Goal: Task Accomplishment & Management: Use online tool/utility

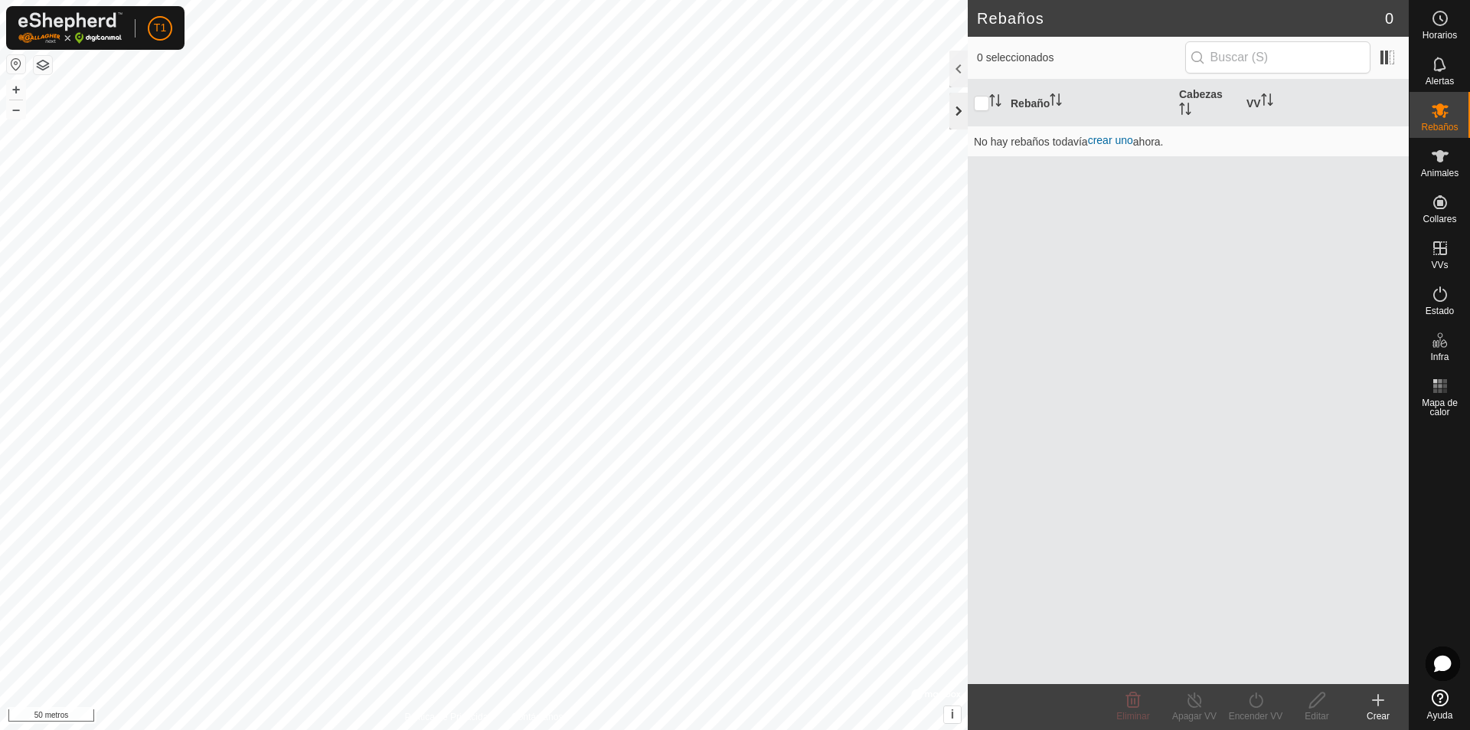
click at [955, 119] on div at bounding box center [958, 111] width 18 height 37
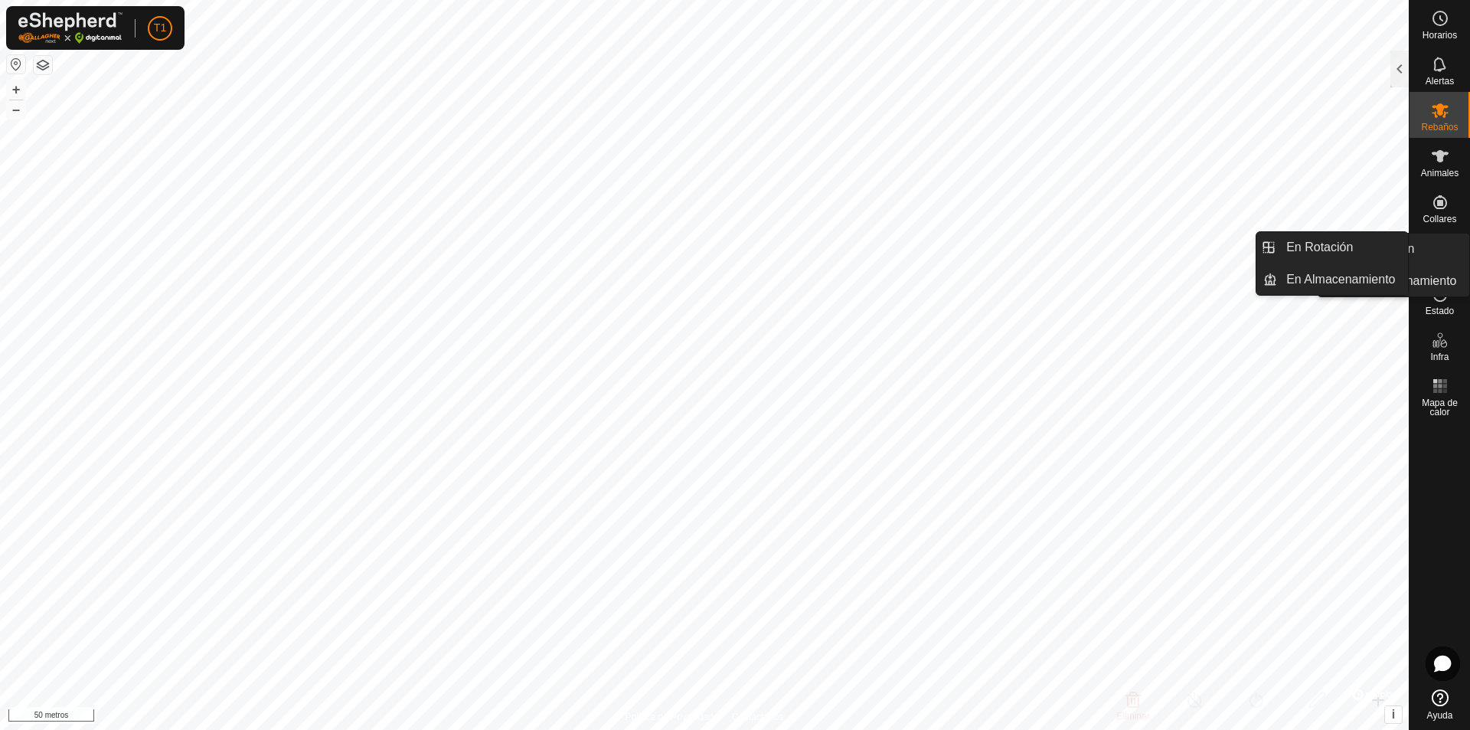
drag, startPoint x: 1439, startPoint y: 269, endPoint x: 1440, endPoint y: 253, distance: 16.9
click at [1440, 253] on icon at bounding box center [1440, 248] width 14 height 14
click at [1328, 243] on link "En rotación" at bounding box center [1342, 247] width 131 height 31
click at [1444, 253] on icon at bounding box center [1440, 248] width 18 height 18
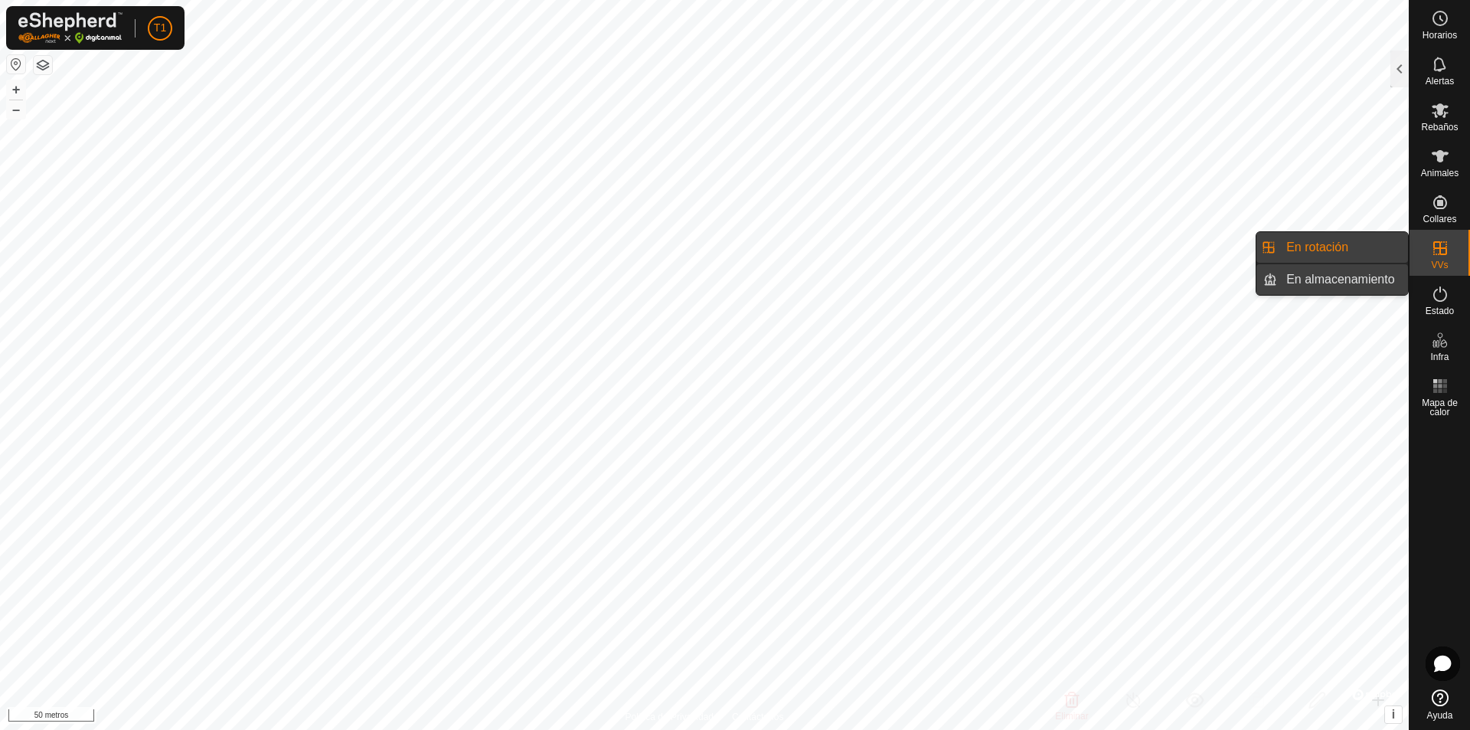
click at [1334, 279] on link "En almacenamiento" at bounding box center [1342, 279] width 131 height 31
click at [1342, 250] on link "En rotación" at bounding box center [1342, 247] width 131 height 31
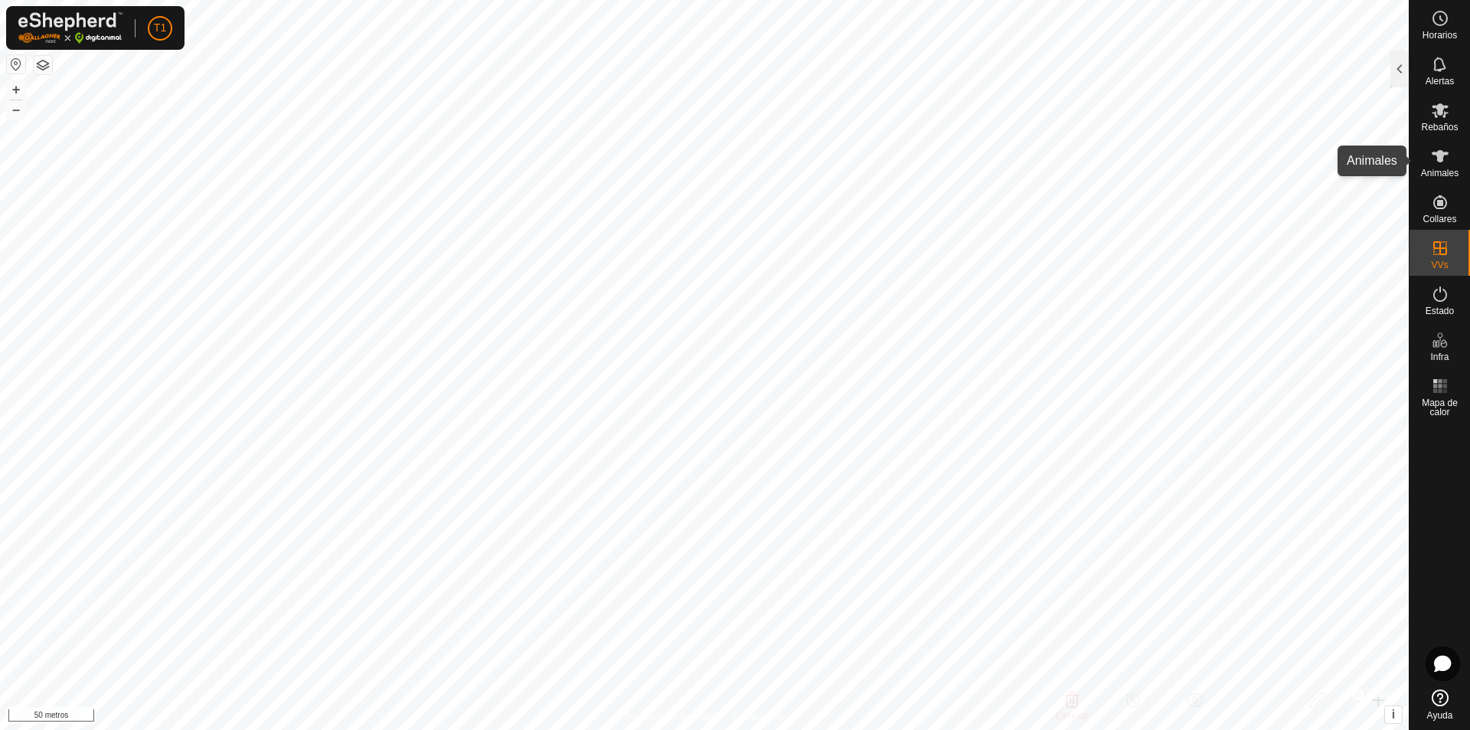
click at [1440, 167] on es-animals-svg-icon at bounding box center [1440, 156] width 28 height 24
click at [1402, 77] on div at bounding box center [1399, 69] width 18 height 37
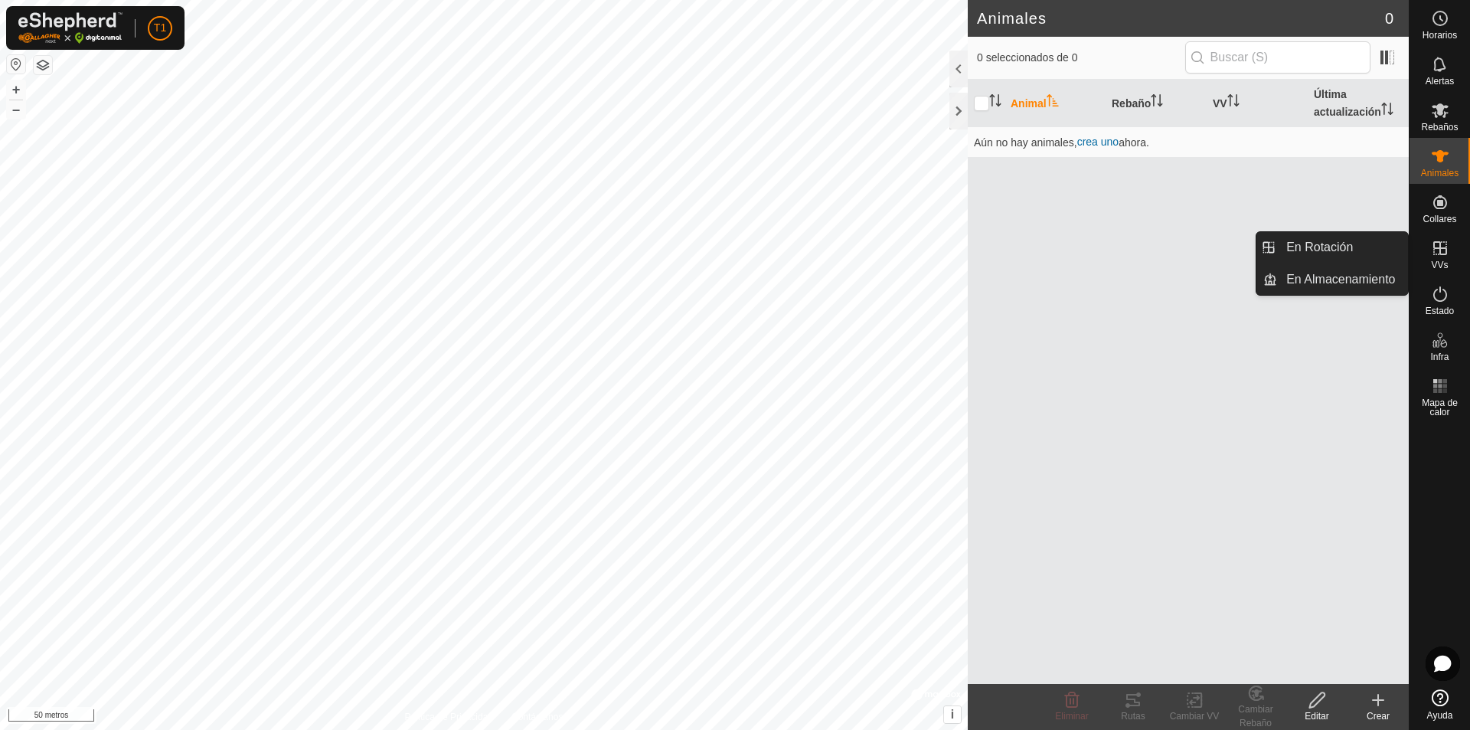
click at [1439, 252] on icon at bounding box center [1440, 248] width 14 height 14
click at [1441, 253] on icon at bounding box center [1440, 248] width 14 height 14
click at [1325, 249] on link "En rotación" at bounding box center [1342, 247] width 131 height 31
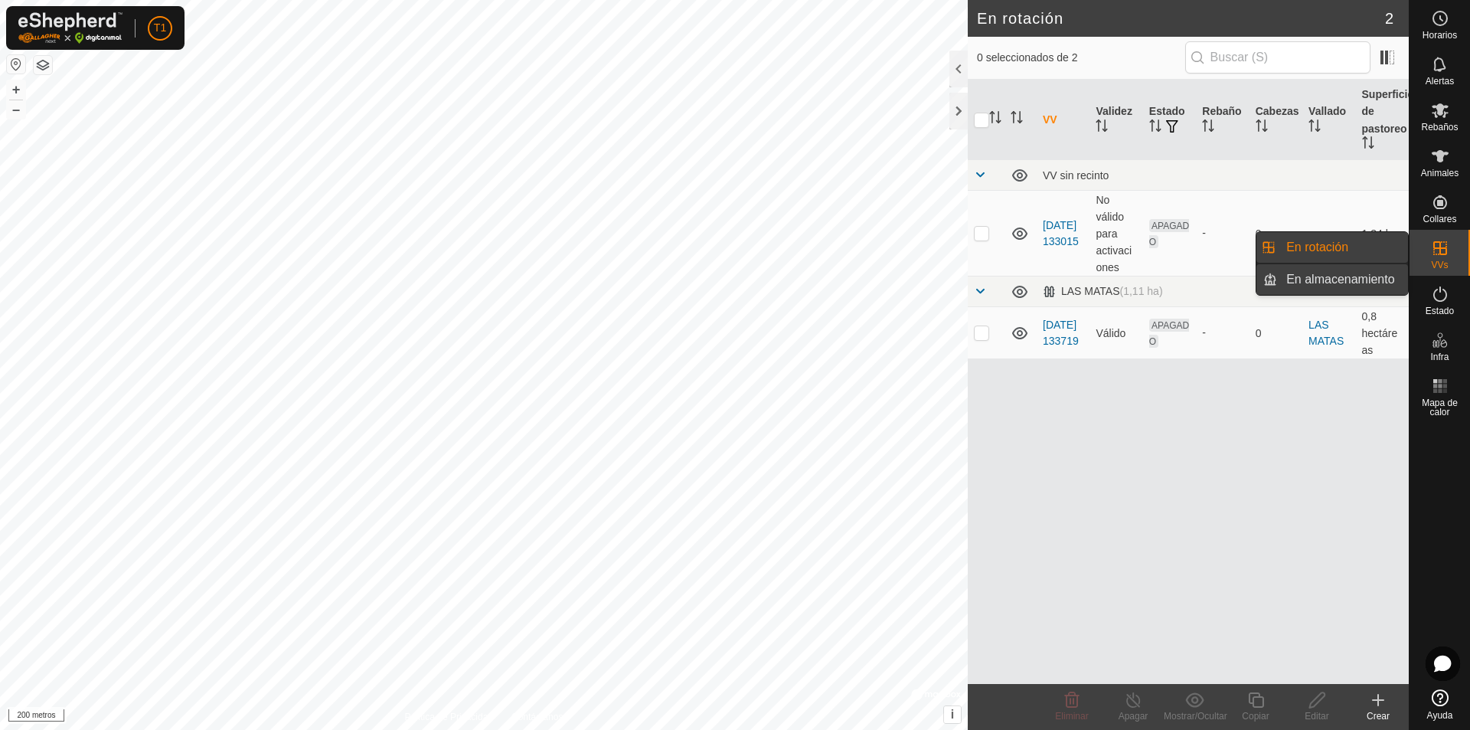
click at [1376, 282] on link "En almacenamiento" at bounding box center [1342, 279] width 131 height 31
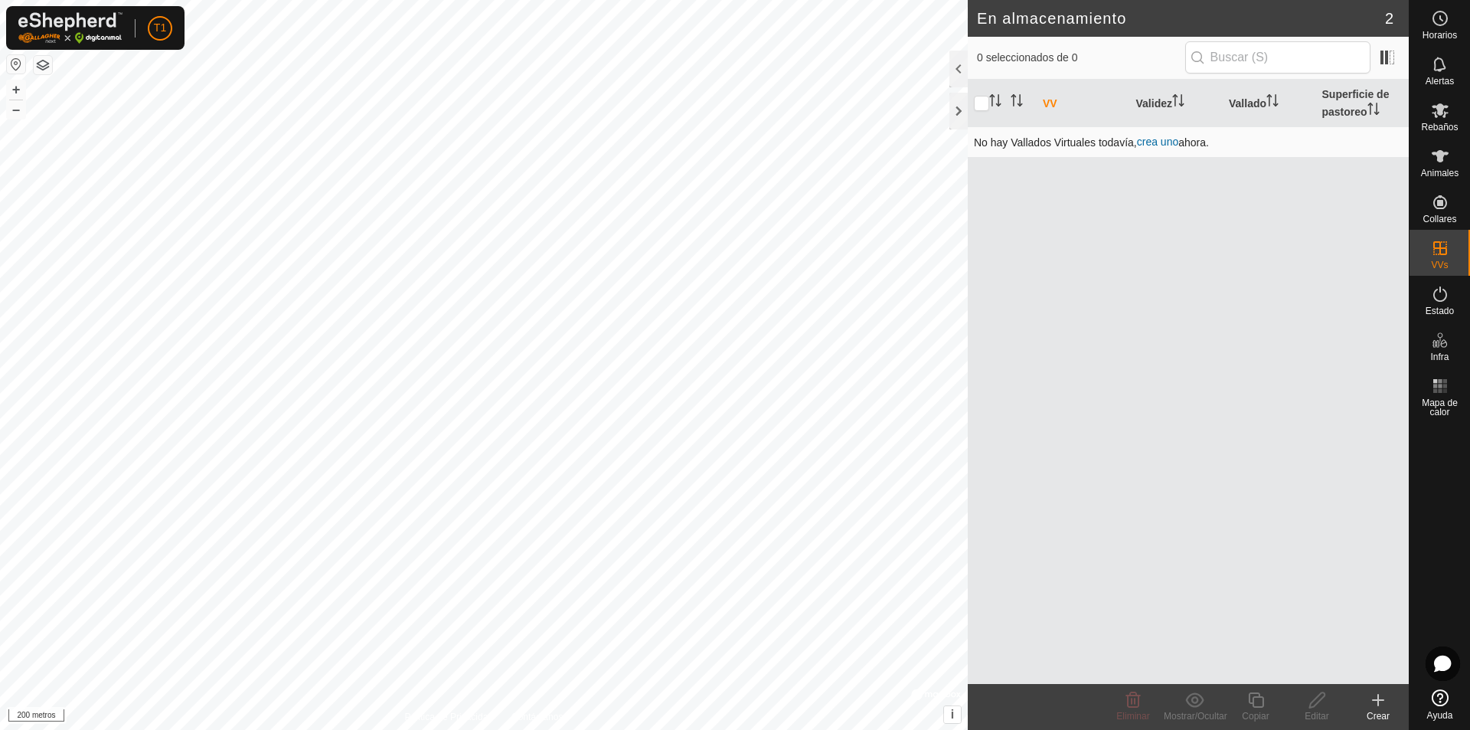
click at [1168, 145] on font "crea uno" at bounding box center [1157, 141] width 41 height 12
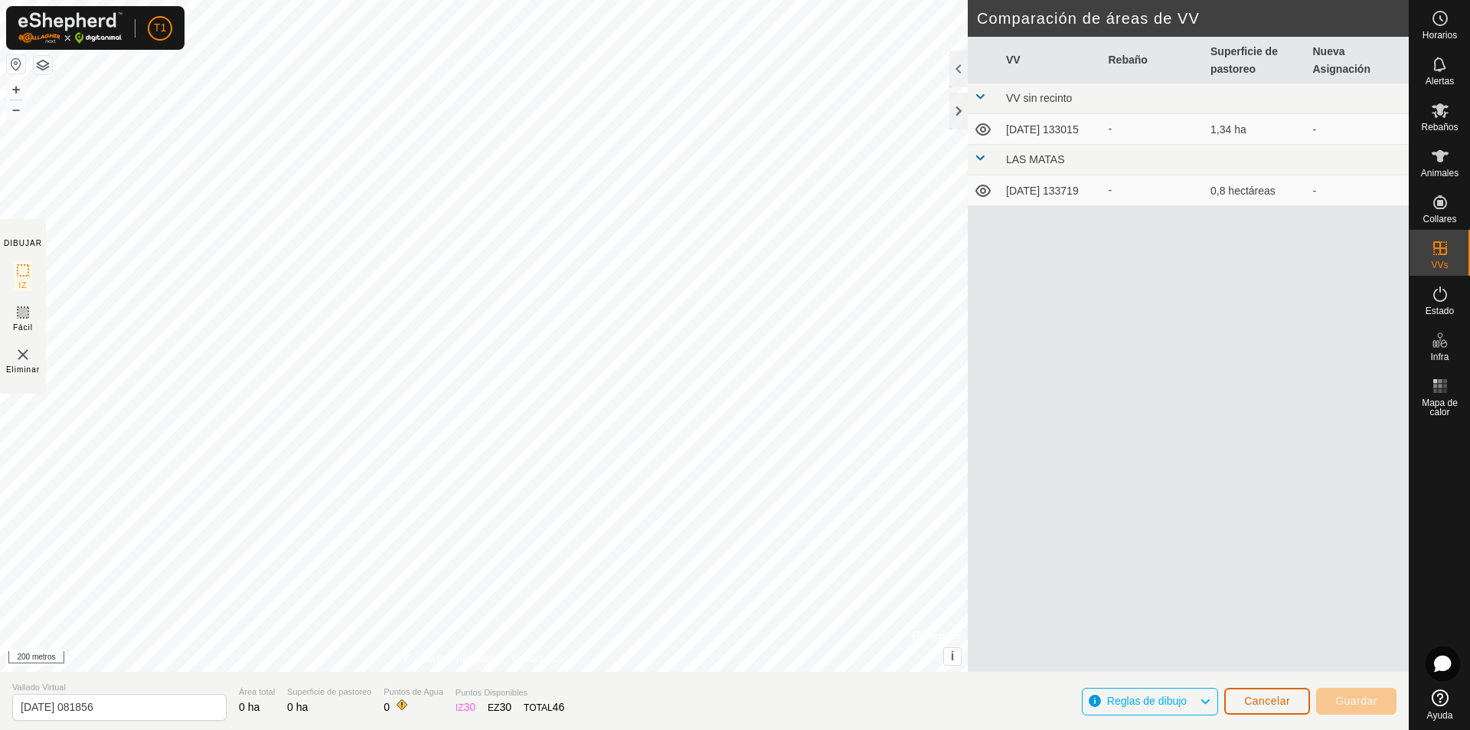
click at [1269, 702] on font "Cancelar" at bounding box center [1267, 700] width 46 height 12
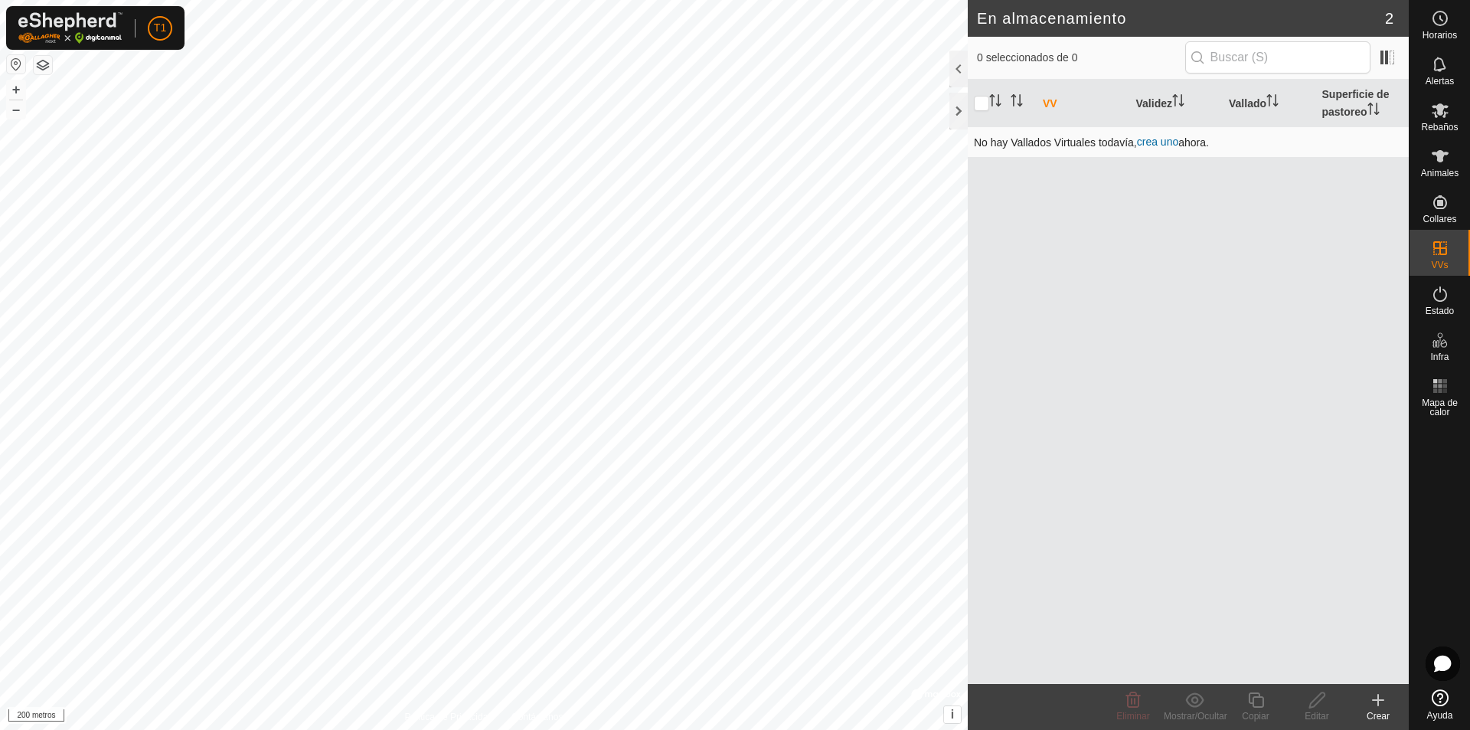
click at [1169, 145] on font "crea uno" at bounding box center [1157, 141] width 41 height 12
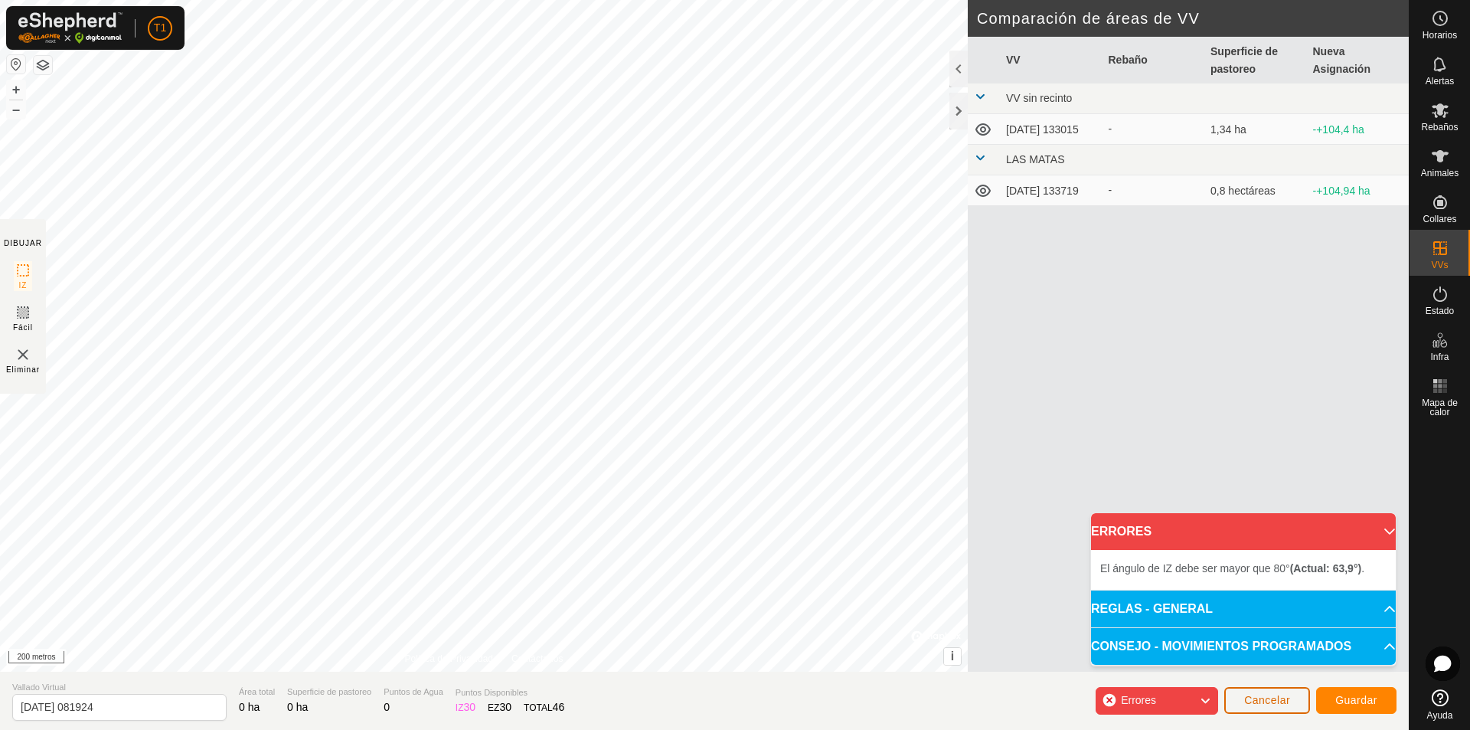
click at [1276, 702] on font "Cancelar" at bounding box center [1267, 700] width 46 height 12
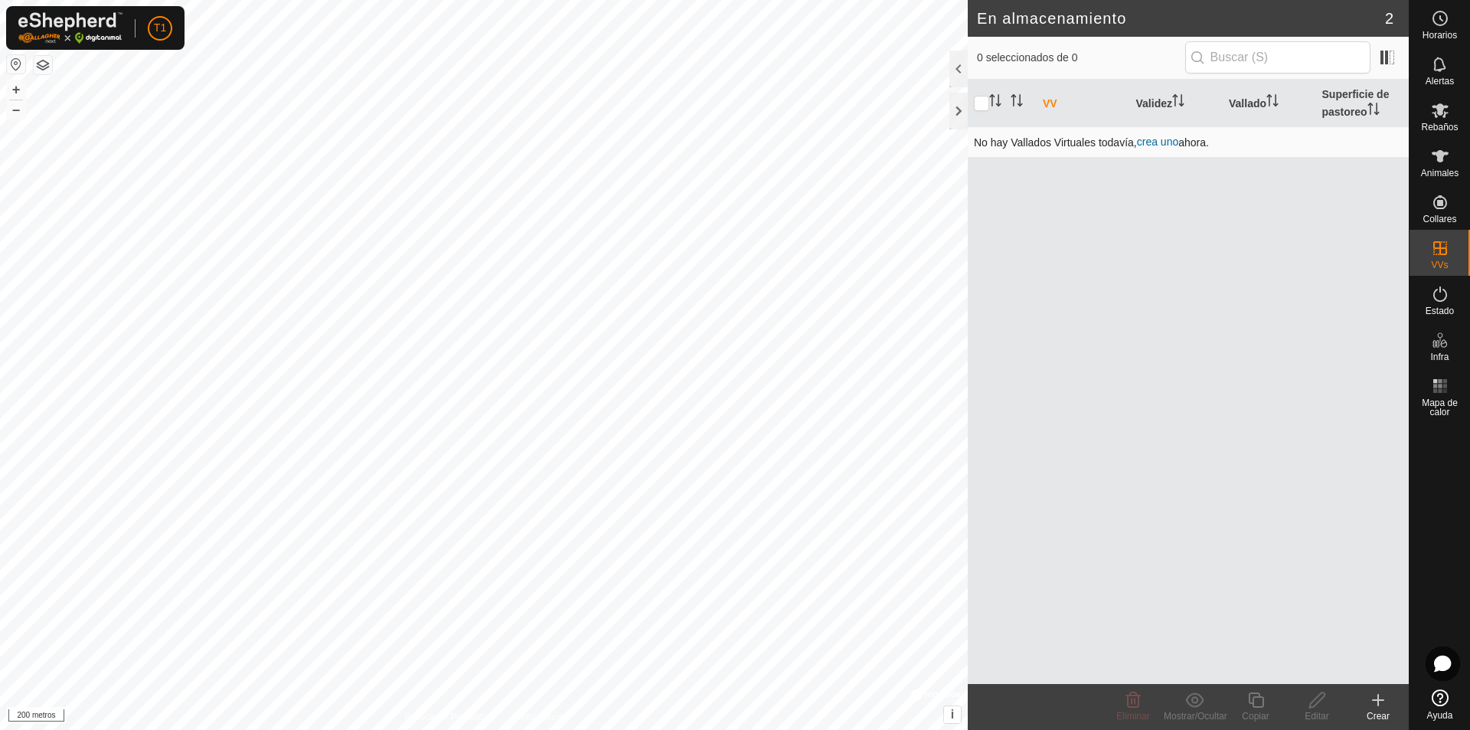
click at [1158, 141] on font "crea uno" at bounding box center [1157, 141] width 41 height 12
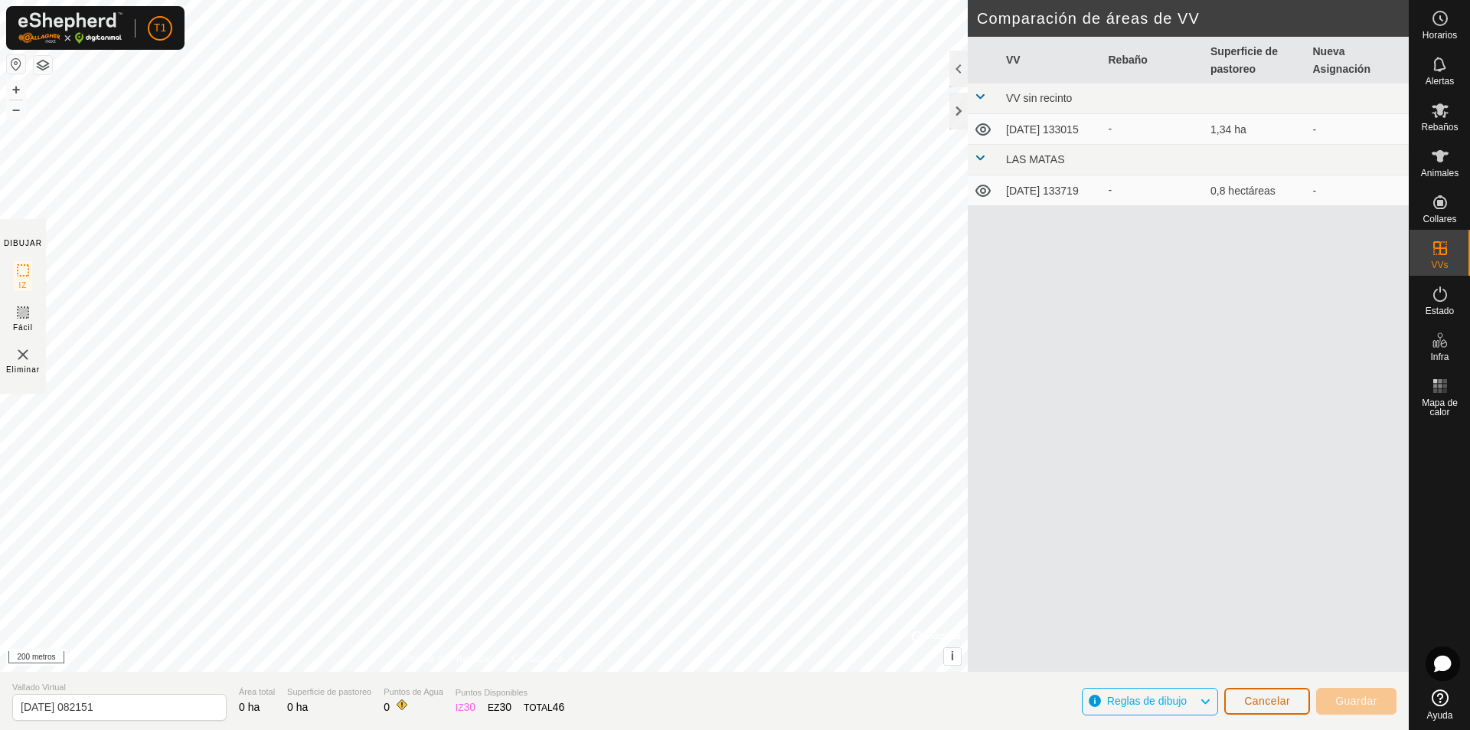
click at [1264, 702] on font "Cancelar" at bounding box center [1267, 700] width 46 height 12
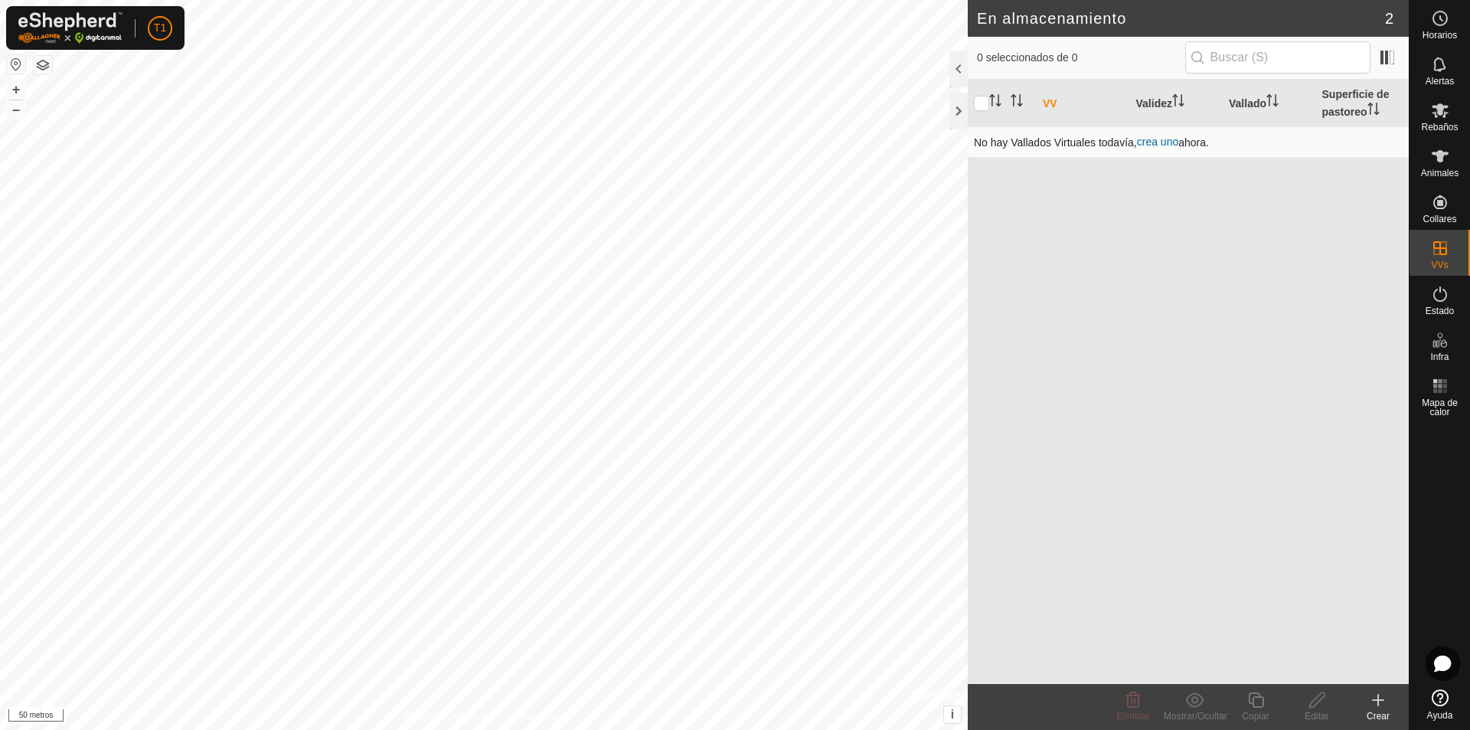
click at [1167, 144] on font "crea uno" at bounding box center [1157, 141] width 41 height 12
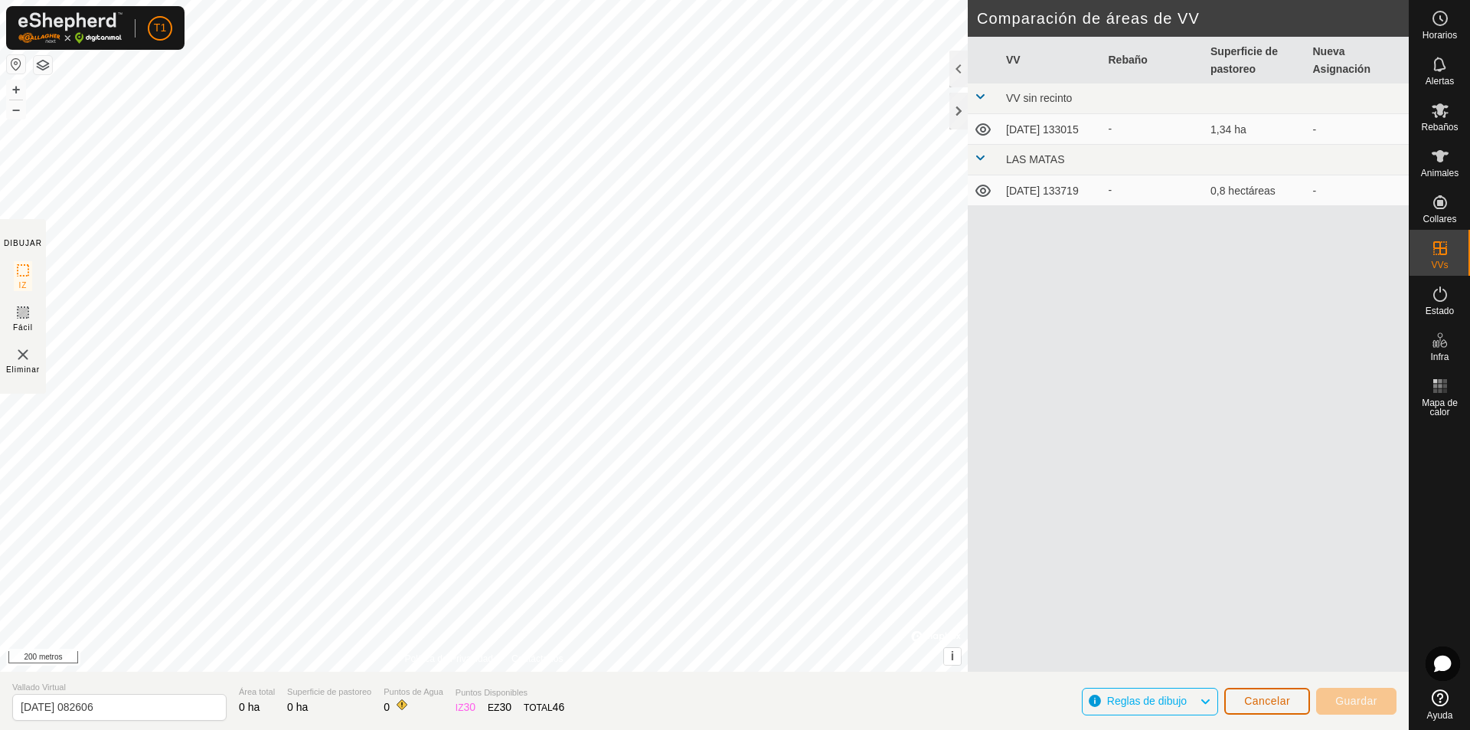
click at [1249, 703] on font "Cancelar" at bounding box center [1267, 700] width 46 height 12
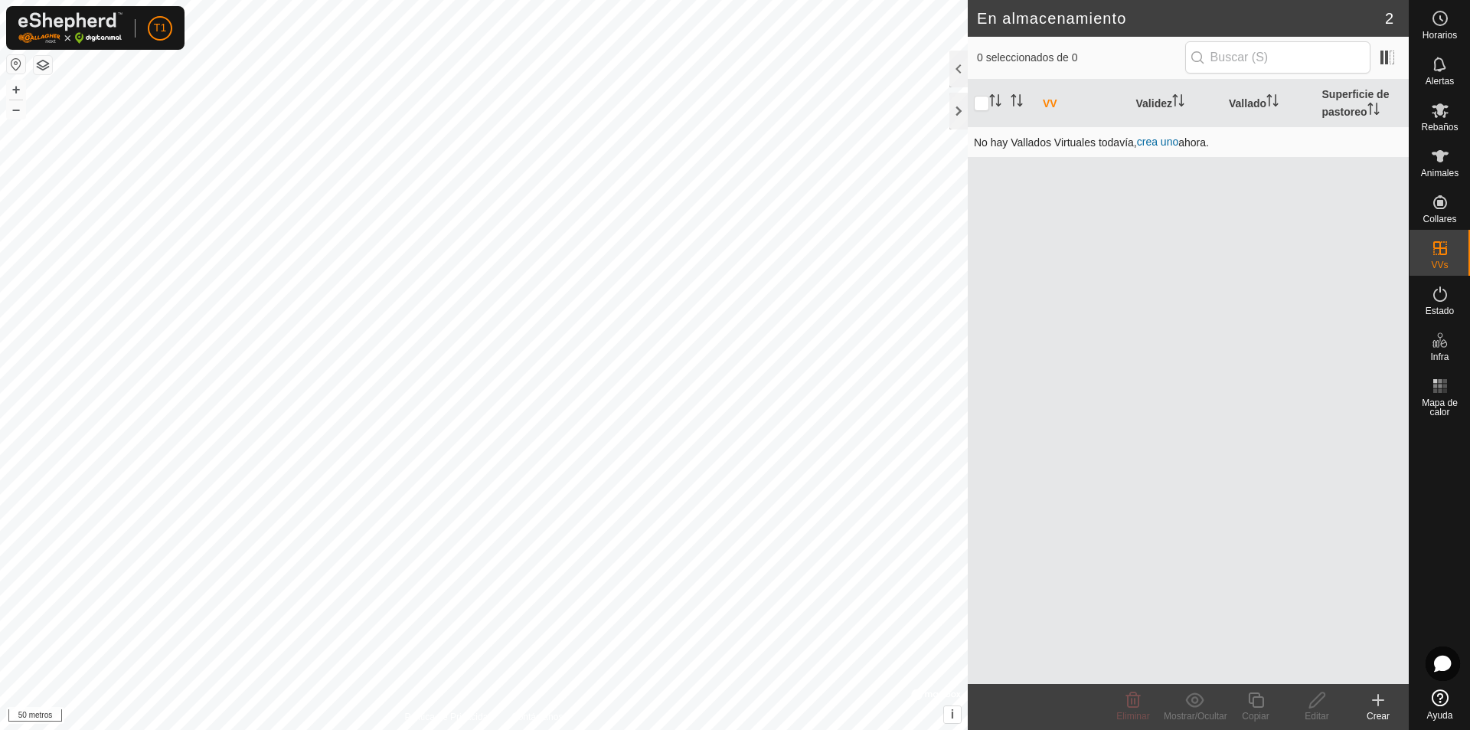
click at [1155, 139] on font "crea uno" at bounding box center [1157, 141] width 41 height 12
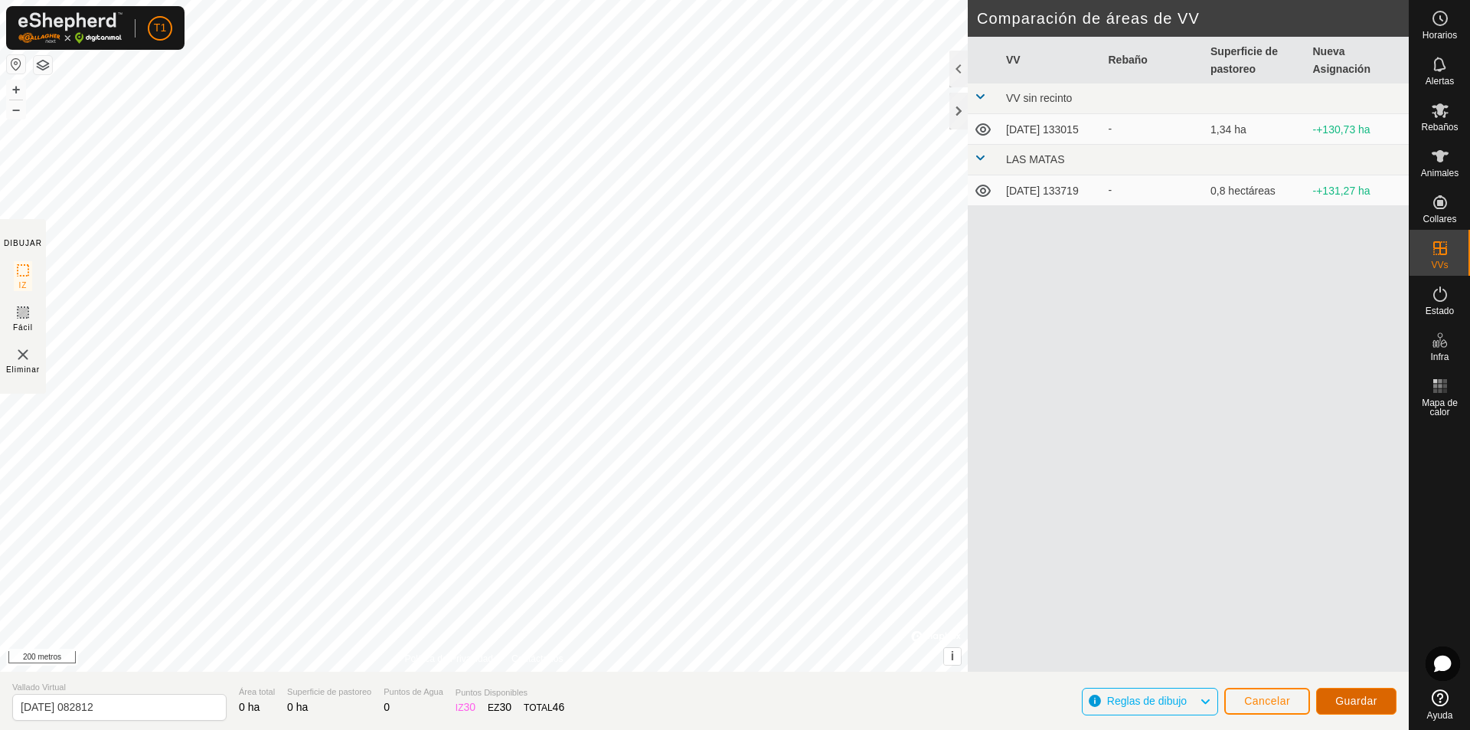
click at [1366, 701] on font "Guardar" at bounding box center [1356, 700] width 42 height 12
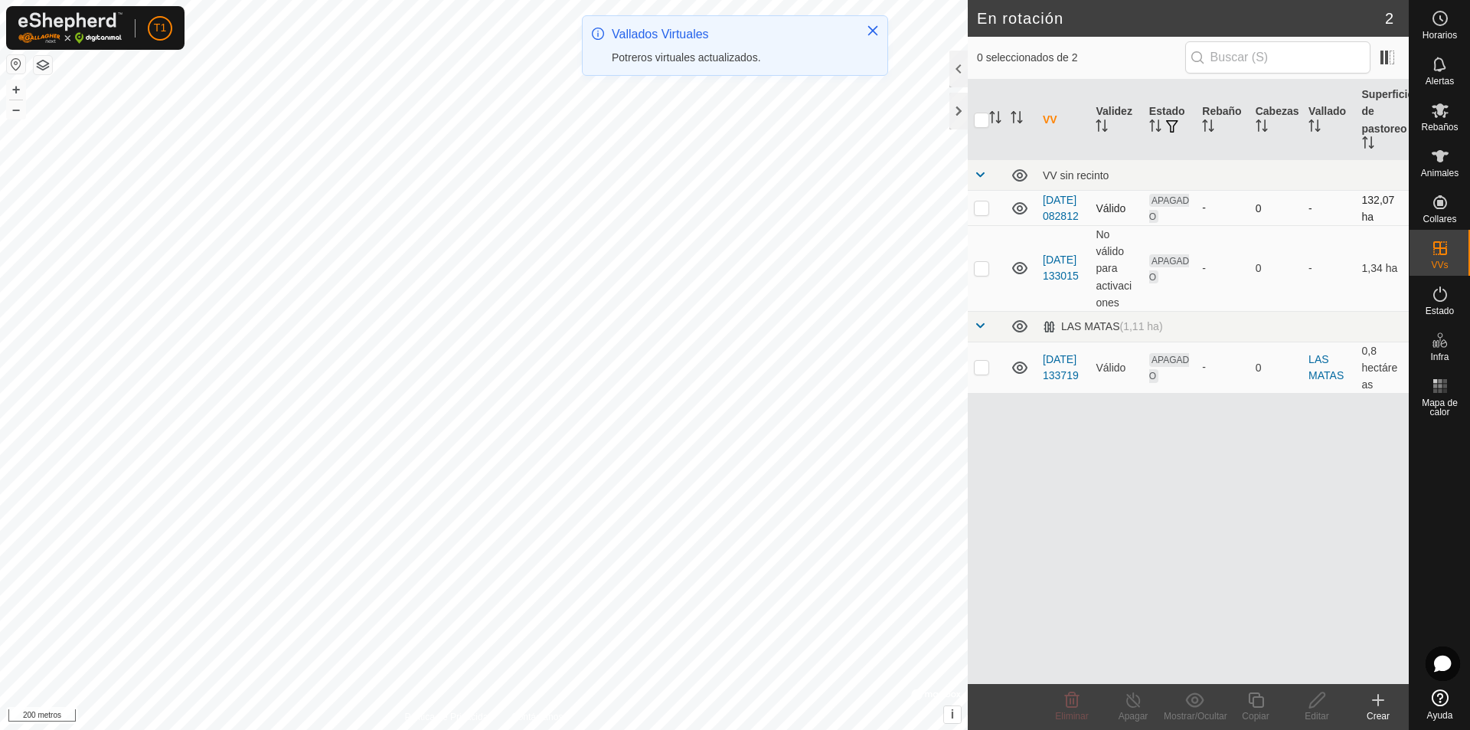
click at [1053, 224] on td "[DATE] 082812" at bounding box center [1062, 208] width 53 height 34
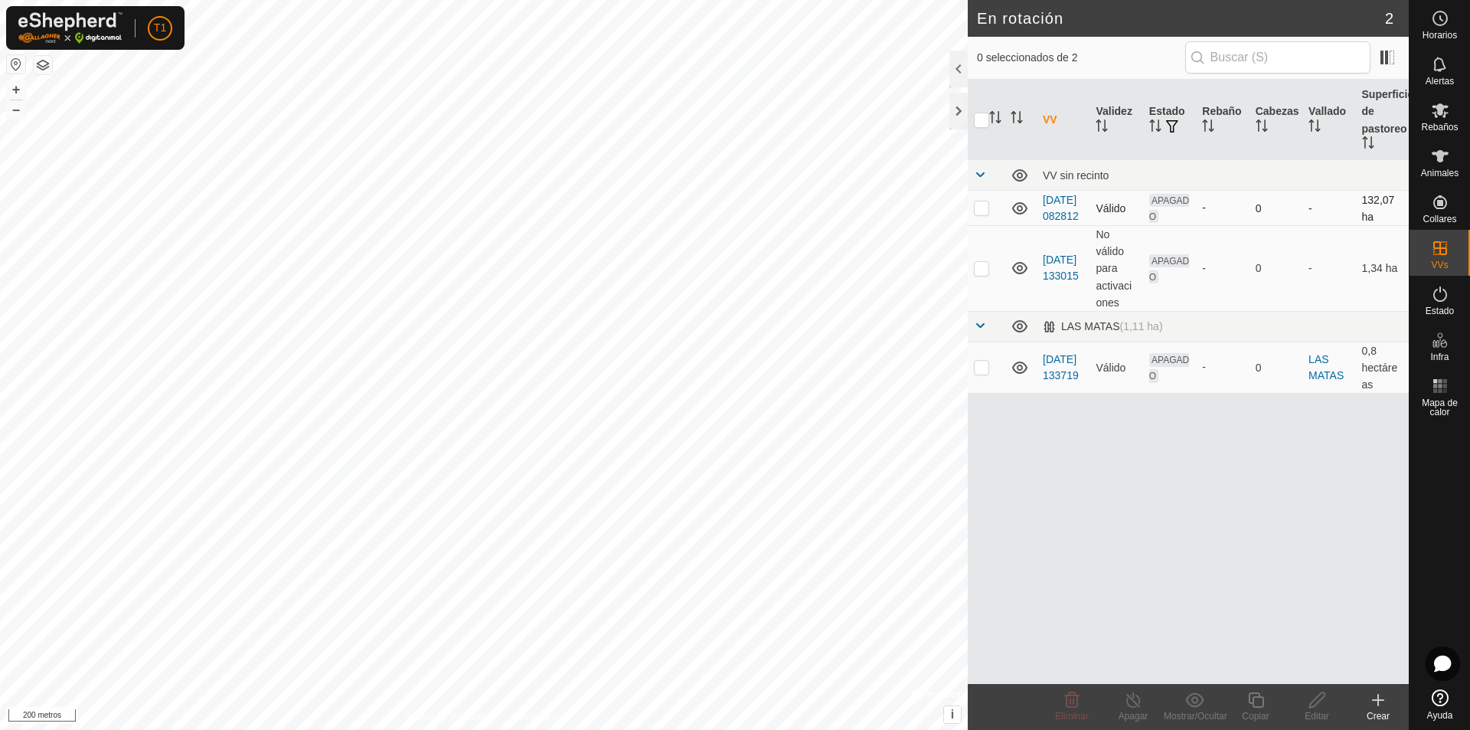
click at [1053, 223] on td "[DATE] 082812" at bounding box center [1062, 208] width 53 height 34
click at [979, 214] on p-checkbox at bounding box center [981, 207] width 15 height 12
checkbox input "true"
click at [1319, 710] on font "Editar" at bounding box center [1316, 715] width 24 height 11
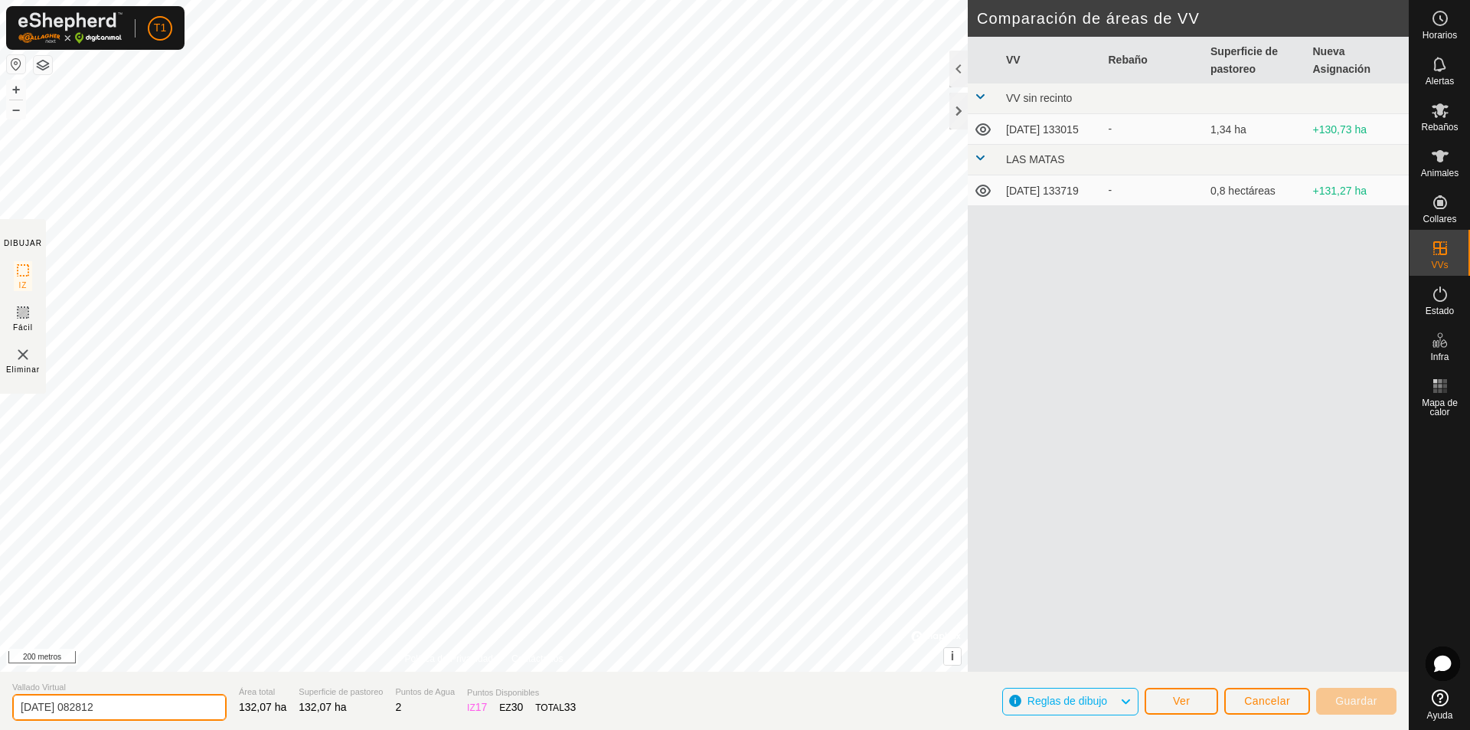
drag, startPoint x: 131, startPoint y: 707, endPoint x: 0, endPoint y: 690, distance: 132.0
click at [0, 690] on section "Vallado Virtual [DATE] 082812 Área total 132,07 ha Superficie de pastoreo 132,0…" at bounding box center [704, 700] width 1408 height 58
type input "G"
type input "LAS FORCADAS"
click at [1344, 706] on font "Guardar" at bounding box center [1356, 700] width 42 height 12
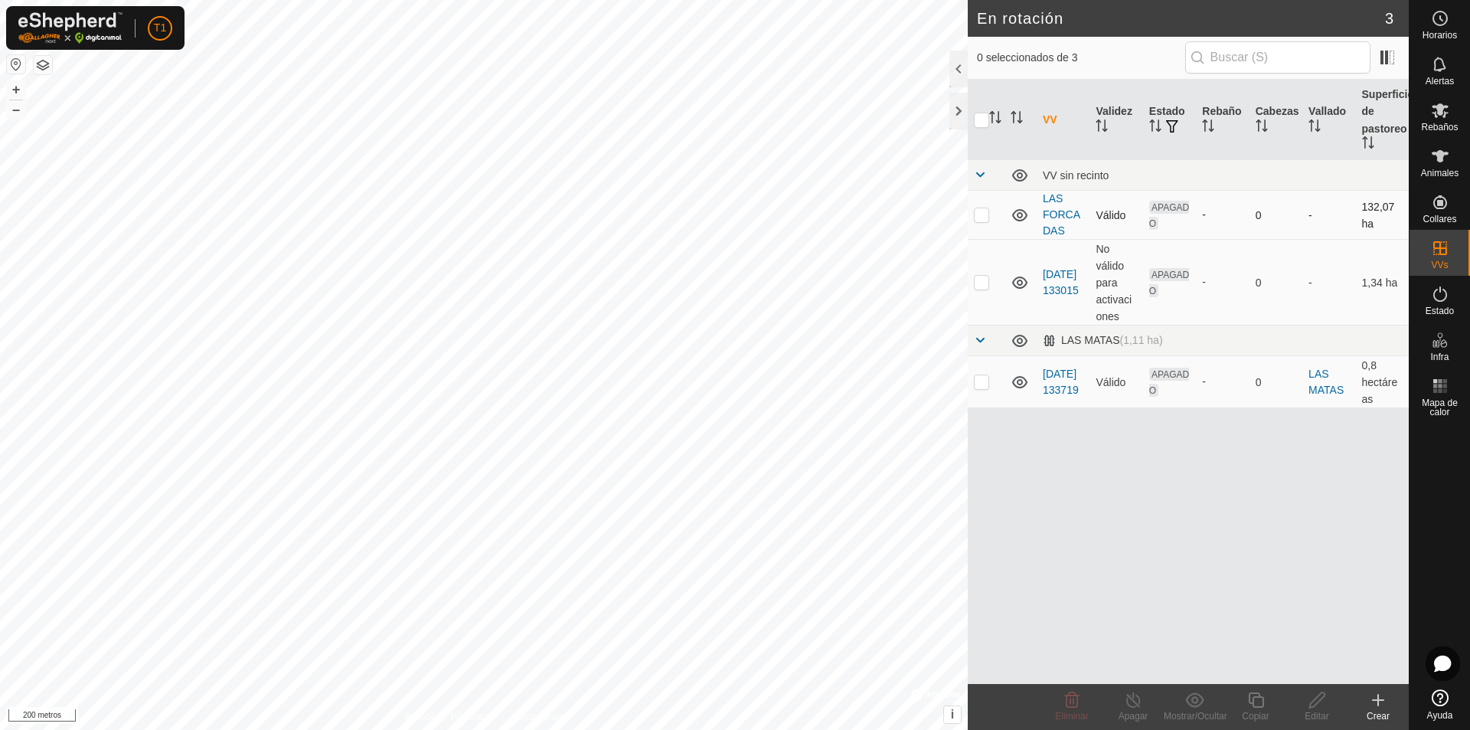
click at [977, 217] on p-checkbox at bounding box center [981, 214] width 15 height 12
checkbox input "true"
click at [1198, 720] on font "Mostrar/Ocultar" at bounding box center [1196, 715] width 64 height 11
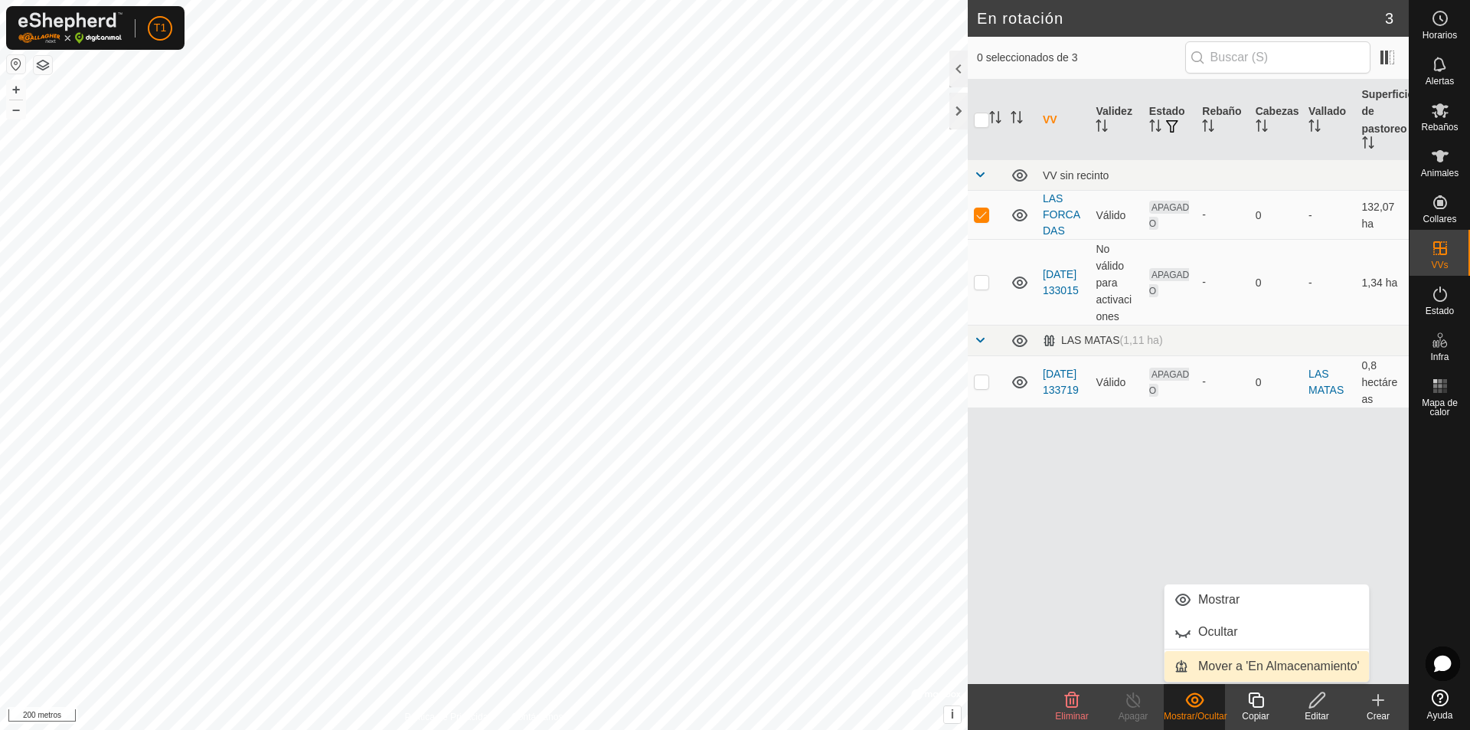
click at [1188, 718] on font "Mostrar/Ocultar" at bounding box center [1196, 715] width 64 height 11
click at [1377, 700] on icon at bounding box center [1378, 700] width 11 height 0
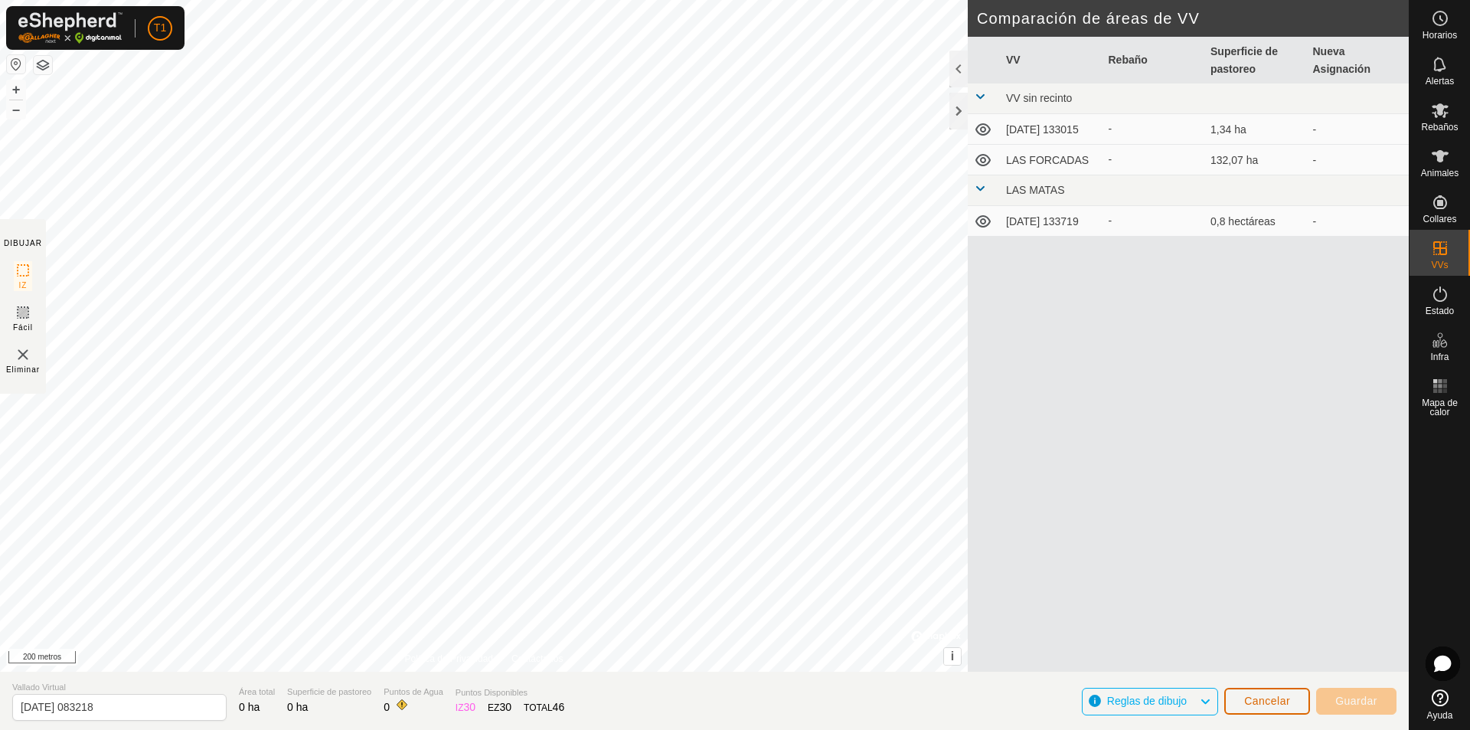
click at [1275, 704] on font "Cancelar" at bounding box center [1267, 700] width 46 height 12
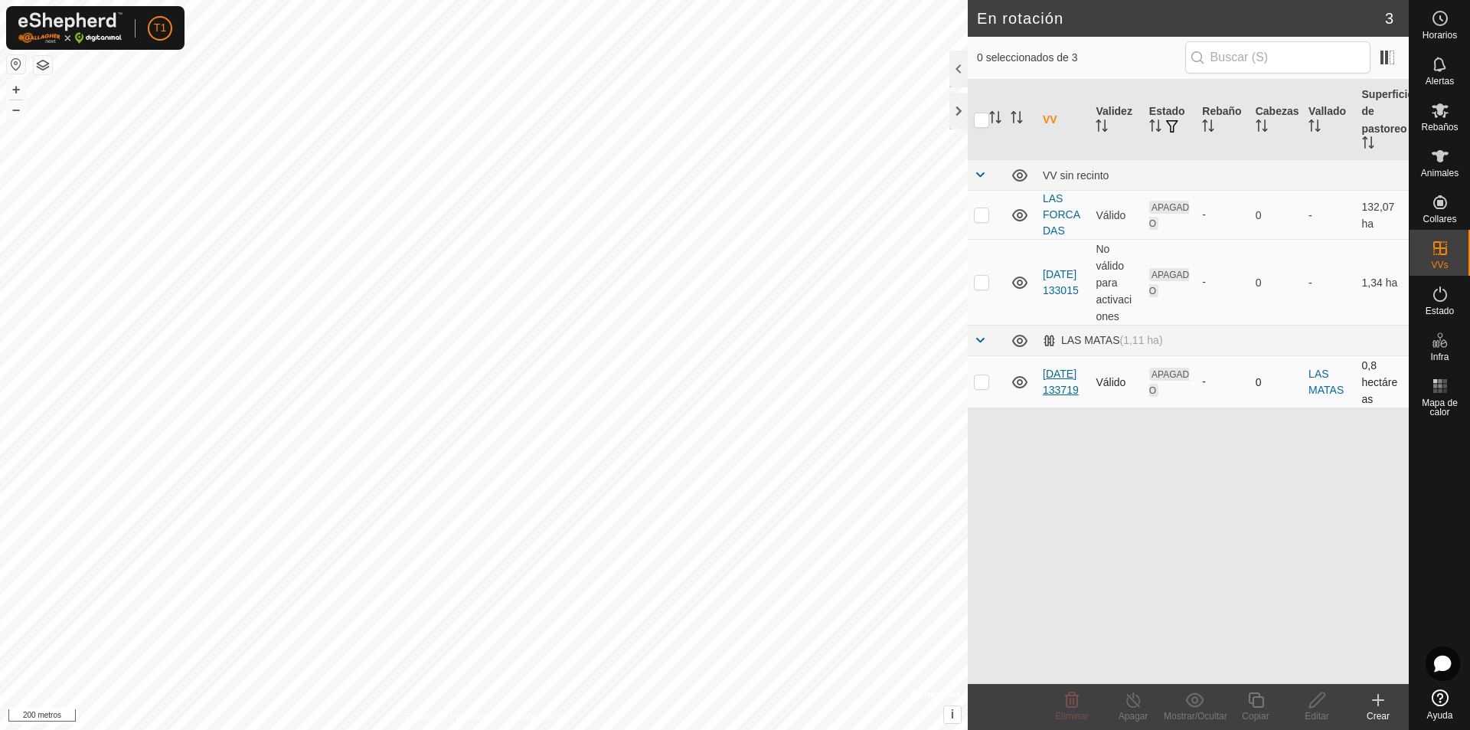
click at [1053, 388] on font "[DATE] 133719" at bounding box center [1061, 381] width 36 height 28
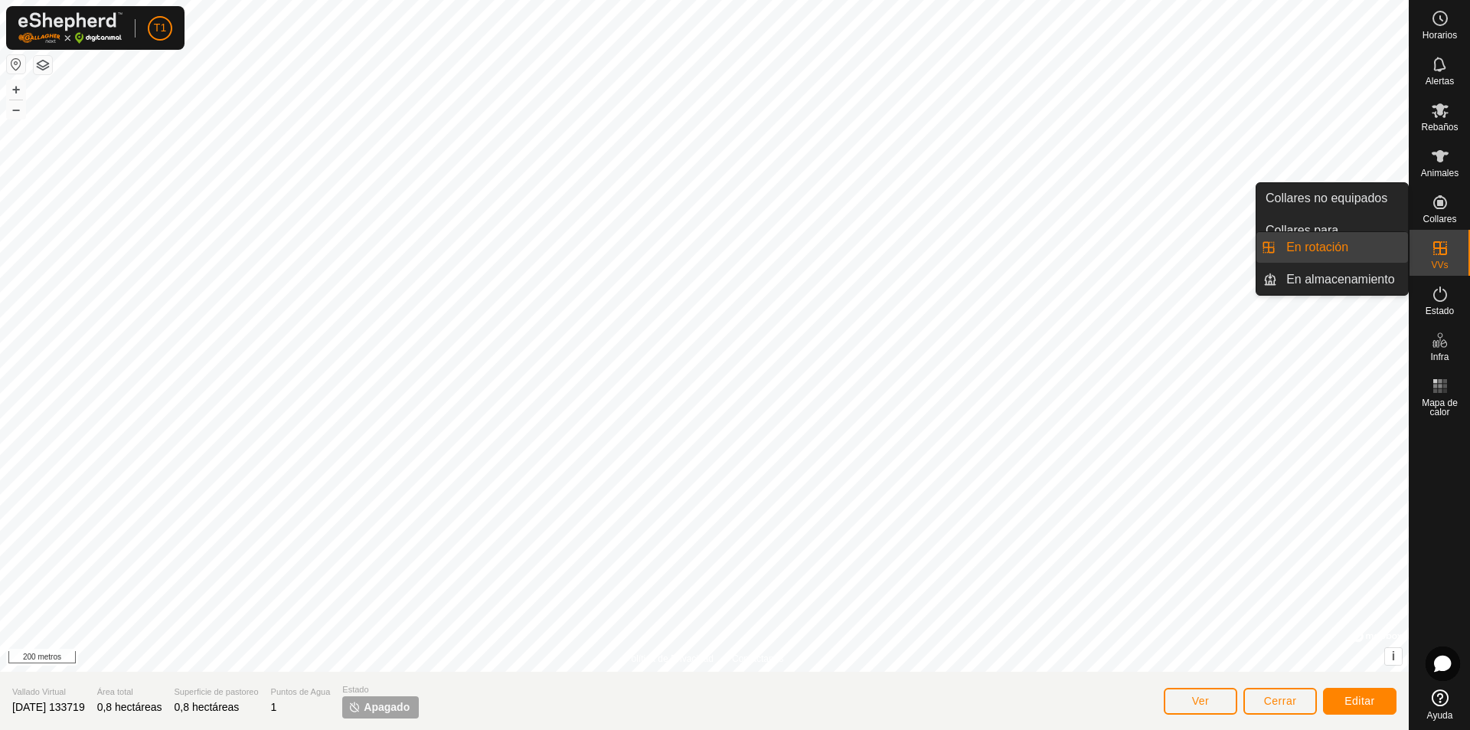
click at [1431, 255] on icon at bounding box center [1440, 248] width 18 height 18
click at [1351, 252] on link "En rotación" at bounding box center [1342, 247] width 131 height 31
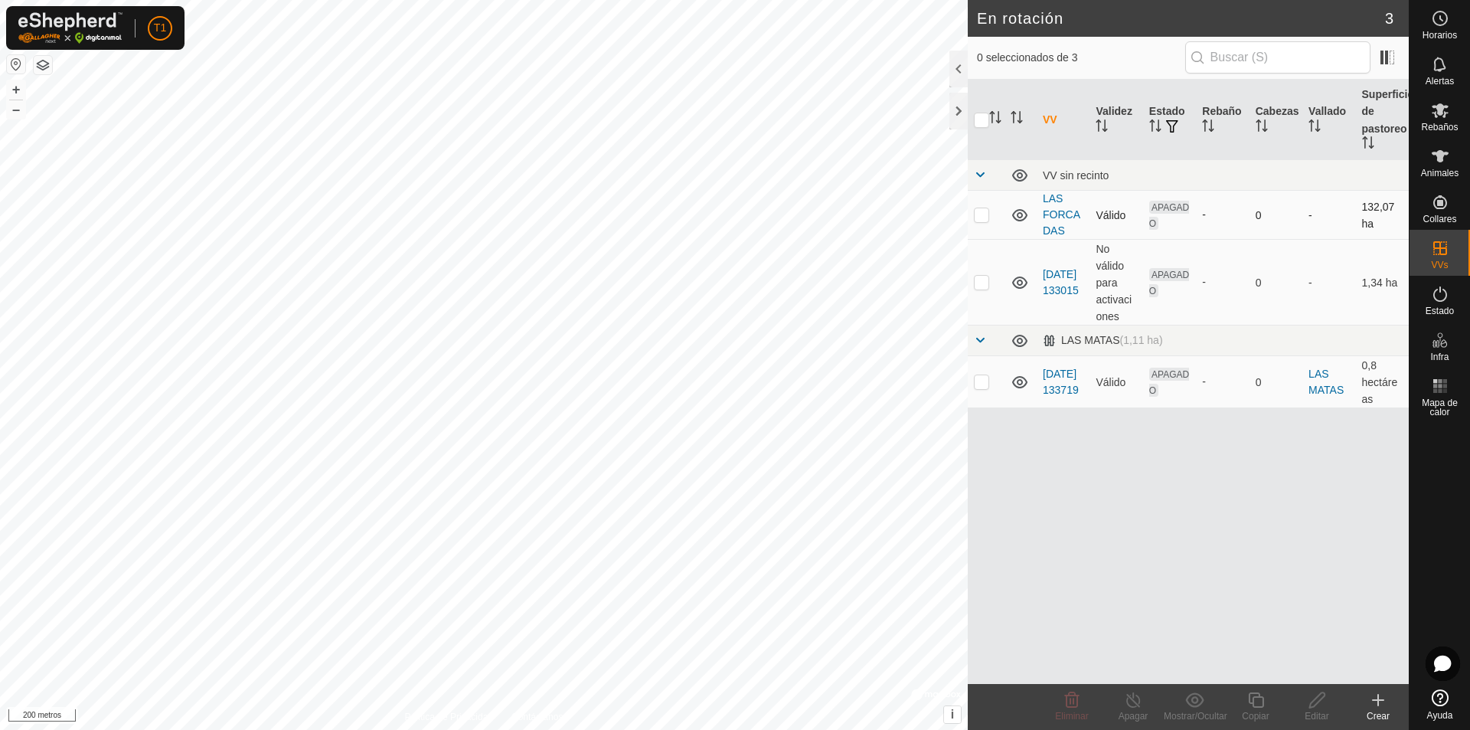
click at [984, 218] on p-checkbox at bounding box center [981, 214] width 15 height 12
click at [984, 216] on p-checkbox at bounding box center [981, 214] width 15 height 12
click at [1019, 215] on icon at bounding box center [1019, 215] width 18 height 18
click at [1021, 220] on icon at bounding box center [1019, 215] width 15 height 12
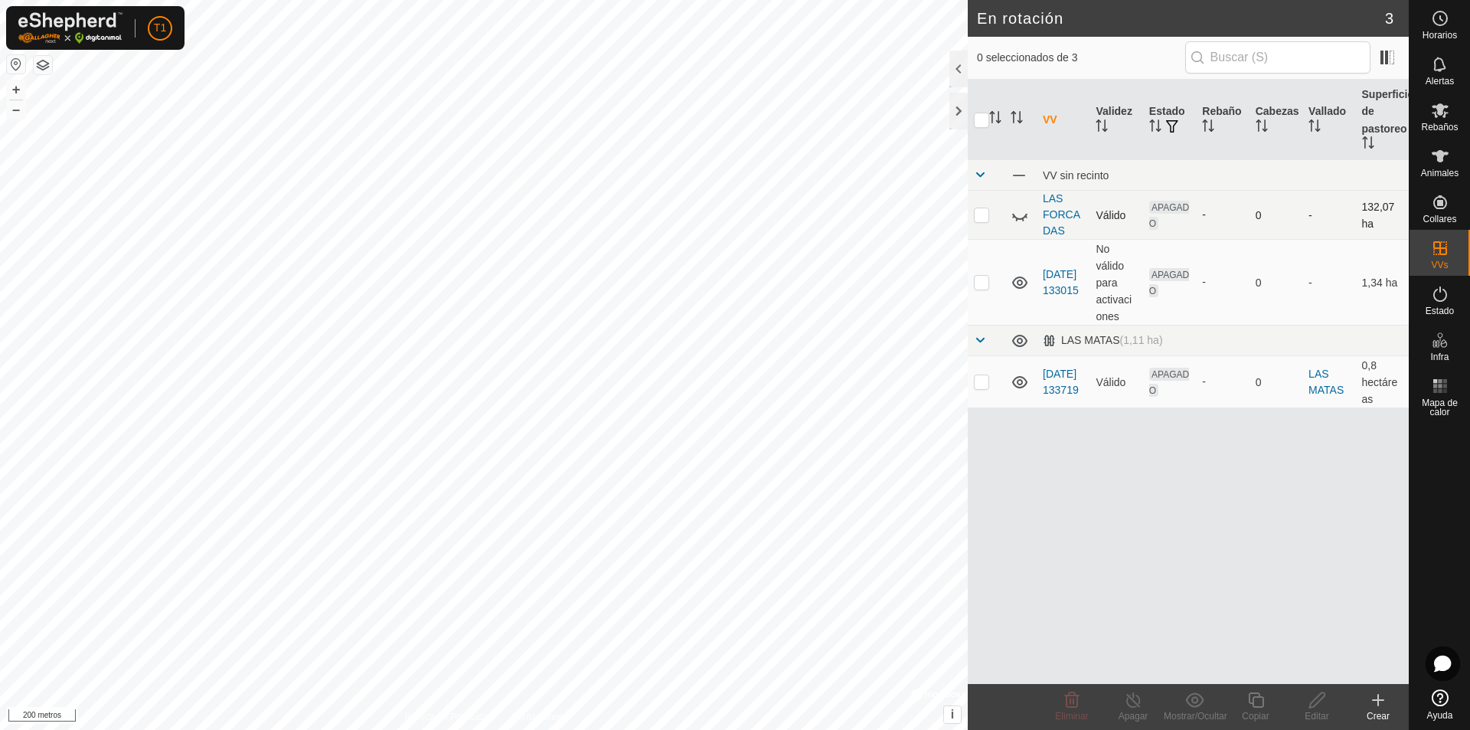
click at [1017, 216] on icon at bounding box center [1019, 215] width 18 height 18
click at [1020, 216] on icon at bounding box center [1019, 215] width 18 height 18
click at [1019, 220] on icon at bounding box center [1019, 217] width 15 height 6
click at [983, 219] on p-checkbox at bounding box center [981, 214] width 15 height 12
checkbox input "true"
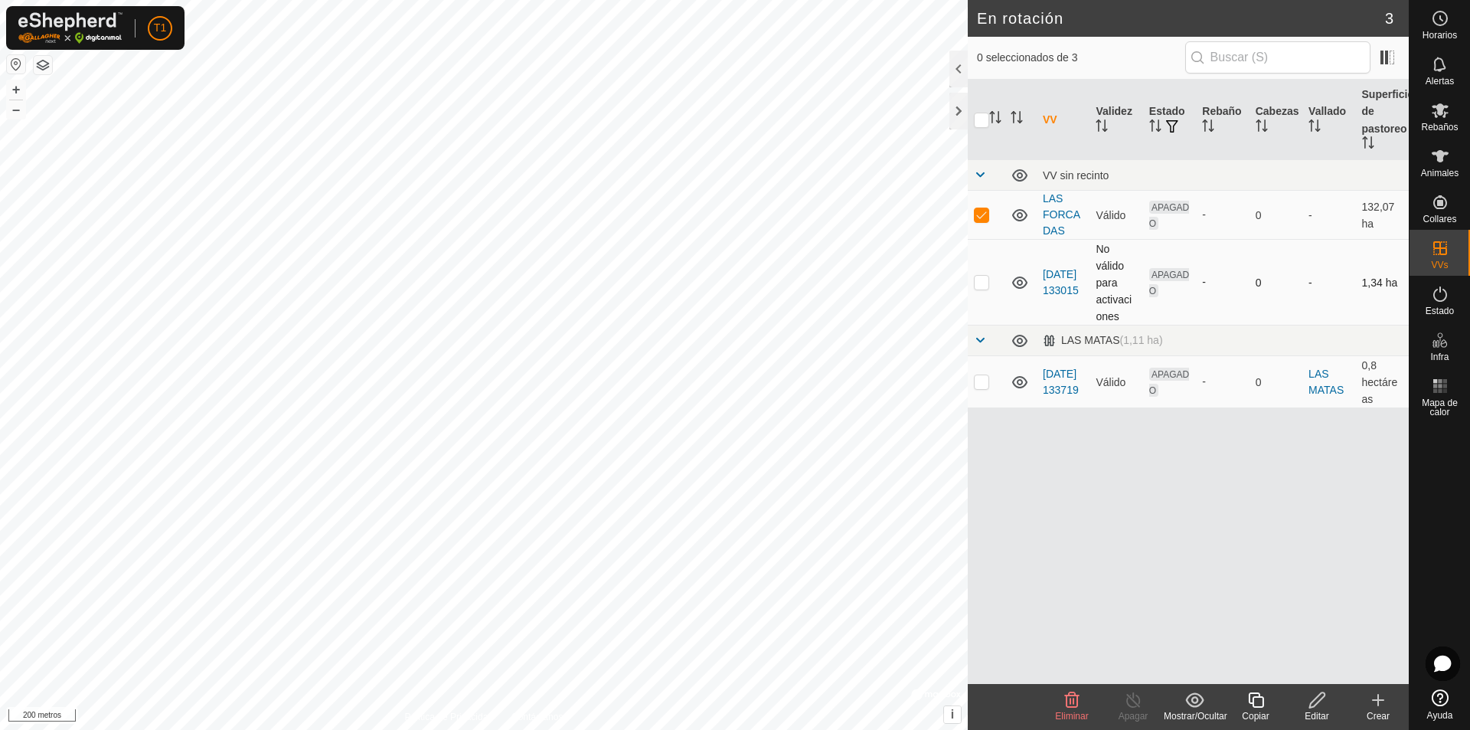
click at [981, 285] on p-checkbox at bounding box center [981, 282] width 15 height 12
checkbox input "true"
click at [1053, 283] on font "[DATE] 133015" at bounding box center [1061, 282] width 36 height 28
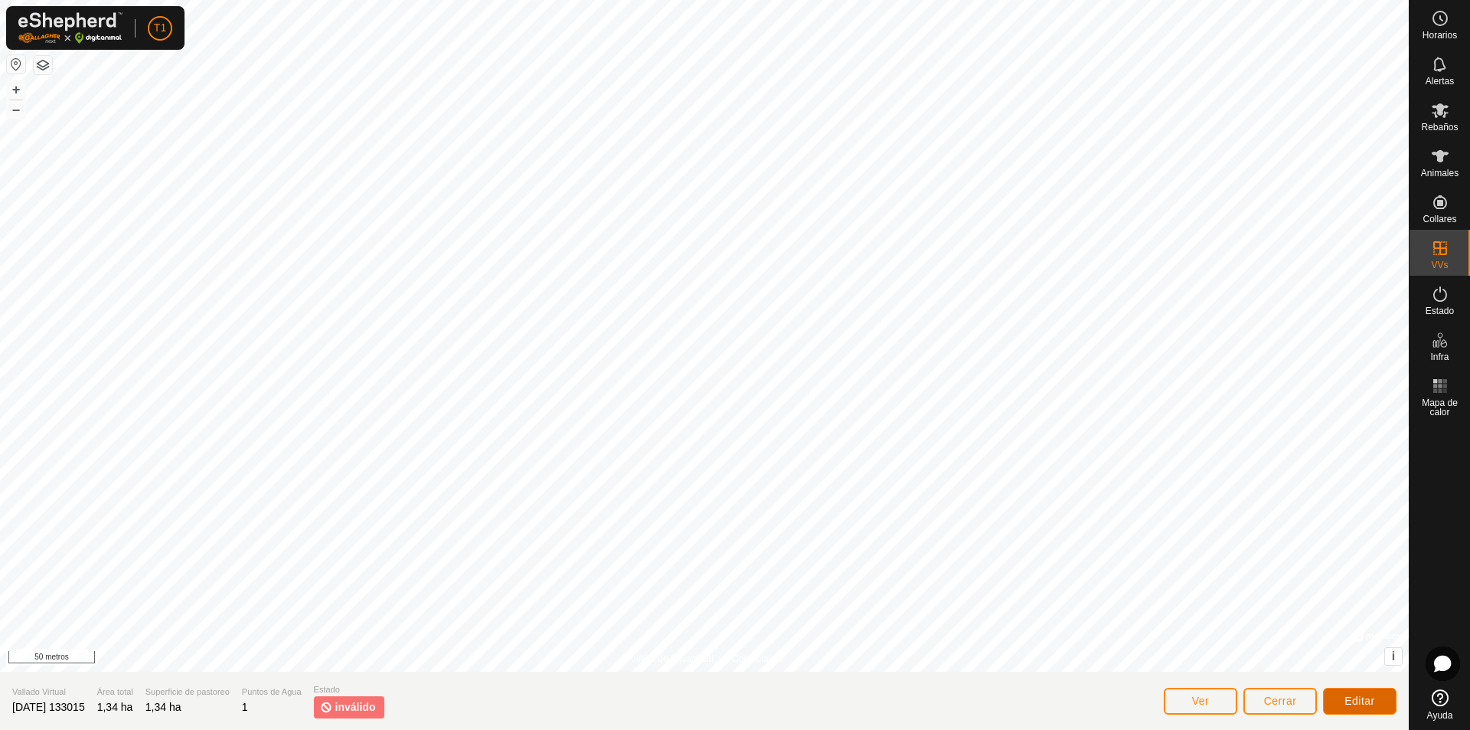
click at [1373, 696] on font "Editar" at bounding box center [1359, 700] width 31 height 12
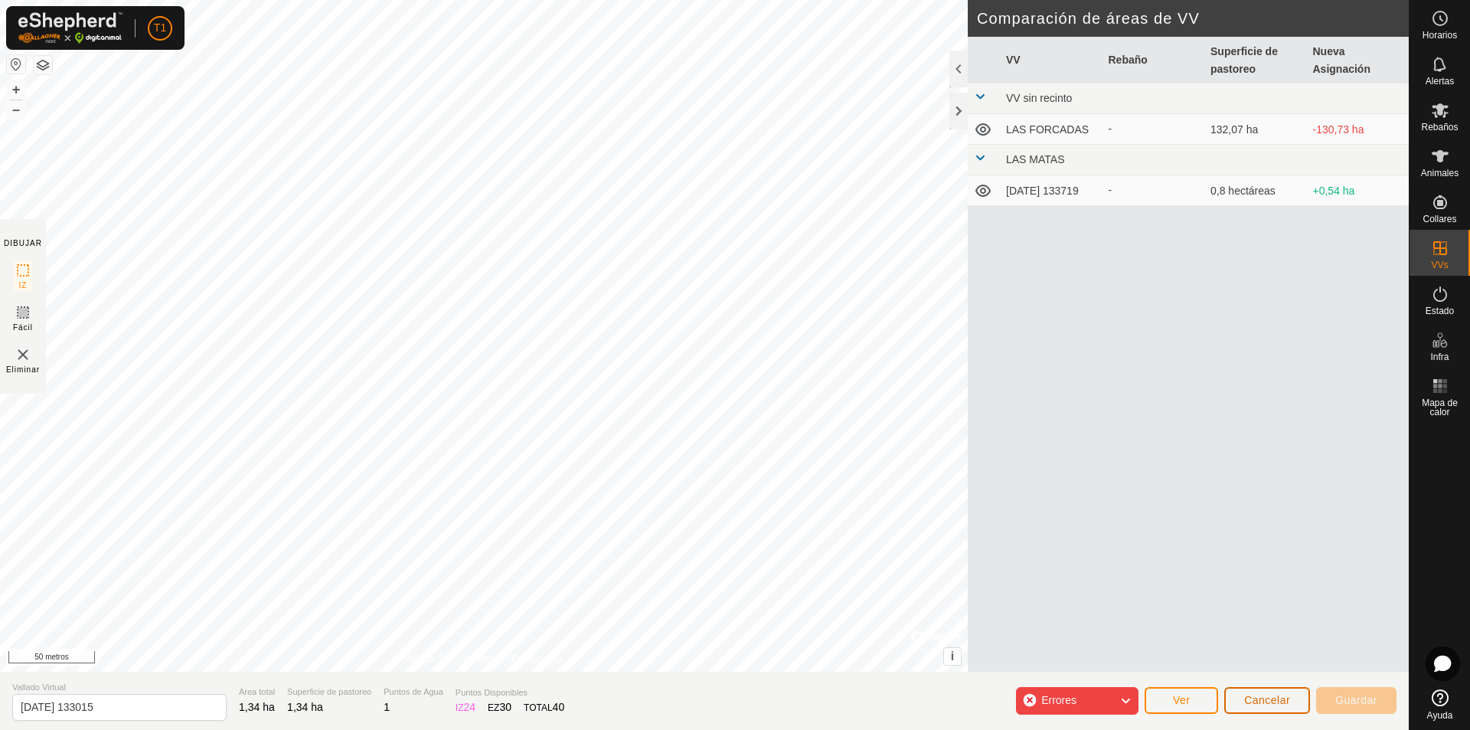
click at [1271, 700] on font "Cancelar" at bounding box center [1267, 700] width 46 height 12
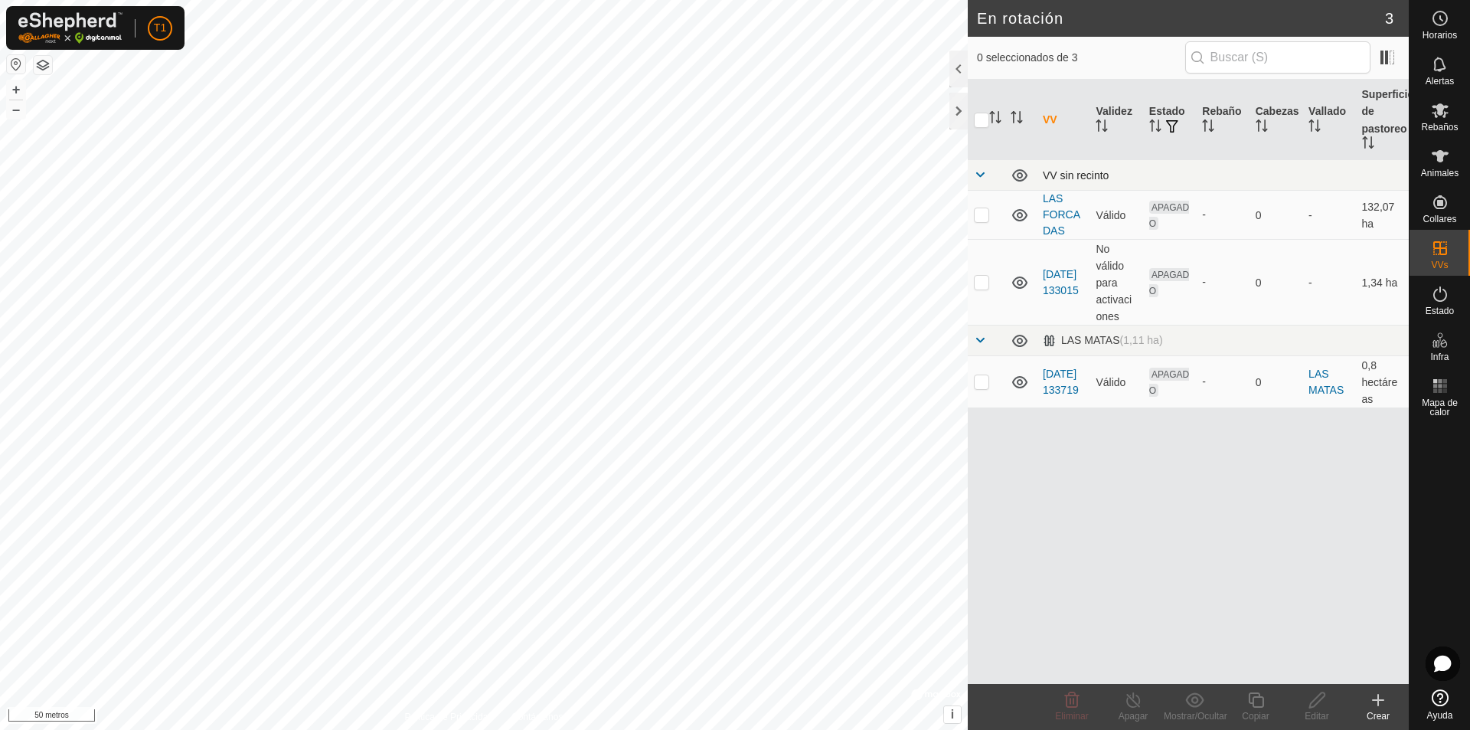
click at [972, 171] on td at bounding box center [986, 175] width 37 height 31
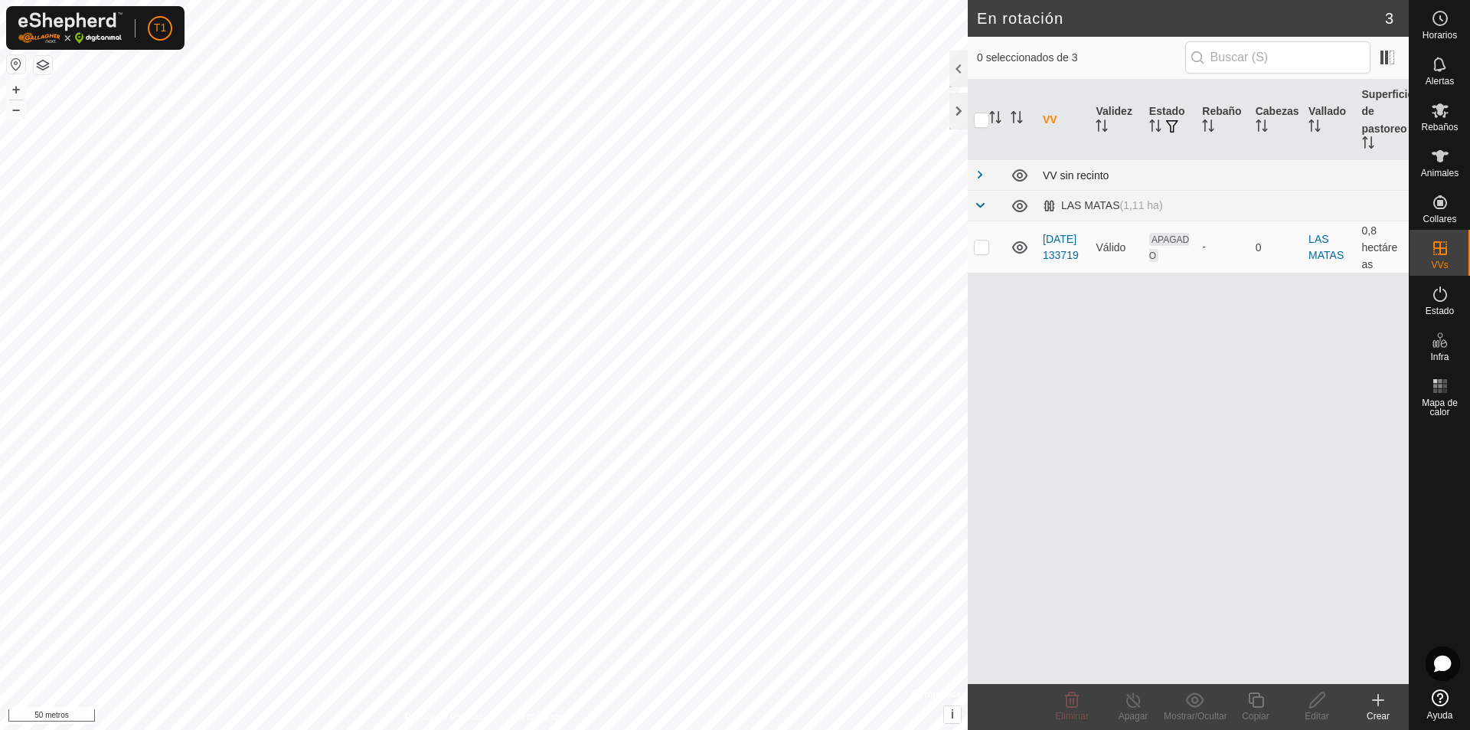
click at [972, 171] on td at bounding box center [986, 175] width 37 height 31
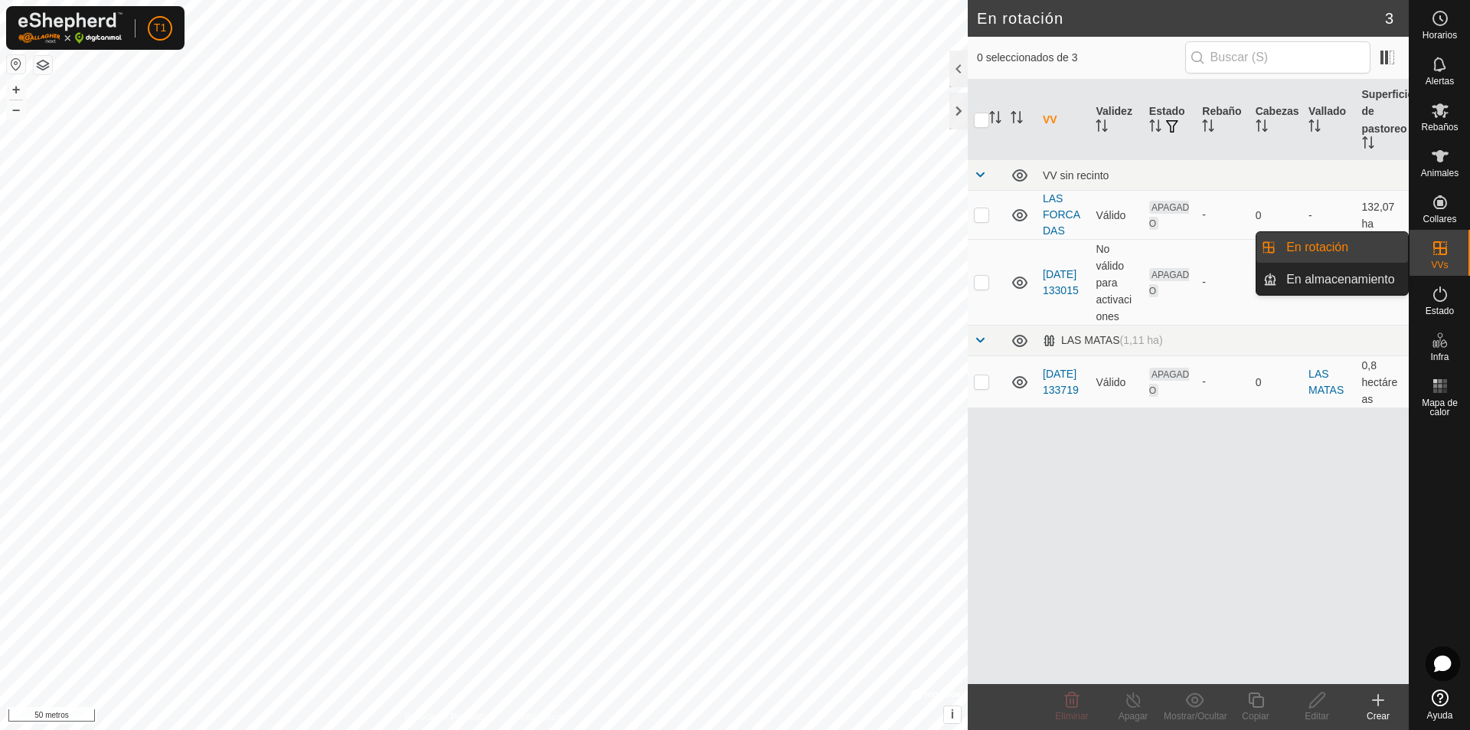
click at [1452, 261] on div "VVs" at bounding box center [1439, 253] width 60 height 46
click at [1357, 285] on link "En almacenamiento" at bounding box center [1342, 279] width 131 height 31
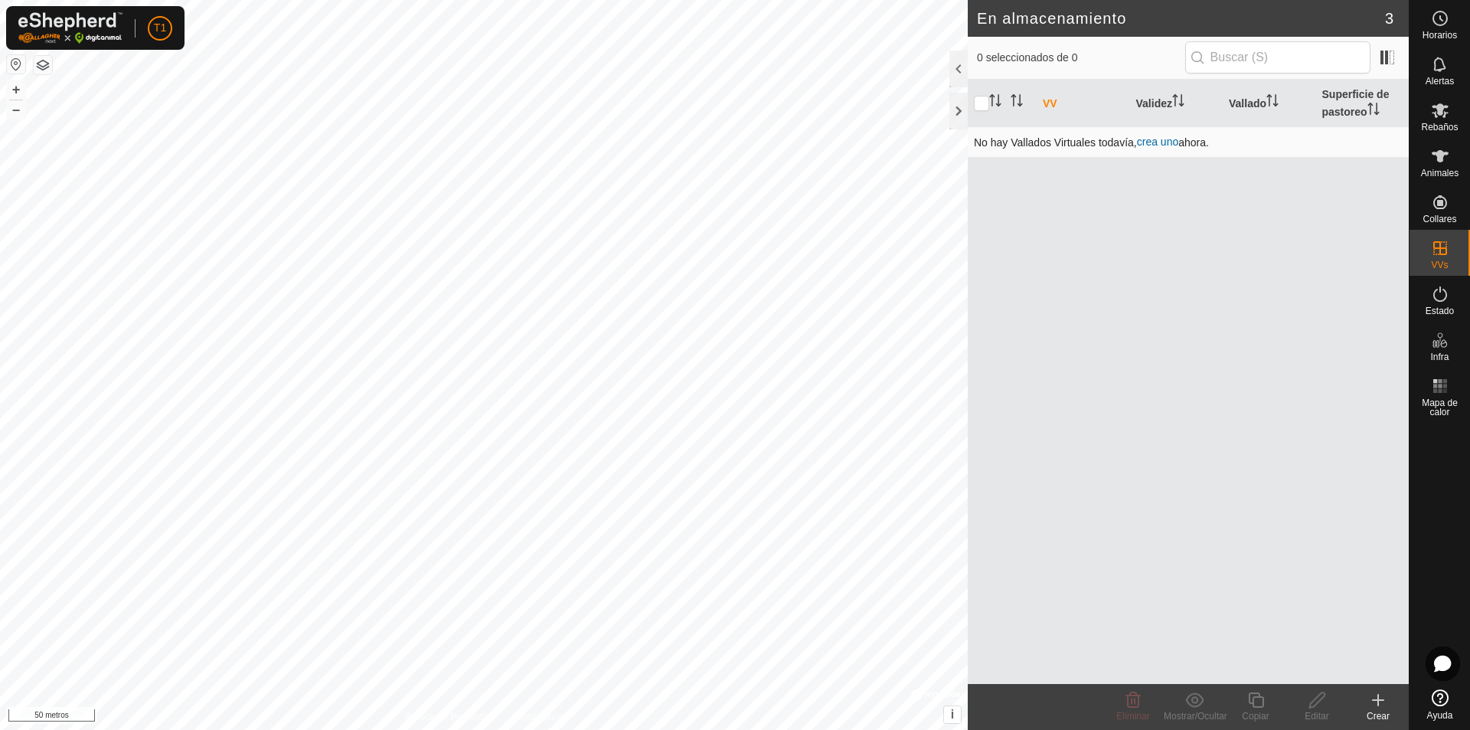
click at [1174, 141] on font "crea uno" at bounding box center [1157, 141] width 41 height 12
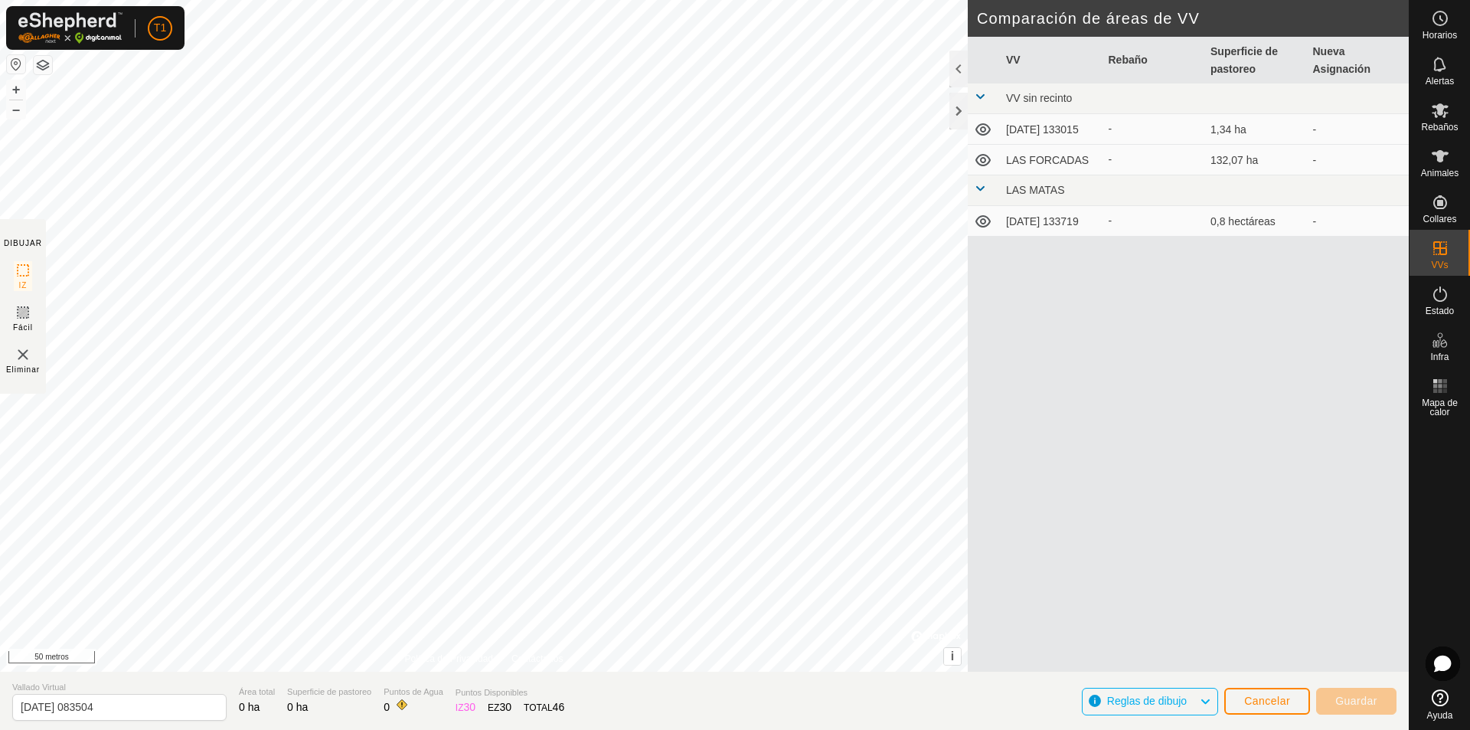
click at [984, 227] on icon at bounding box center [982, 221] width 15 height 12
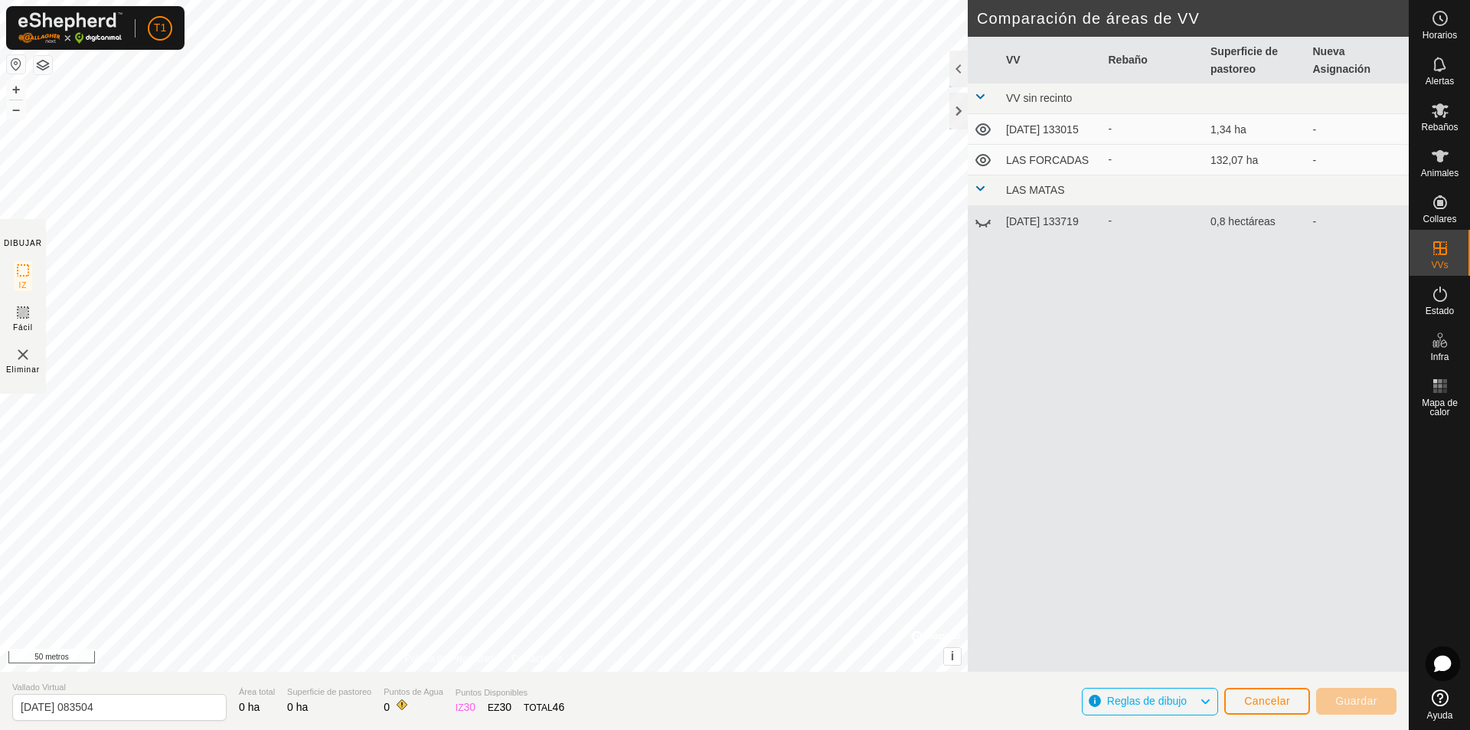
click at [984, 228] on icon at bounding box center [983, 221] width 18 height 18
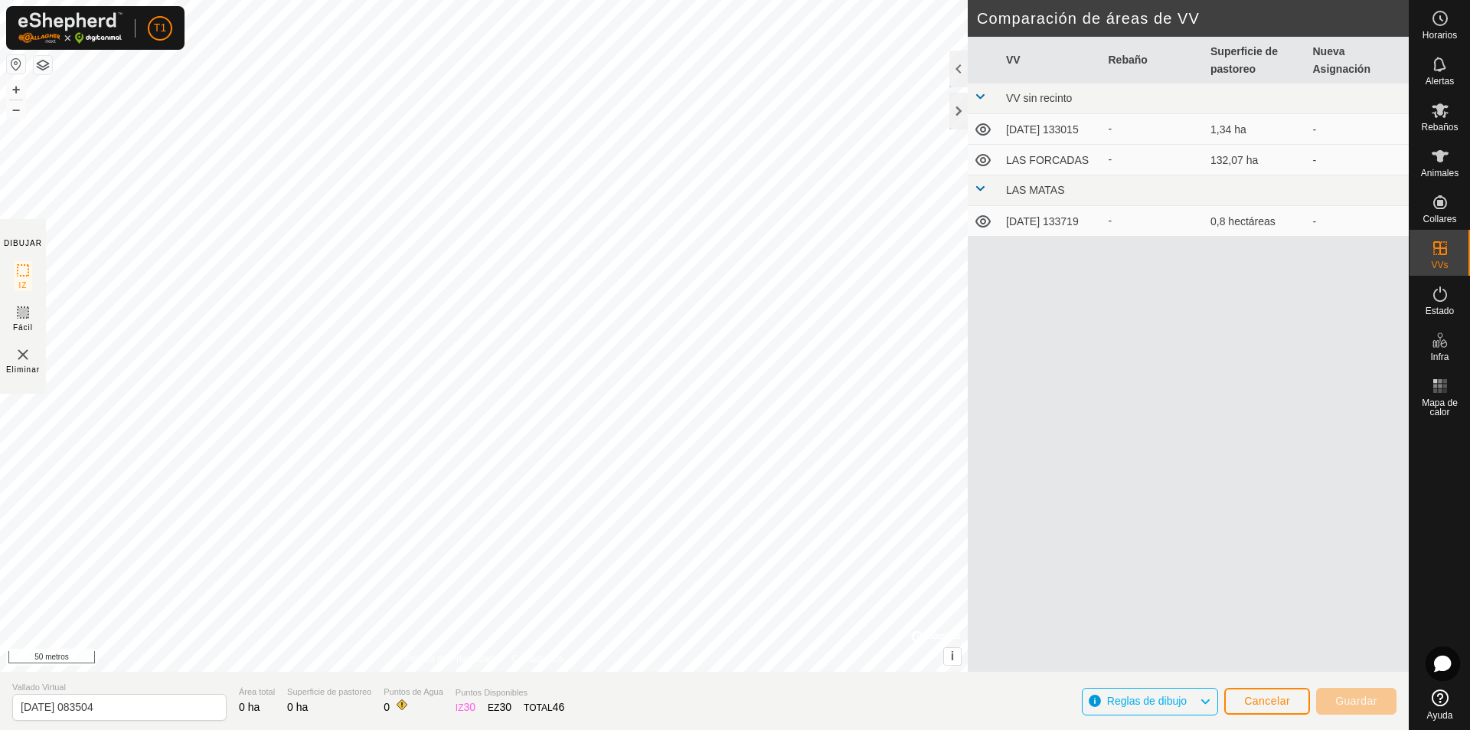
click at [981, 129] on icon at bounding box center [983, 129] width 18 height 18
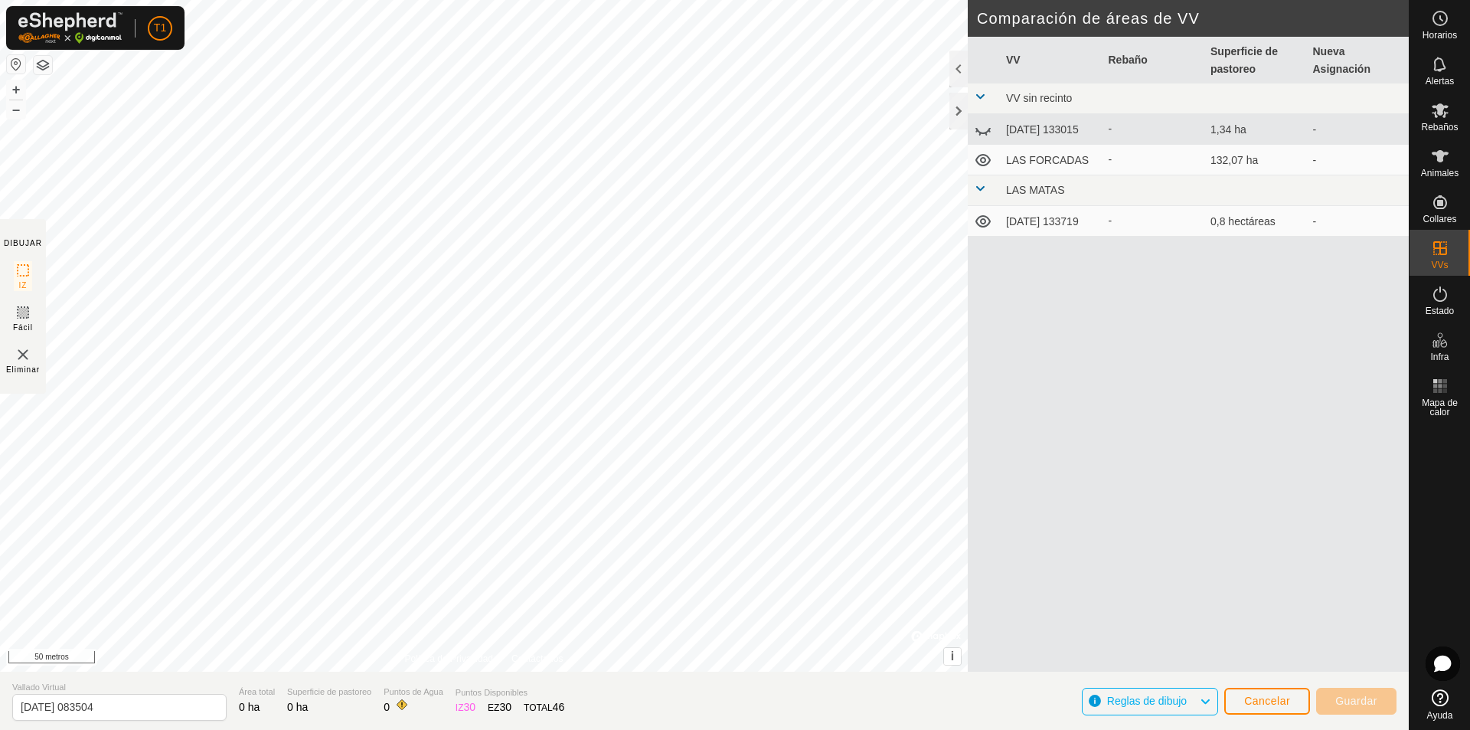
click at [981, 129] on icon at bounding box center [983, 129] width 18 height 18
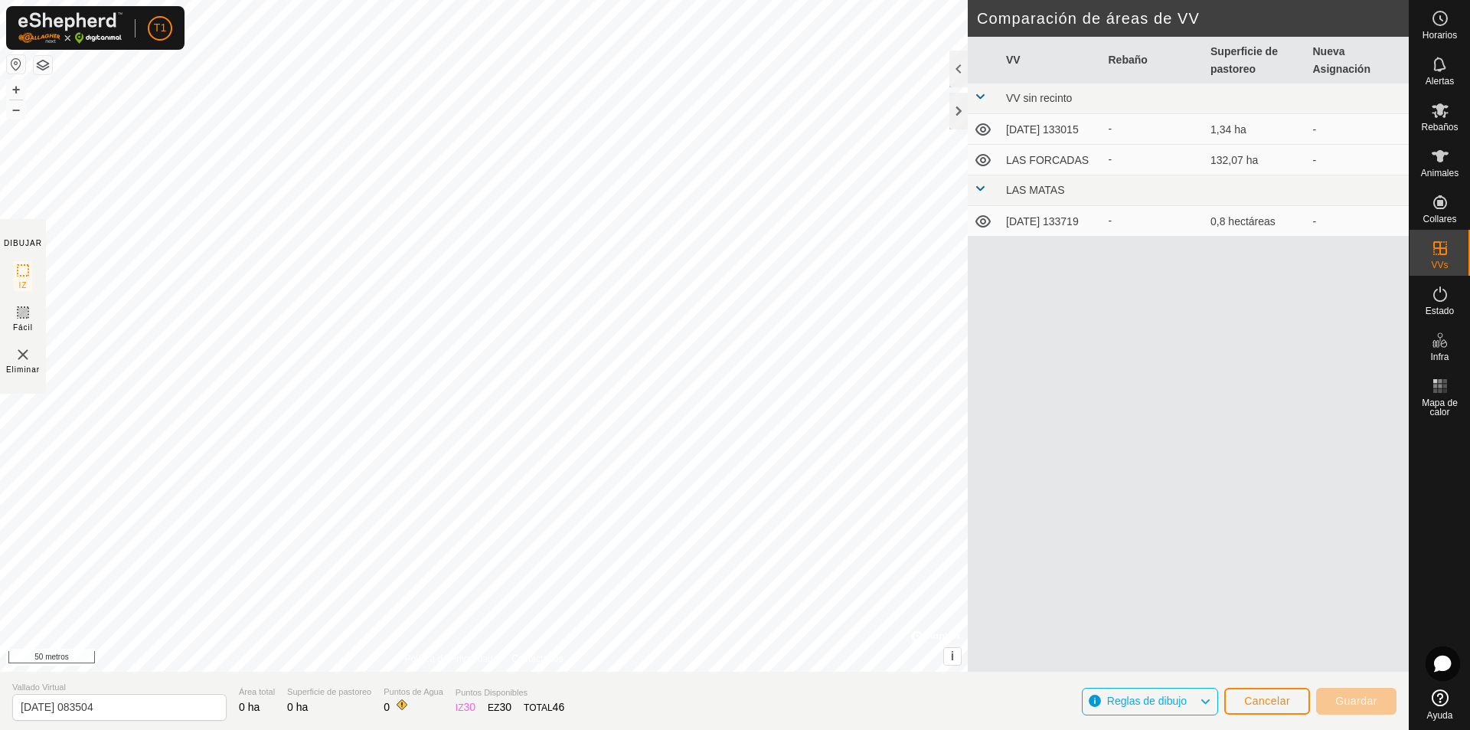
drag, startPoint x: 1047, startPoint y: 130, endPoint x: 1033, endPoint y: 129, distance: 14.6
click at [1033, 129] on td "[DATE] 133015" at bounding box center [1051, 129] width 103 height 31
click at [985, 130] on icon at bounding box center [982, 129] width 15 height 12
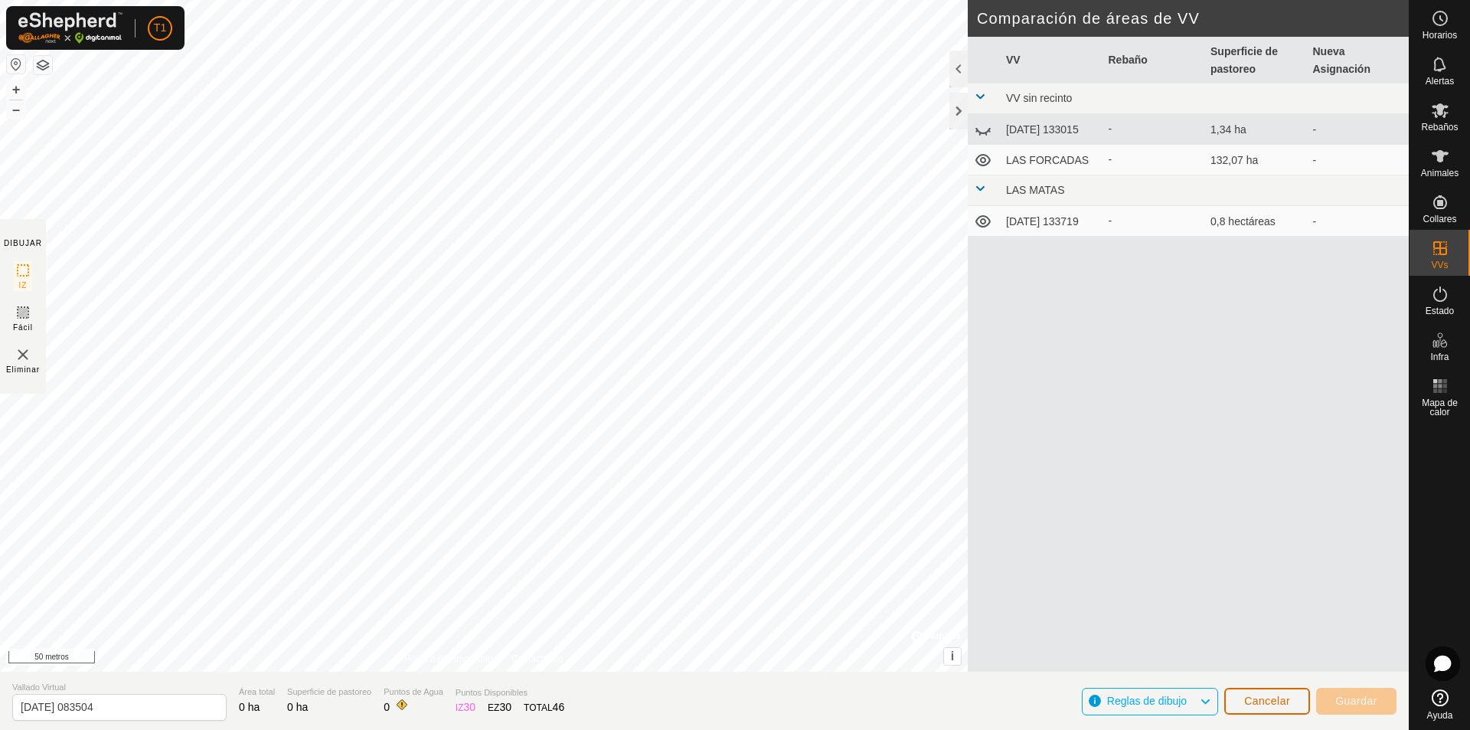
click at [1273, 703] on font "Cancelar" at bounding box center [1267, 700] width 46 height 12
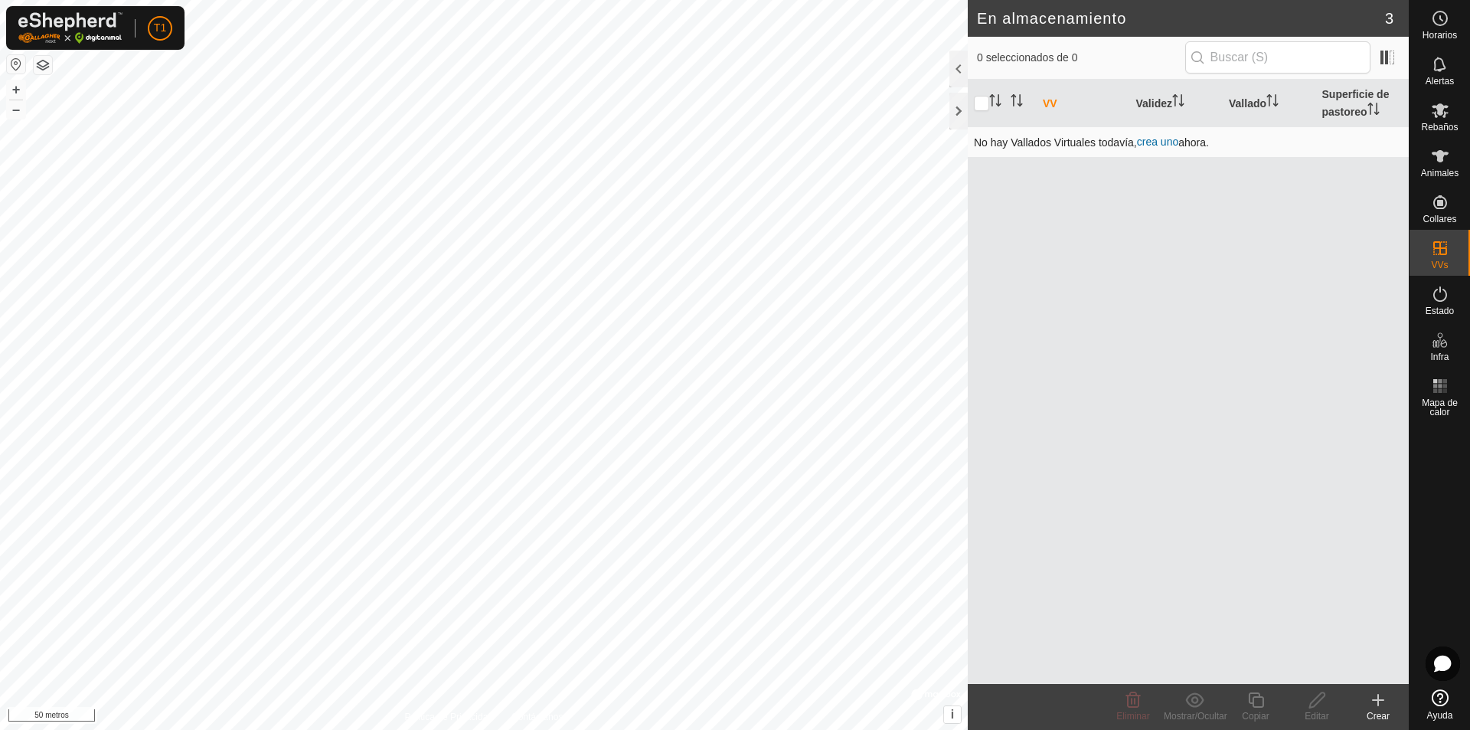
click at [1158, 142] on font "crea uno" at bounding box center [1157, 141] width 41 height 12
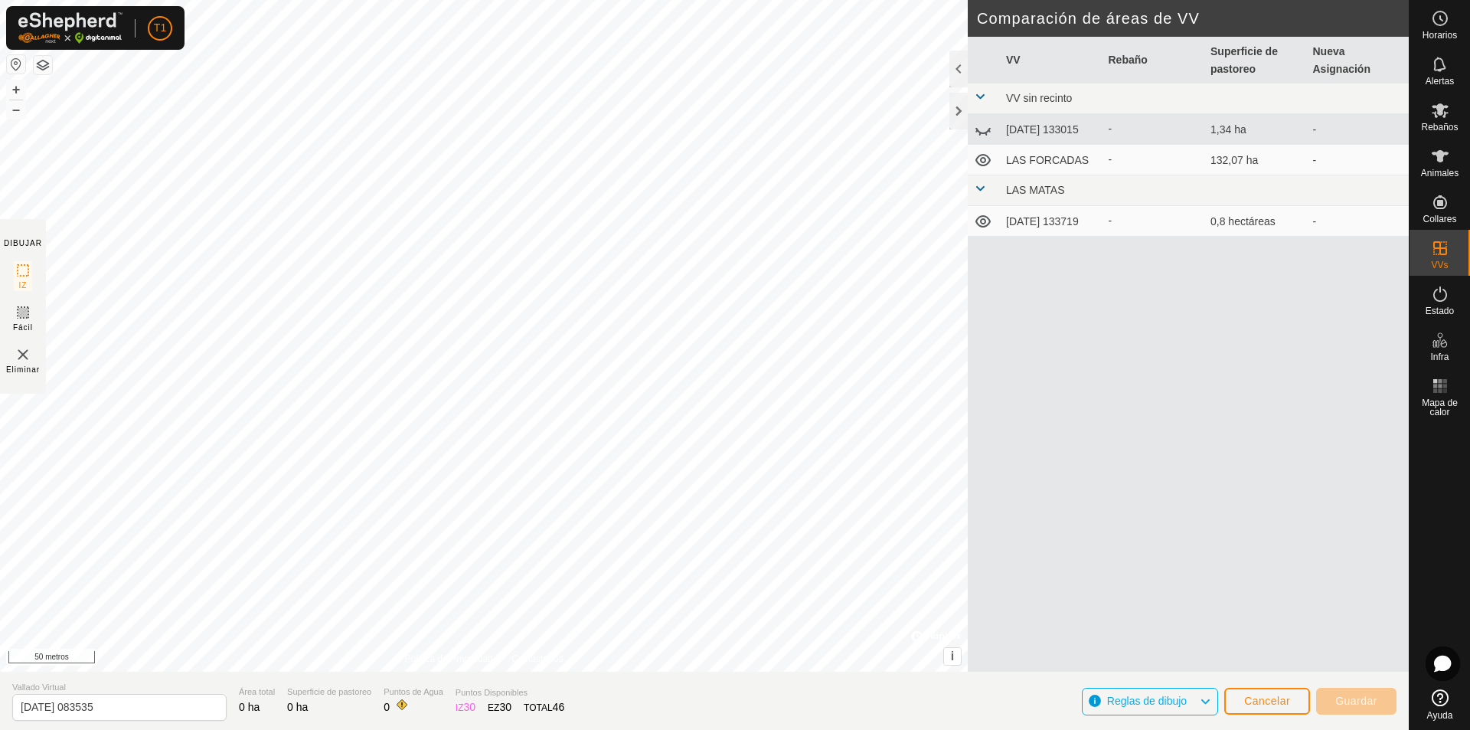
click at [984, 133] on icon at bounding box center [983, 129] width 18 height 18
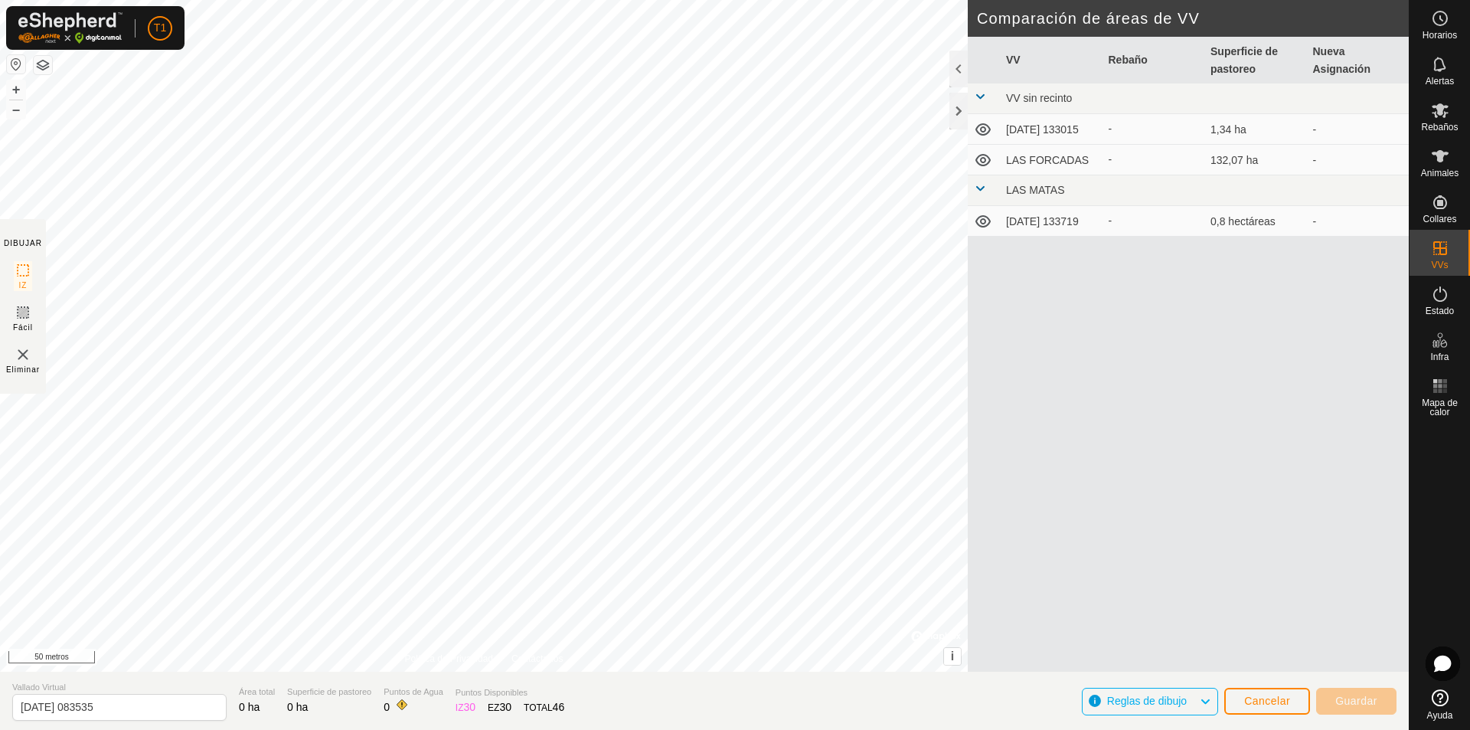
drag, startPoint x: 981, startPoint y: 130, endPoint x: 1319, endPoint y: 372, distance: 415.9
click at [1319, 372] on div "VV Rebaño Superficie de pastoreo Nueva Asignación VV sin recinto [DATE] 133015 …" at bounding box center [1188, 372] width 441 height 671
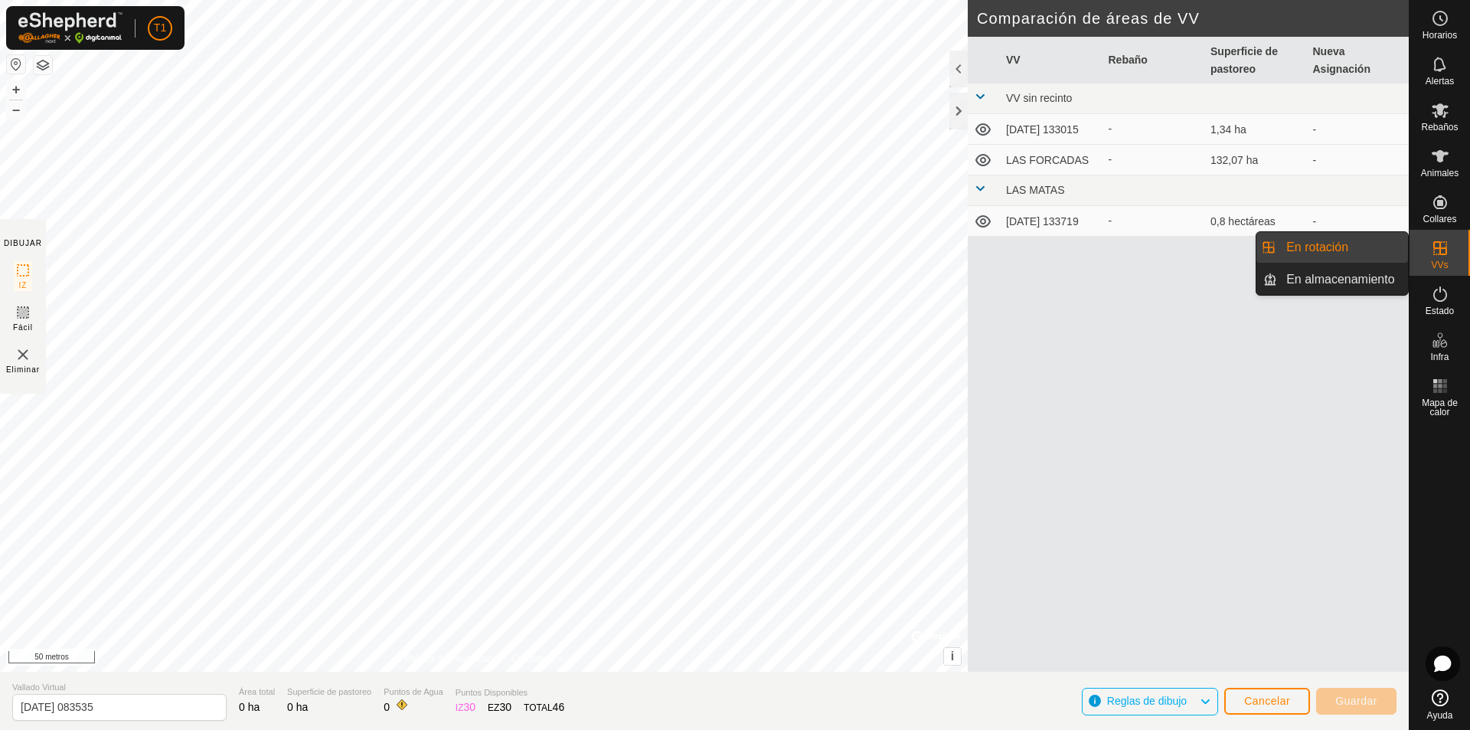
click at [1328, 240] on link "En rotación" at bounding box center [1342, 247] width 131 height 31
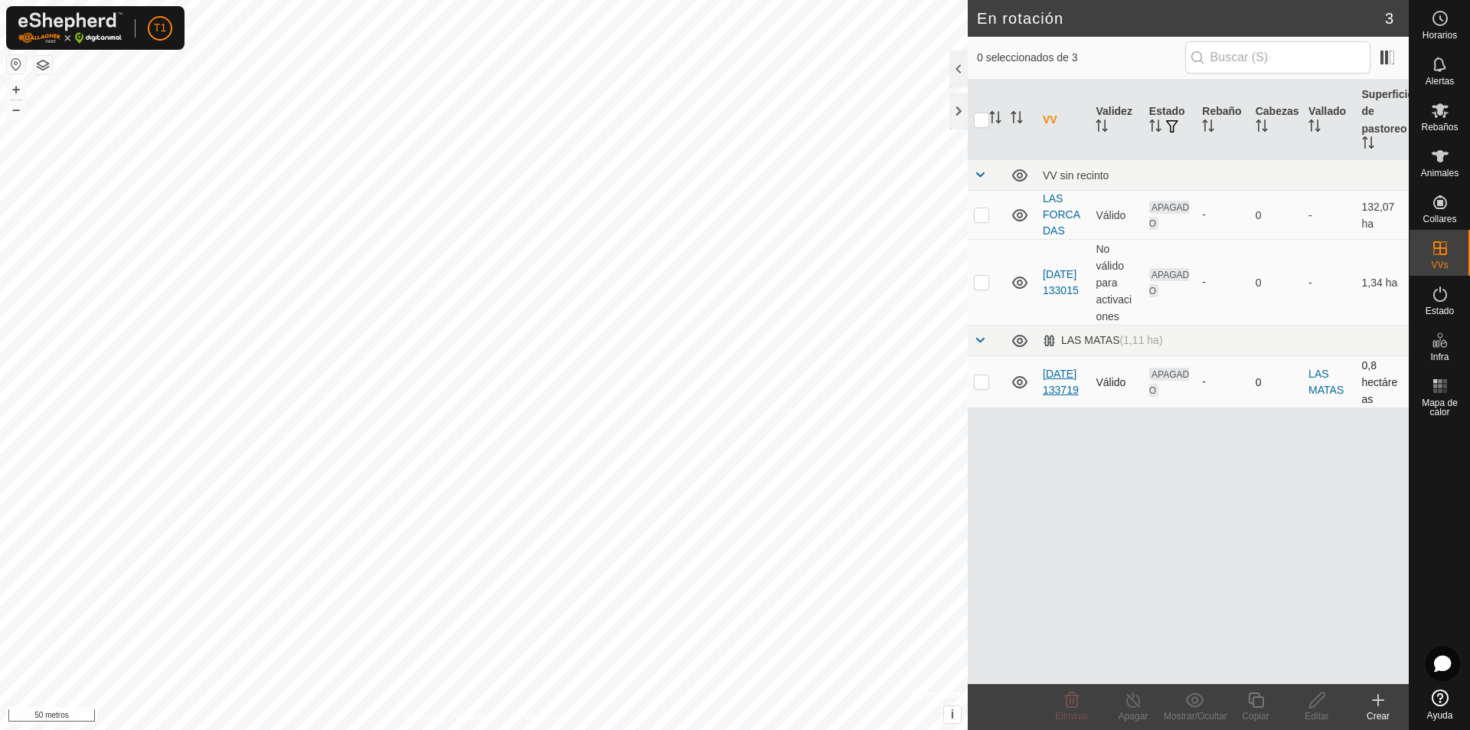
click at [1062, 392] on font "[DATE] 133719" at bounding box center [1061, 381] width 36 height 28
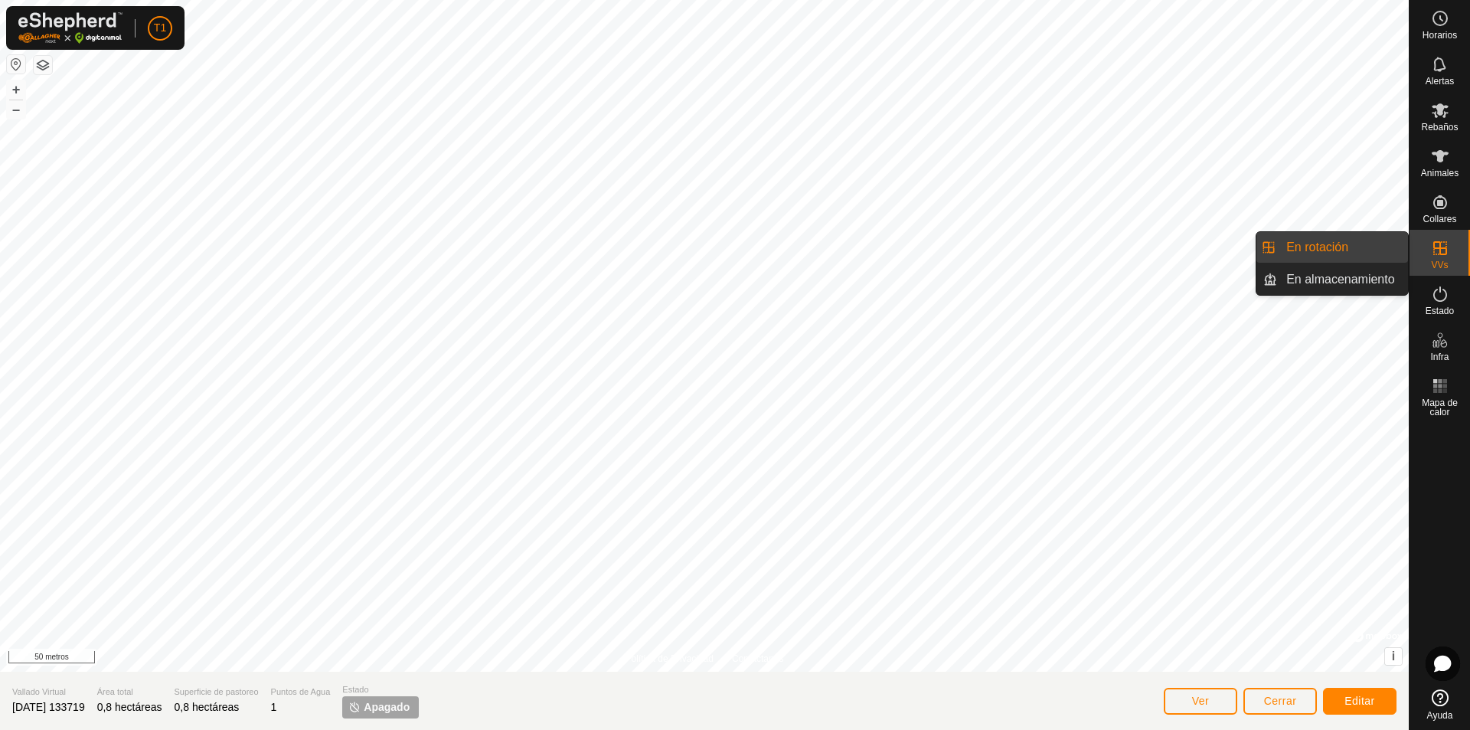
click at [1327, 243] on link "En rotación" at bounding box center [1342, 247] width 131 height 31
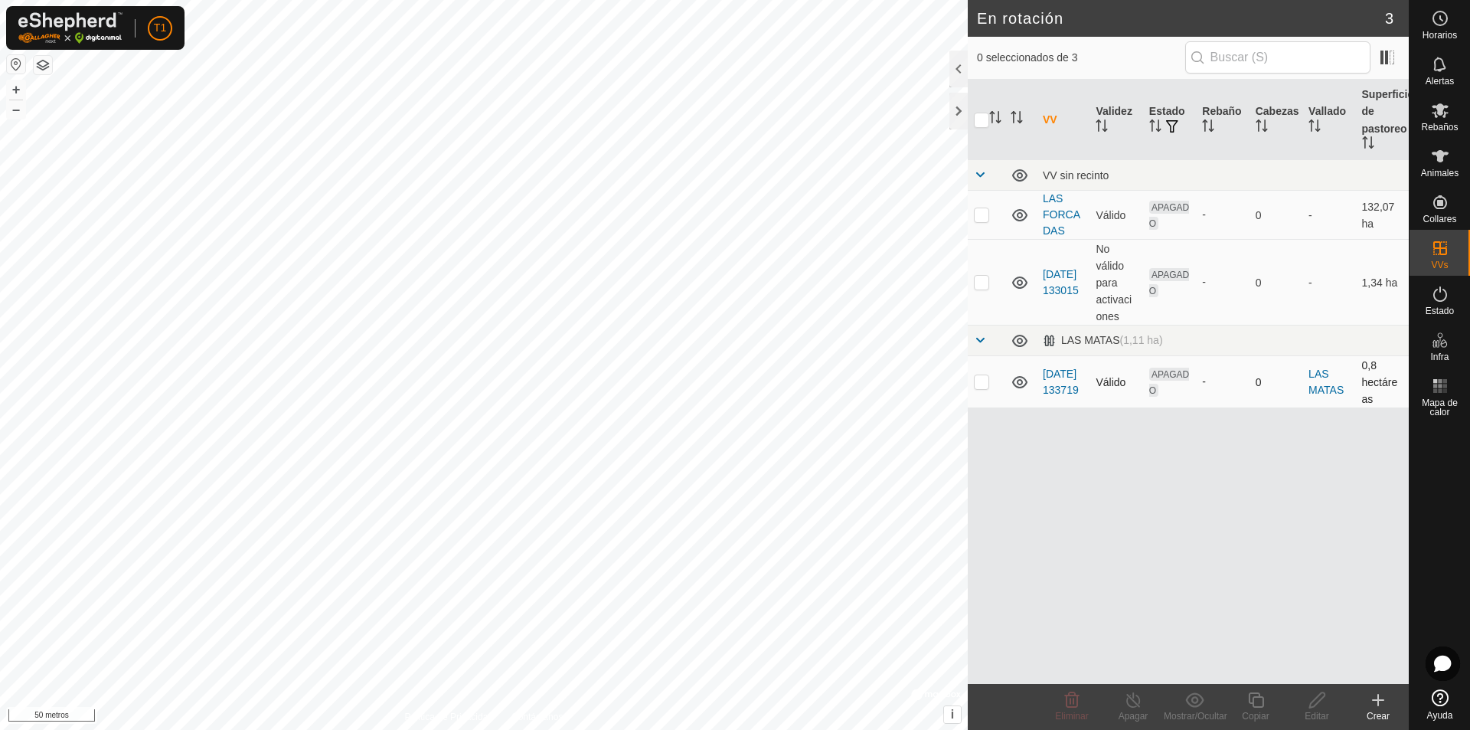
click at [977, 383] on p-checkbox at bounding box center [981, 381] width 15 height 12
checkbox input "false"
click at [984, 286] on p-checkbox at bounding box center [981, 282] width 15 height 12
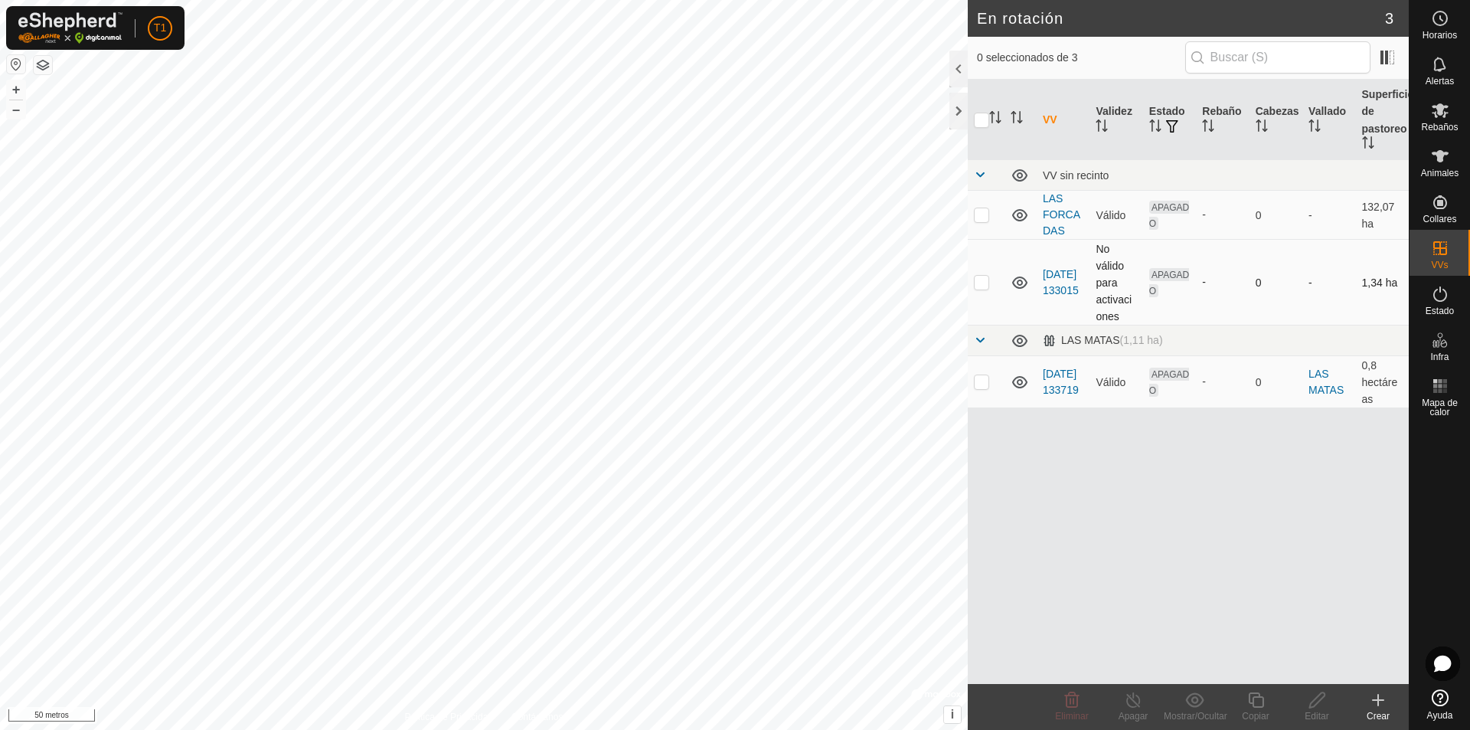
click at [984, 286] on p-checkbox at bounding box center [981, 282] width 15 height 12
click at [1069, 701] on icon at bounding box center [1072, 699] width 15 height 15
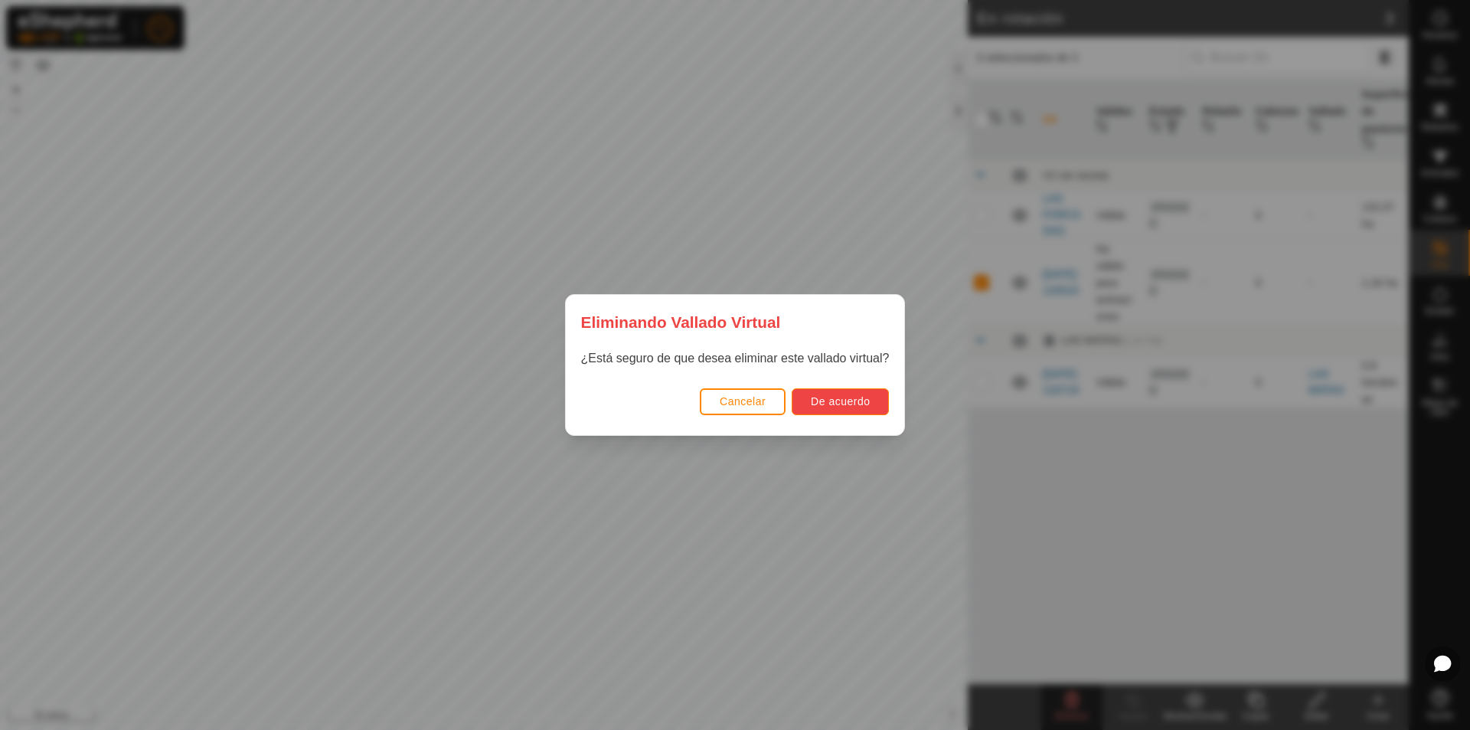
click at [845, 405] on font "De acuerdo" at bounding box center [840, 401] width 59 height 12
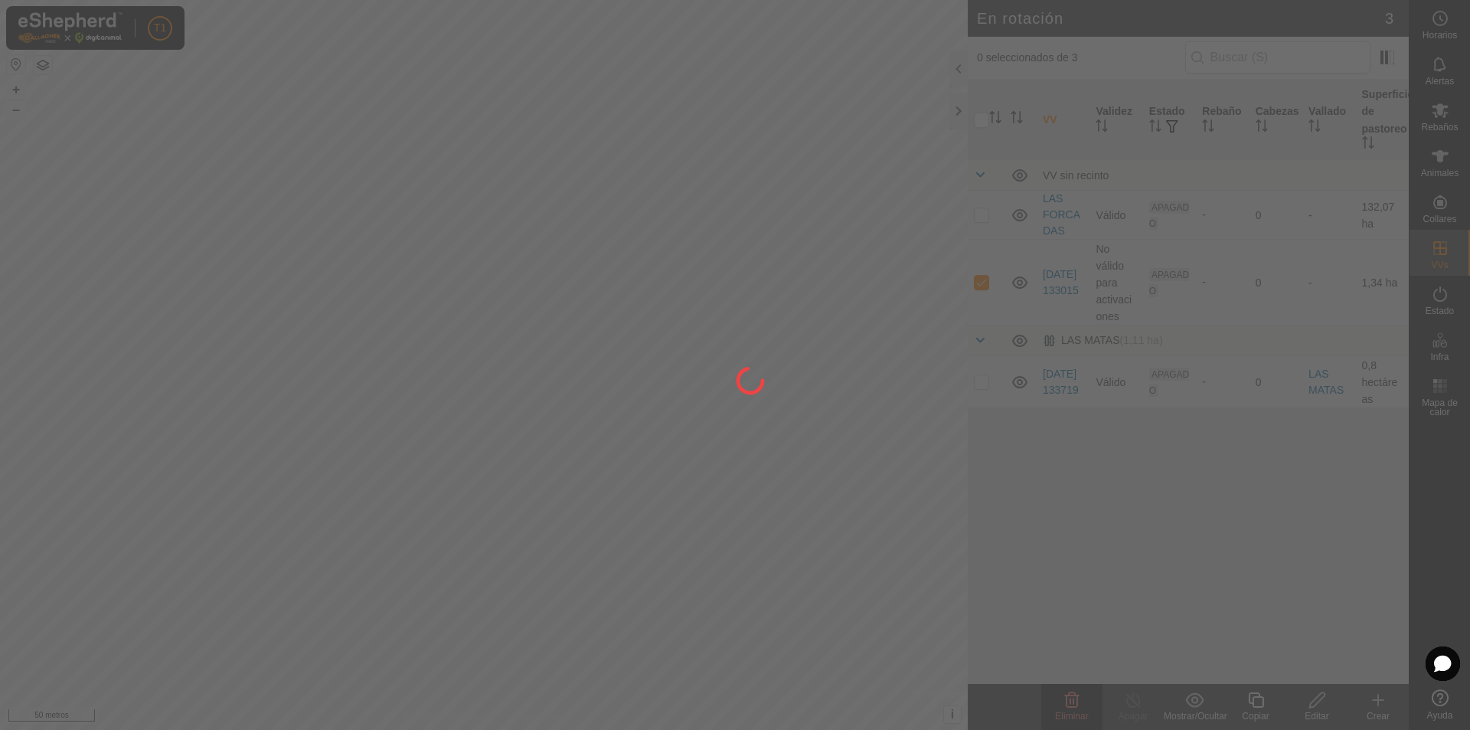
checkbox input "false"
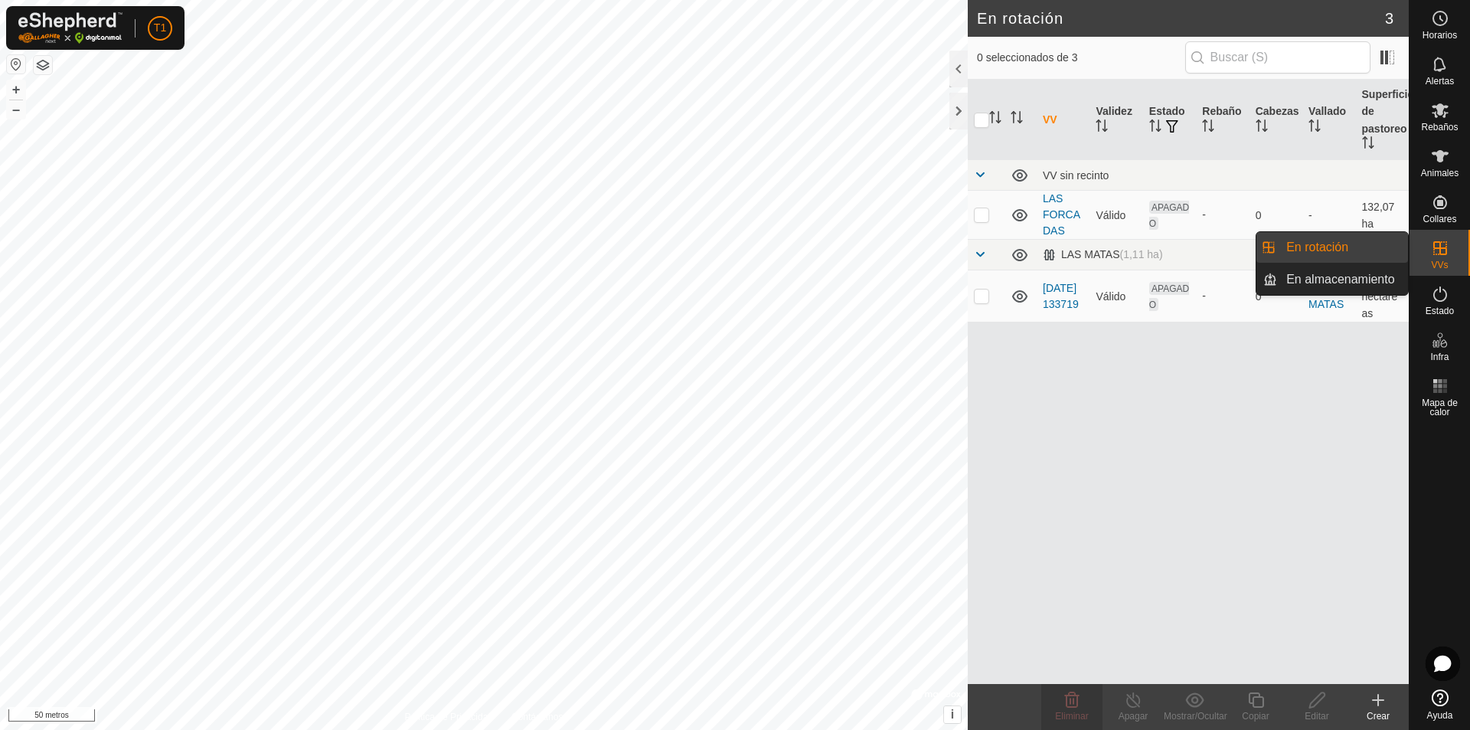
click at [1359, 276] on link "En almacenamiento" at bounding box center [1342, 279] width 131 height 31
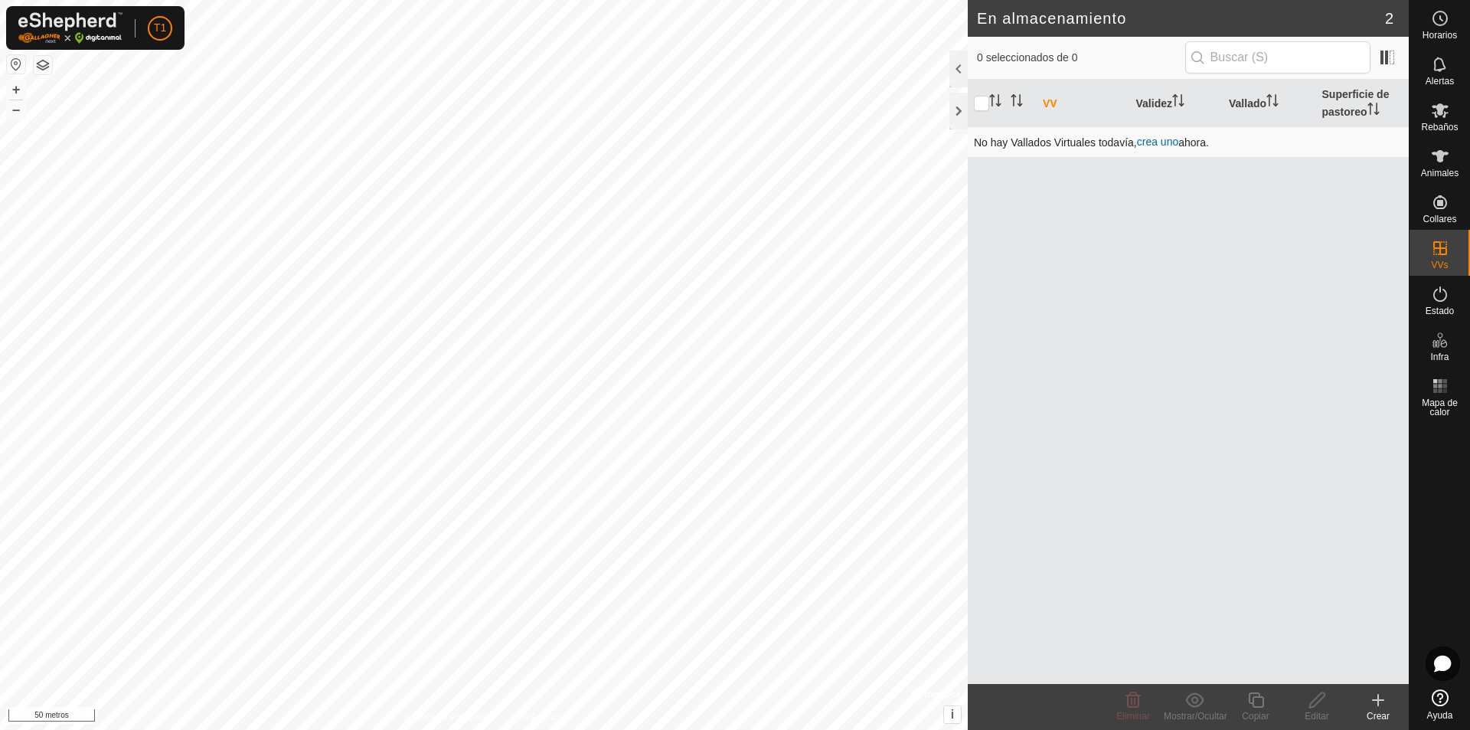
click at [1164, 143] on font "crea uno" at bounding box center [1157, 141] width 41 height 12
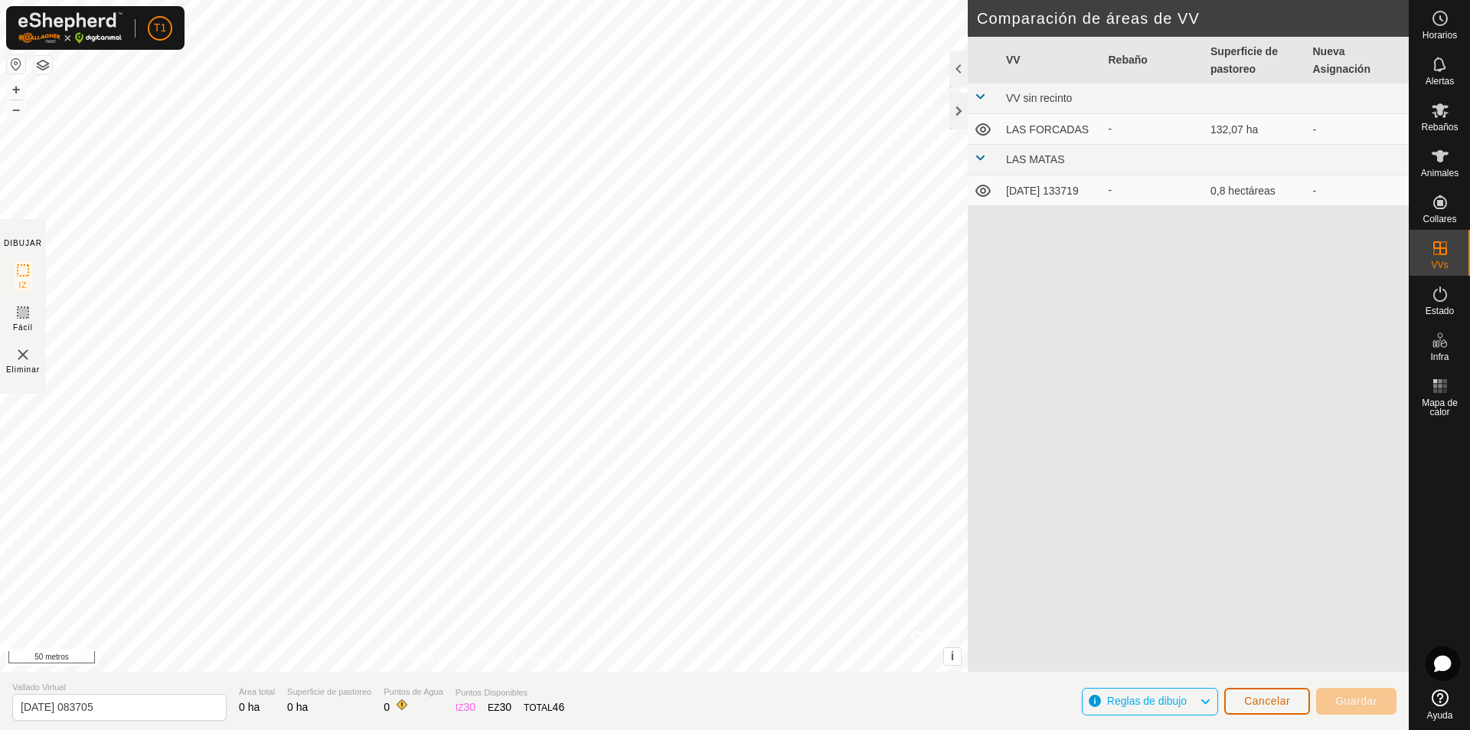
click at [1262, 705] on font "Cancelar" at bounding box center [1267, 700] width 46 height 12
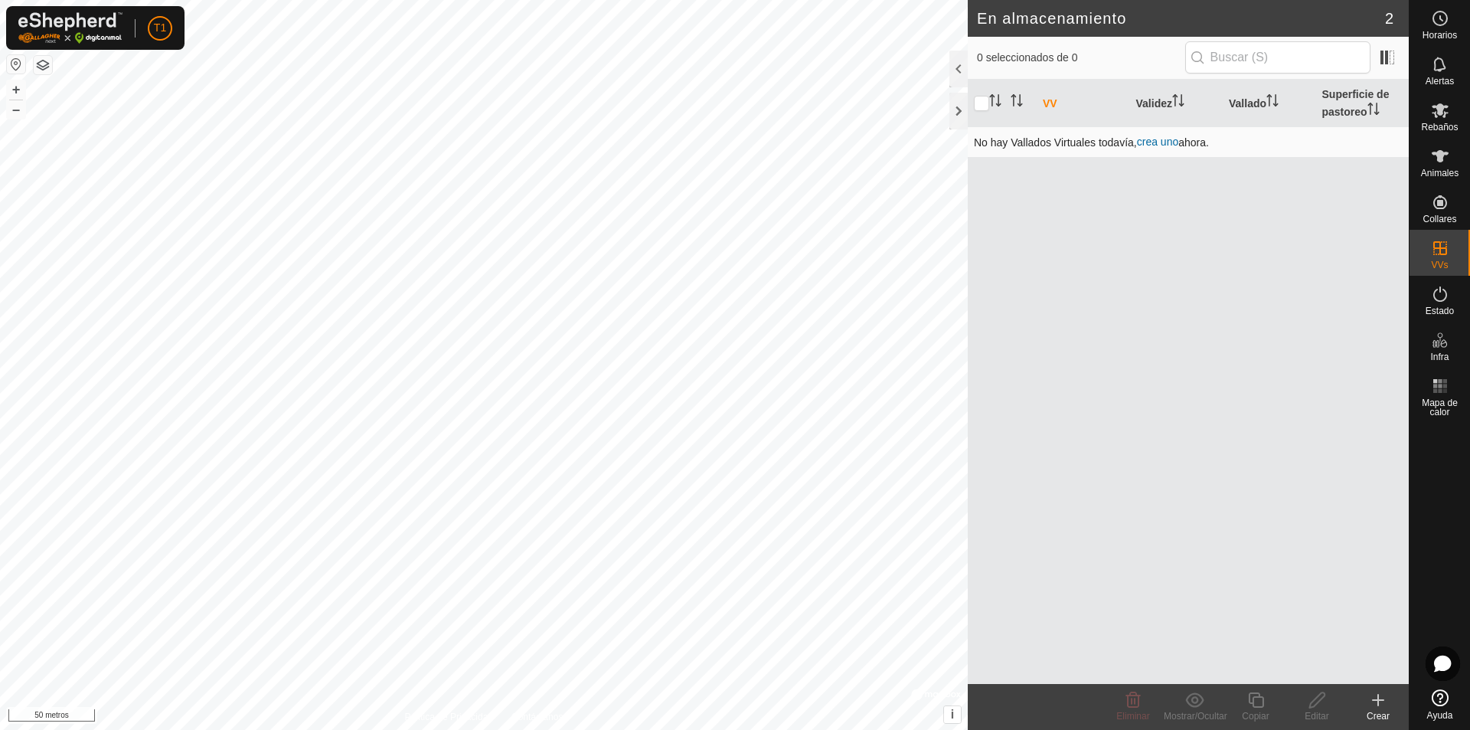
click at [1172, 143] on font "crea uno" at bounding box center [1157, 141] width 41 height 12
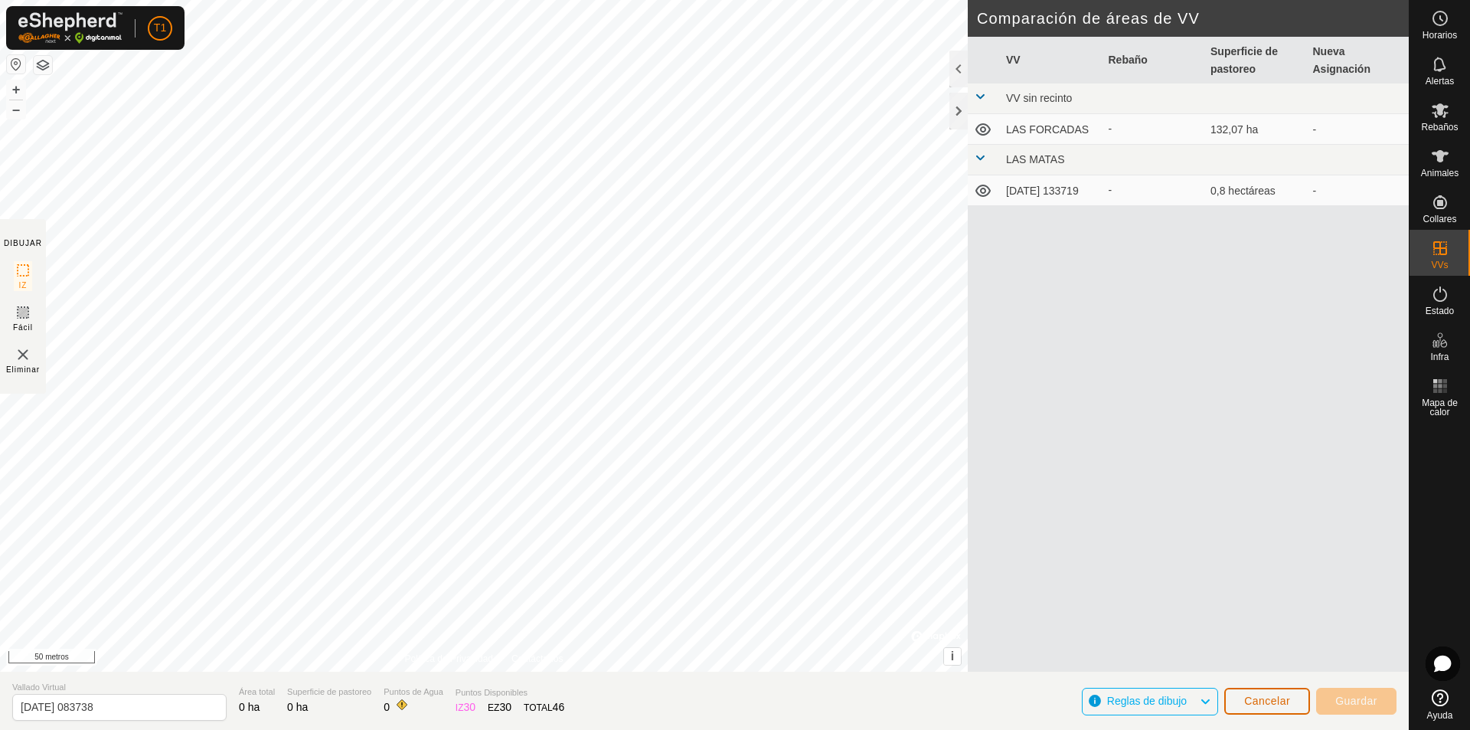
click at [1275, 708] on button "Cancelar" at bounding box center [1267, 700] width 86 height 27
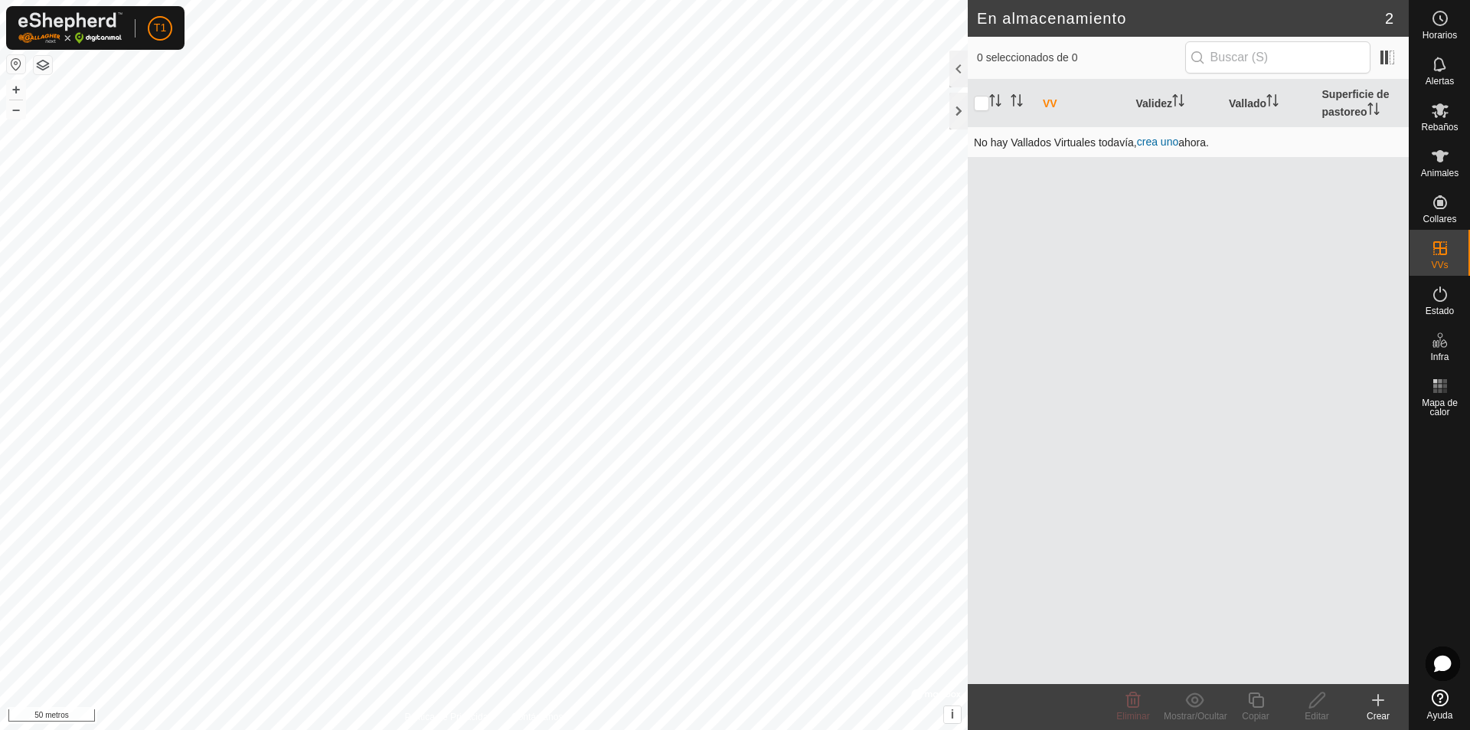
click at [1155, 140] on font "crea uno" at bounding box center [1157, 141] width 41 height 12
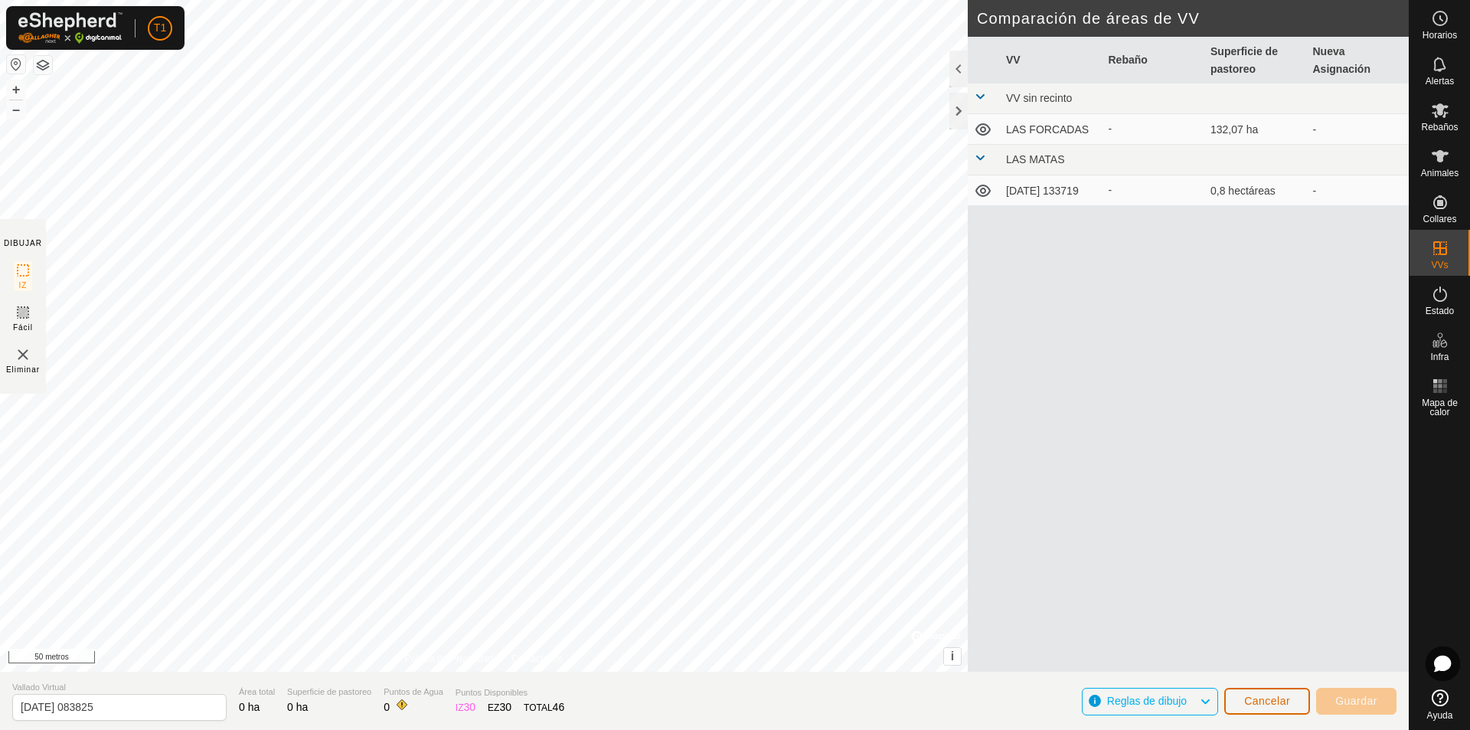
click at [1281, 697] on font "Cancelar" at bounding box center [1267, 700] width 46 height 12
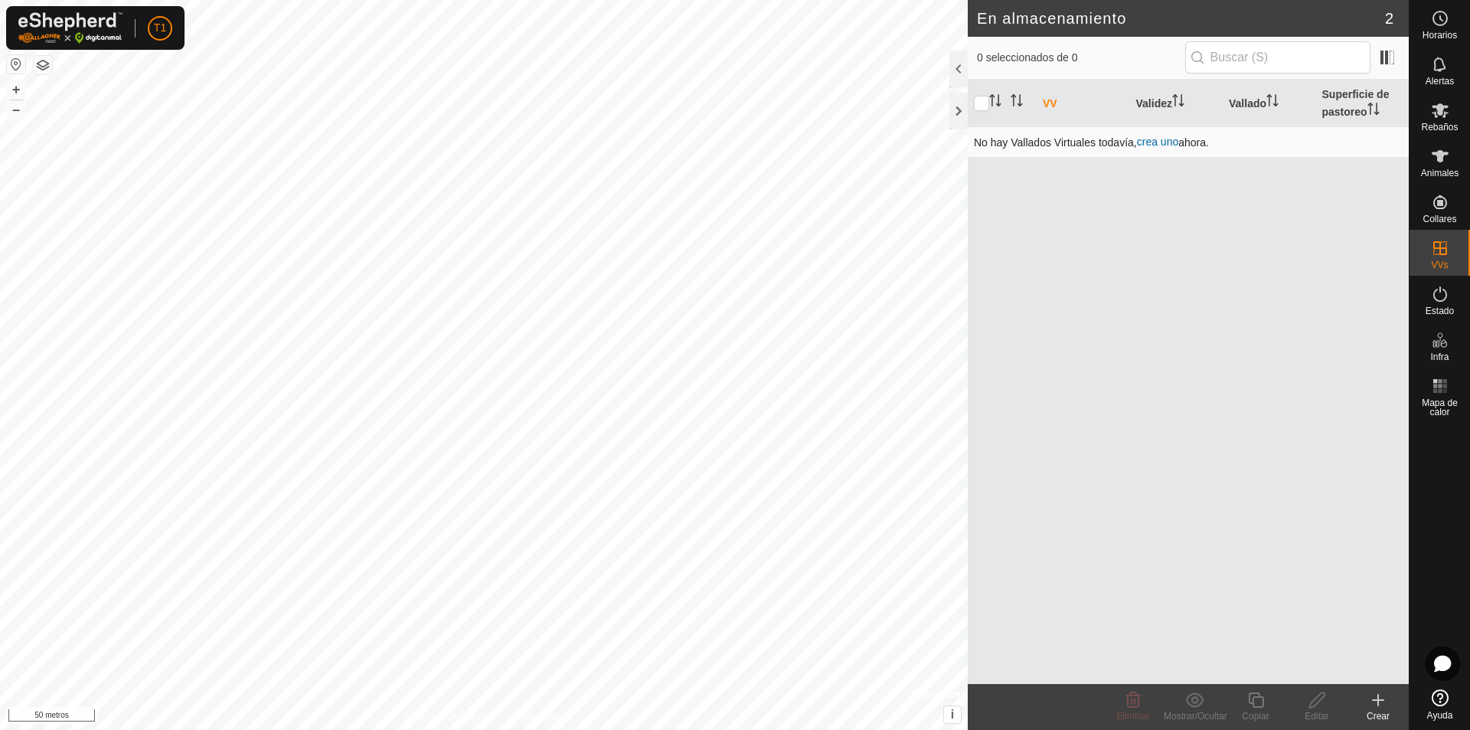
click at [1163, 142] on font "crea uno" at bounding box center [1157, 141] width 41 height 12
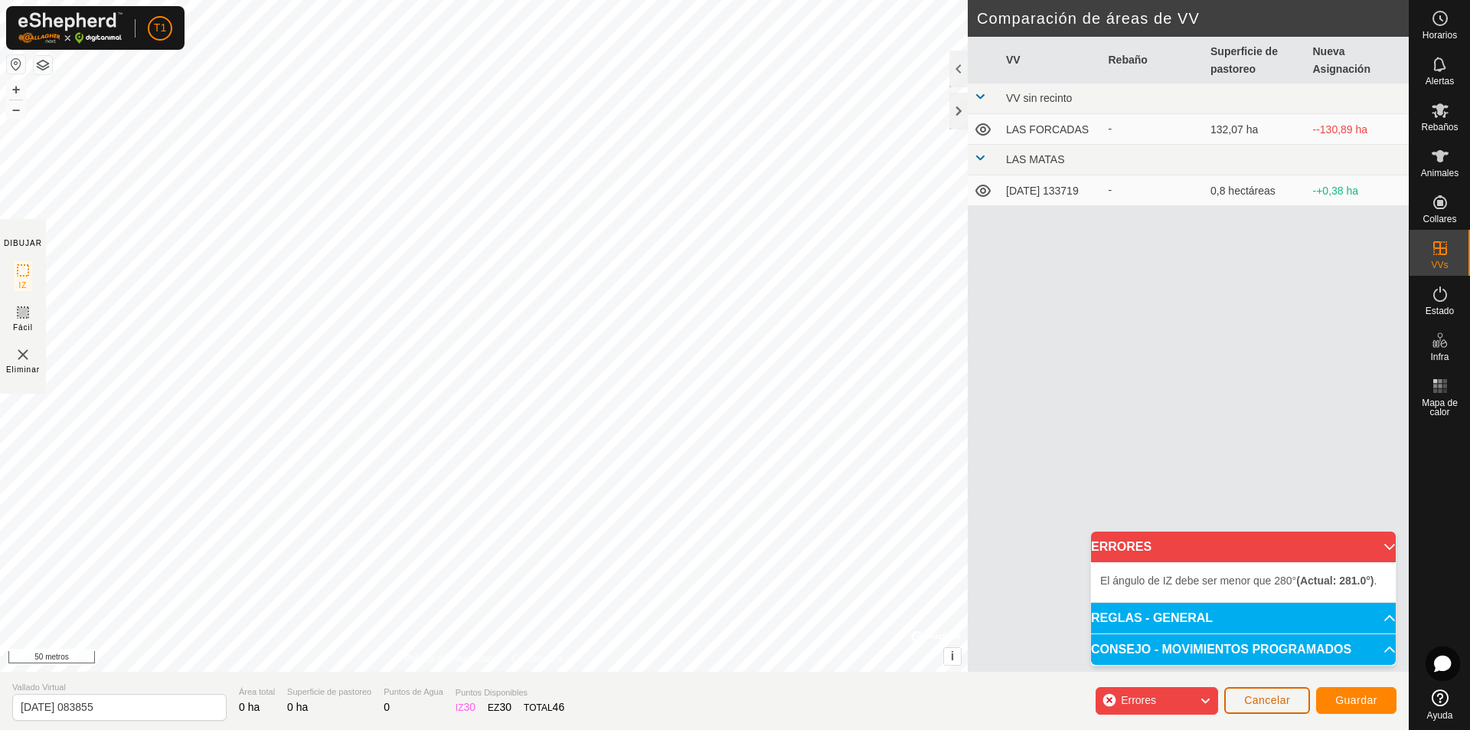
click at [1270, 696] on font "Cancelar" at bounding box center [1267, 700] width 46 height 12
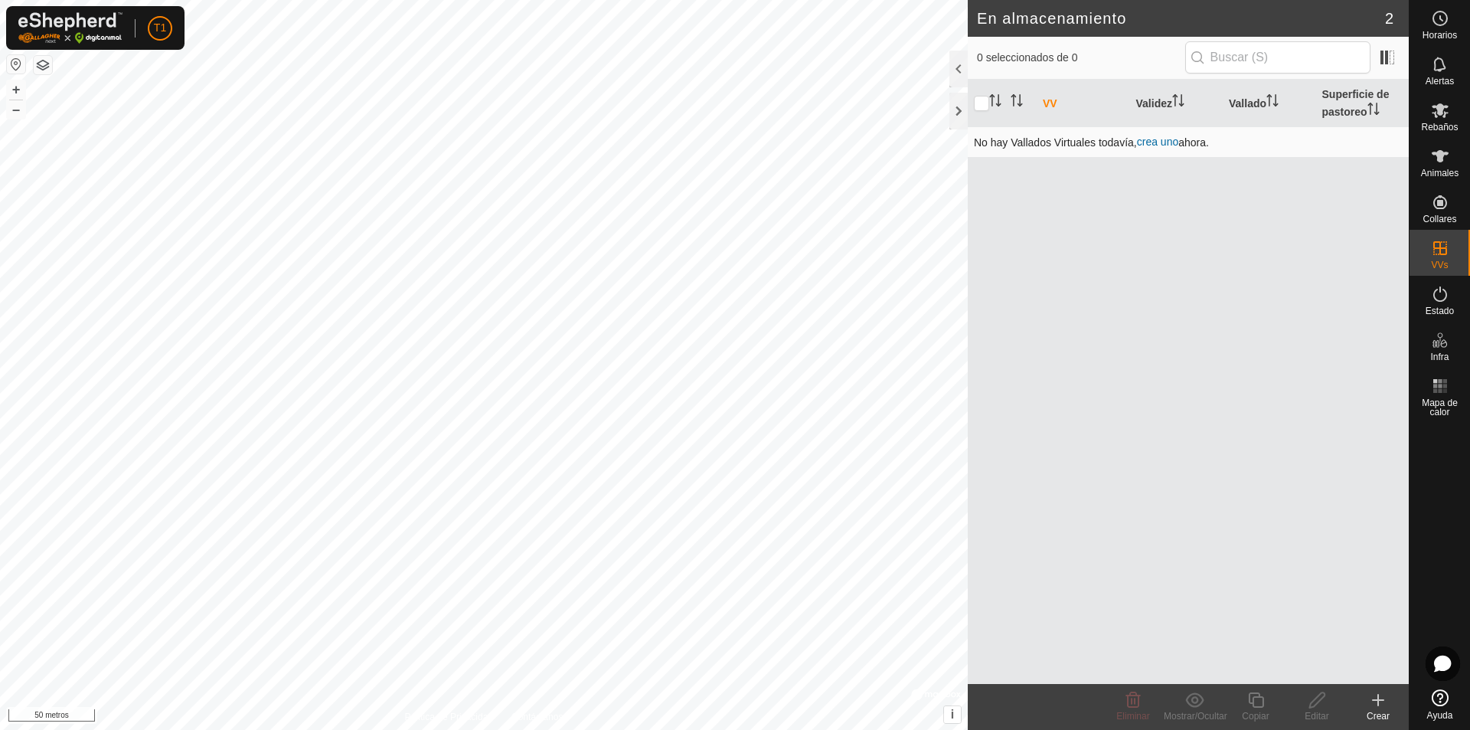
click at [1164, 143] on font "crea uno" at bounding box center [1157, 141] width 41 height 12
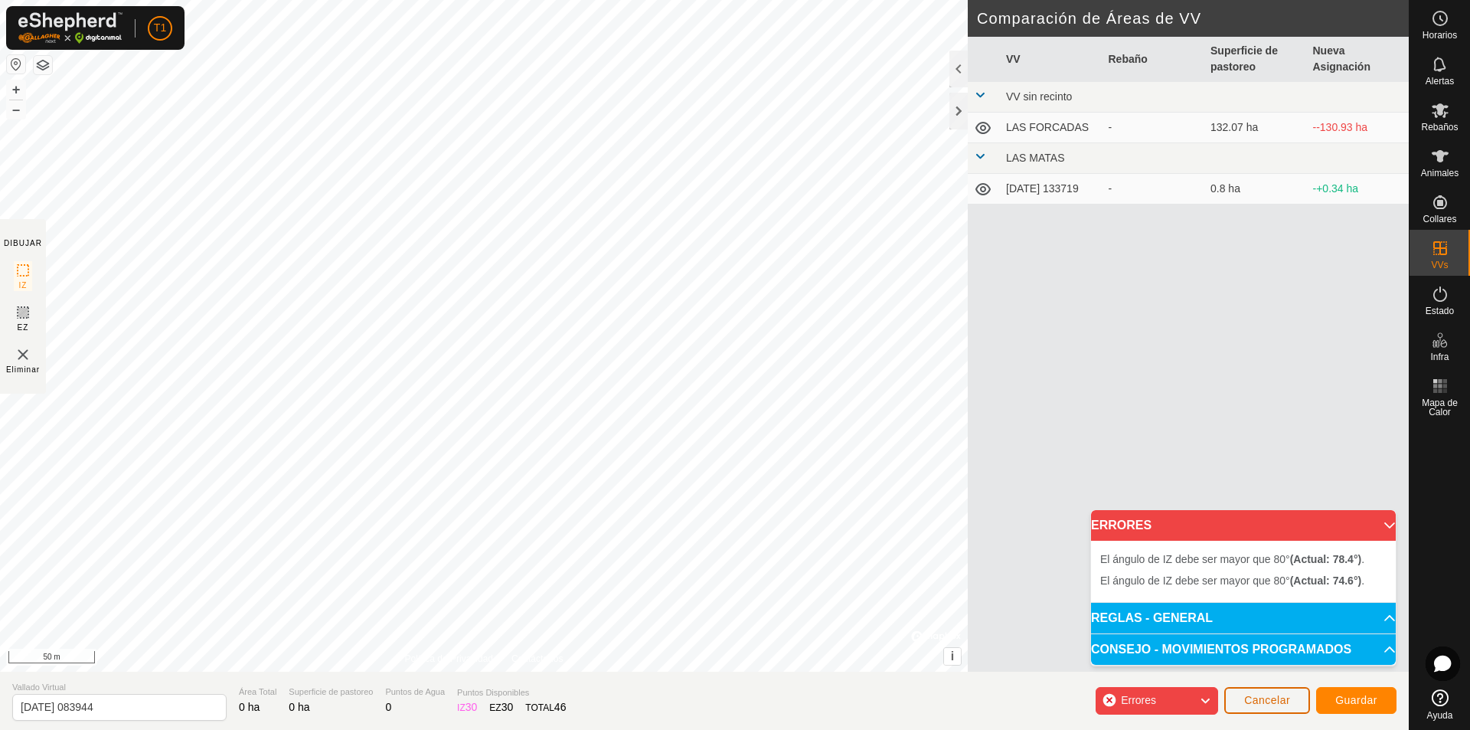
click at [1265, 700] on span "Cancelar" at bounding box center [1267, 700] width 46 height 12
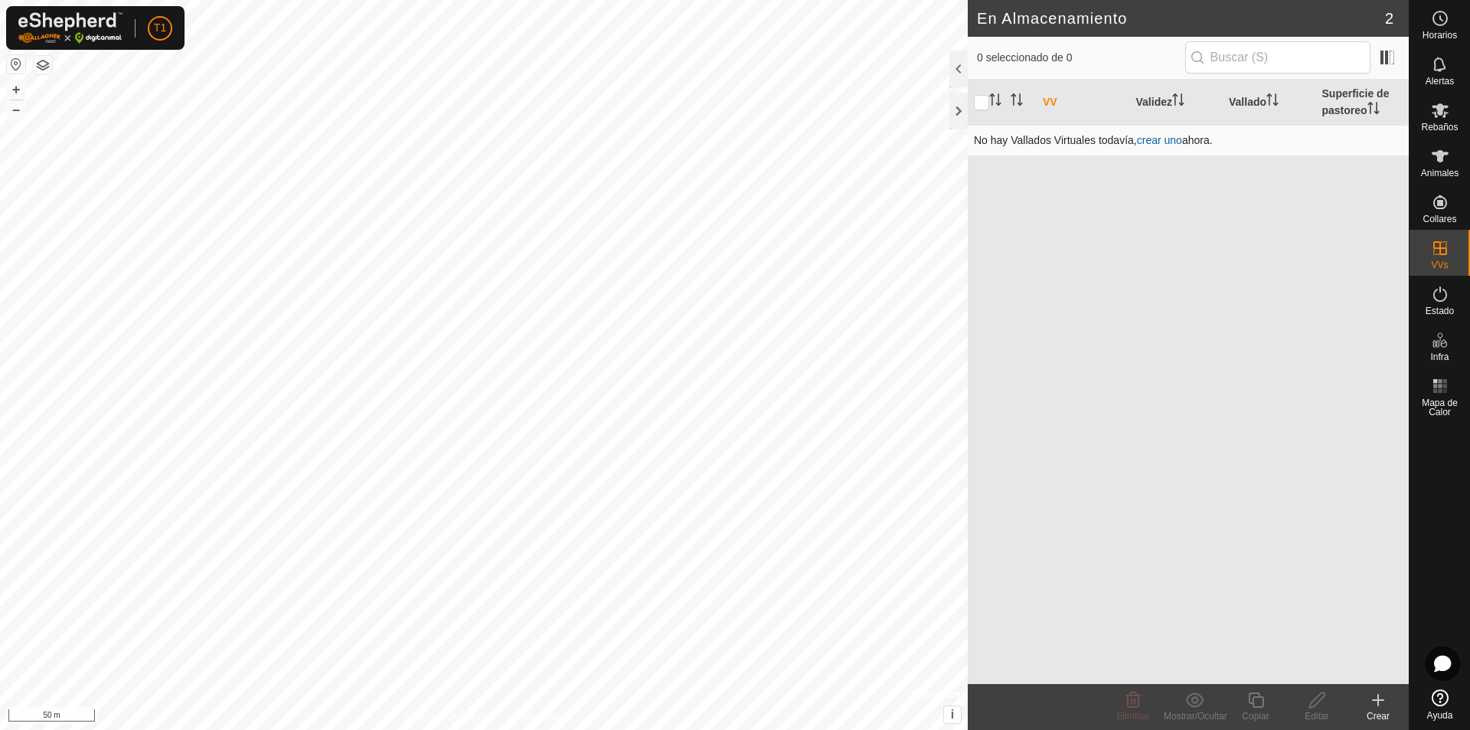
click at [1164, 140] on link "crear uno" at bounding box center [1159, 140] width 45 height 12
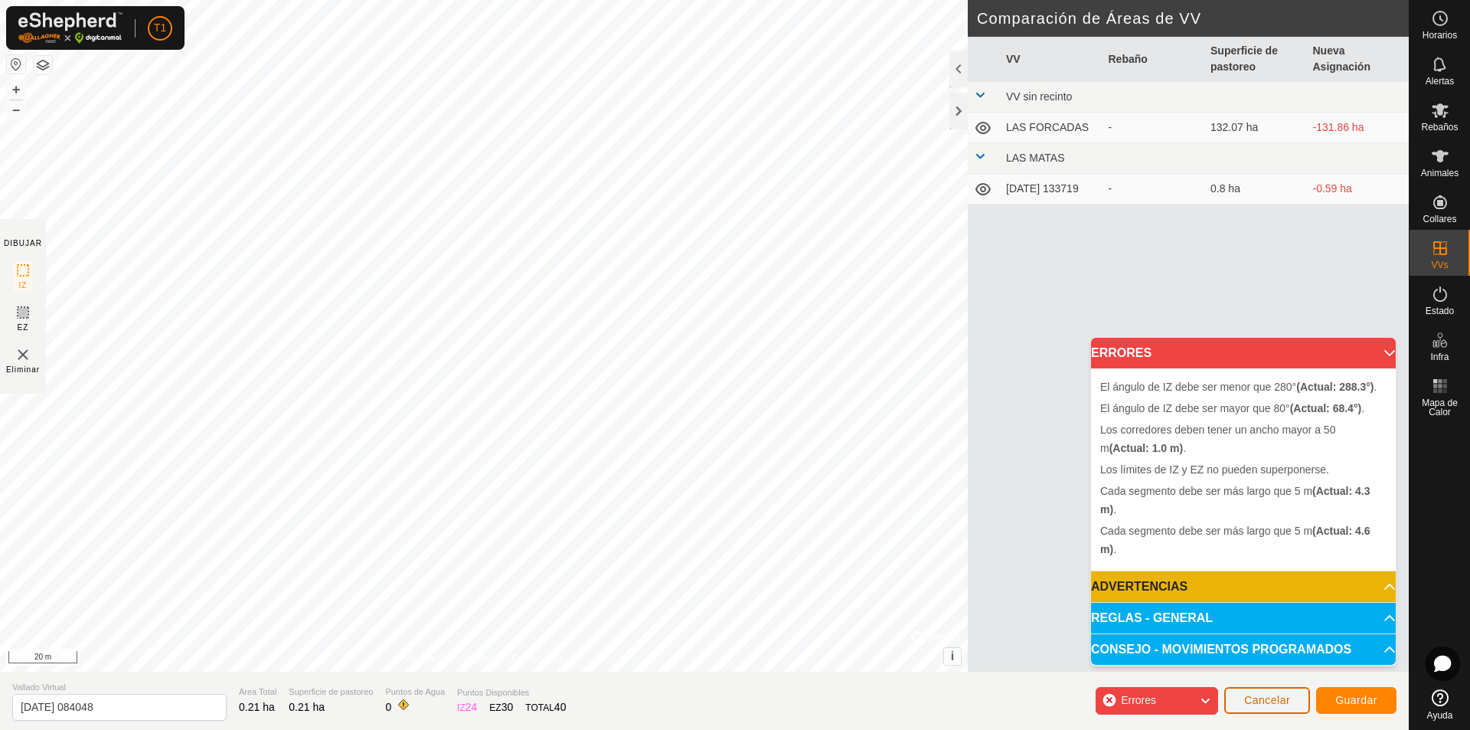
click at [1262, 704] on span "Cancelar" at bounding box center [1267, 700] width 46 height 12
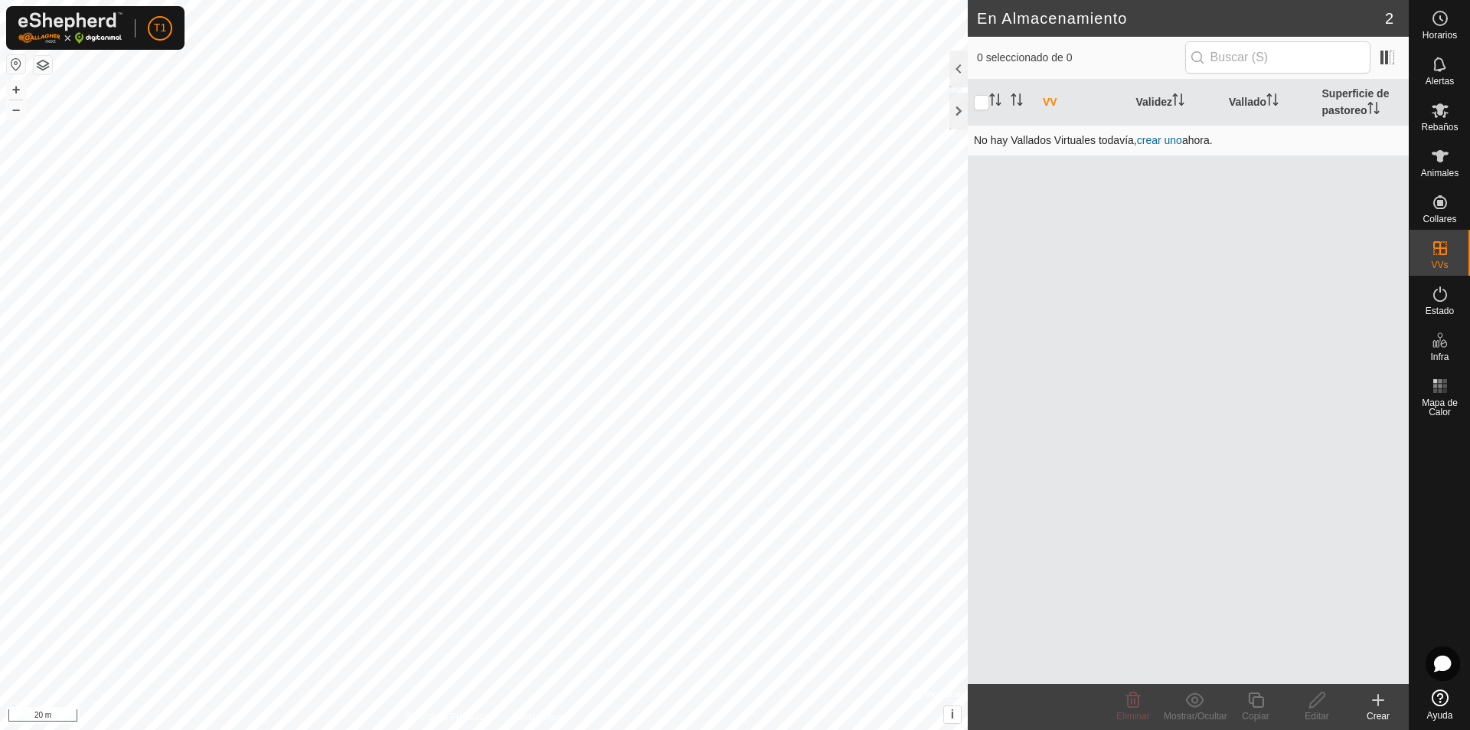
click at [1167, 137] on link "crear uno" at bounding box center [1159, 140] width 45 height 12
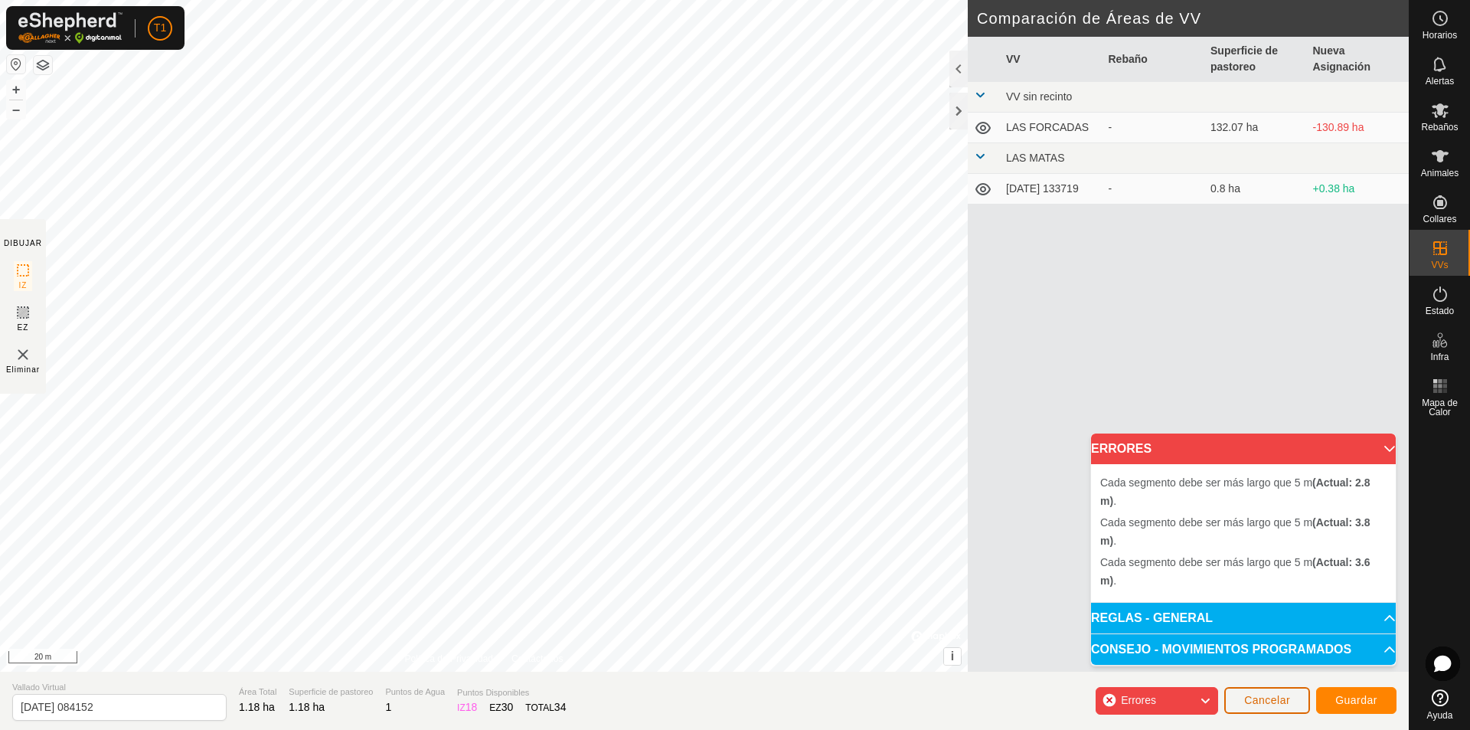
click at [1276, 706] on button "Cancelar" at bounding box center [1267, 700] width 86 height 27
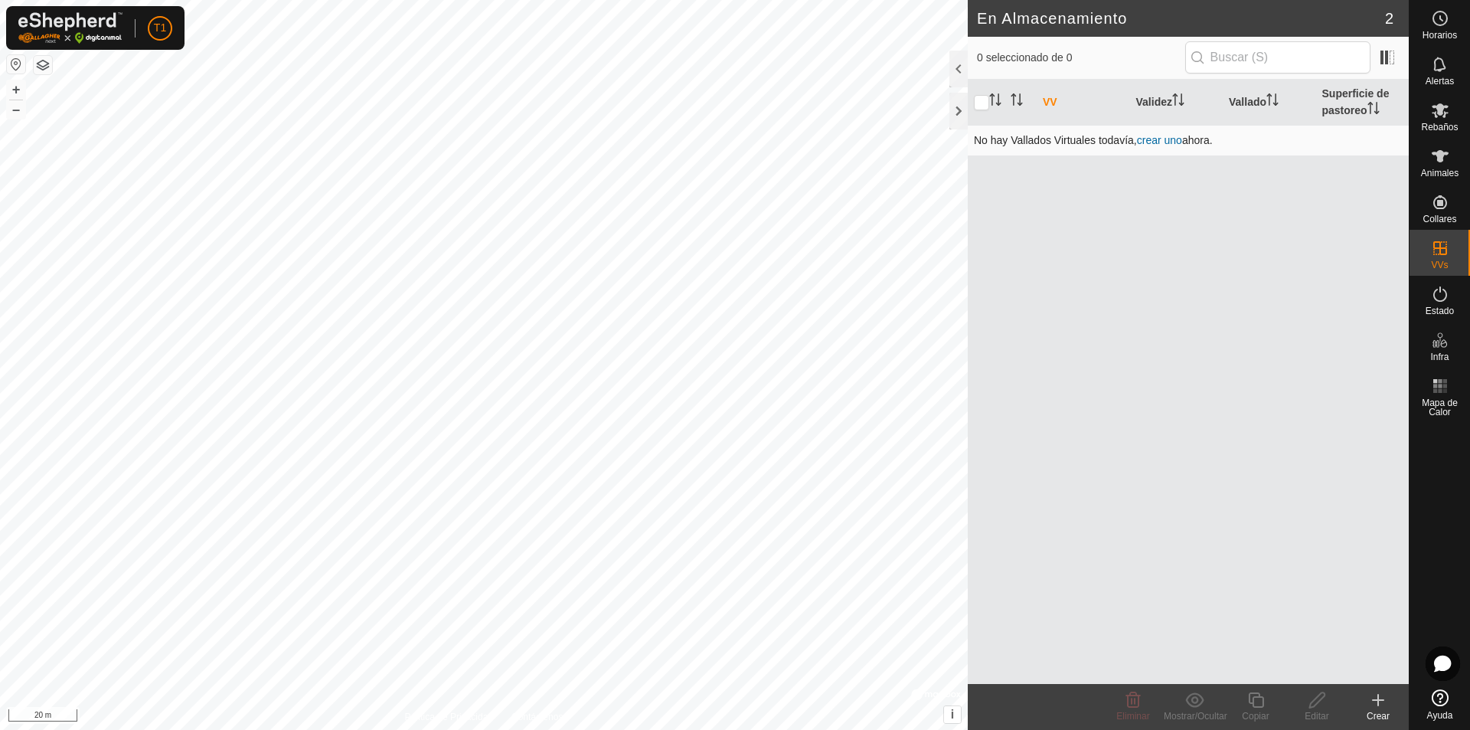
click at [1154, 144] on link "crear uno" at bounding box center [1159, 140] width 45 height 12
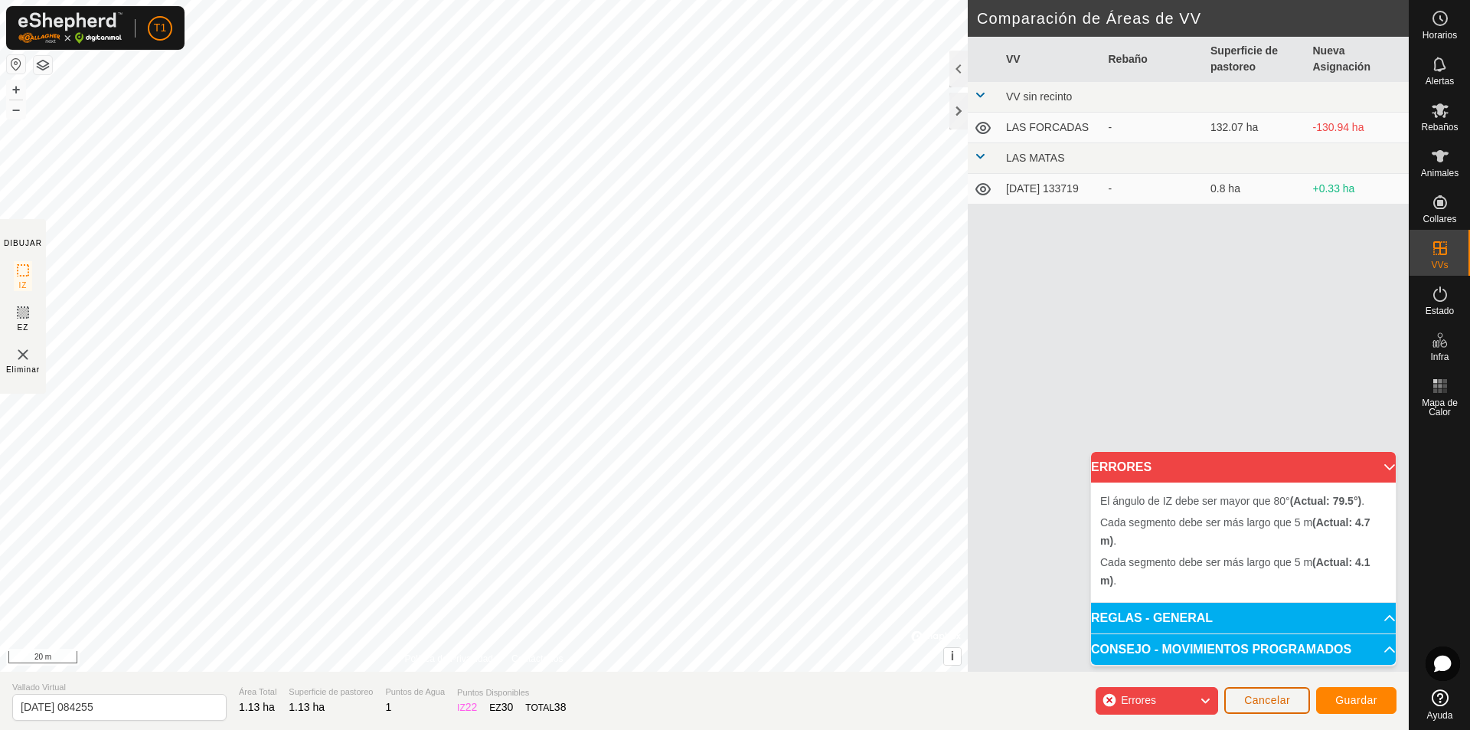
click at [1256, 700] on span "Cancelar" at bounding box center [1267, 700] width 46 height 12
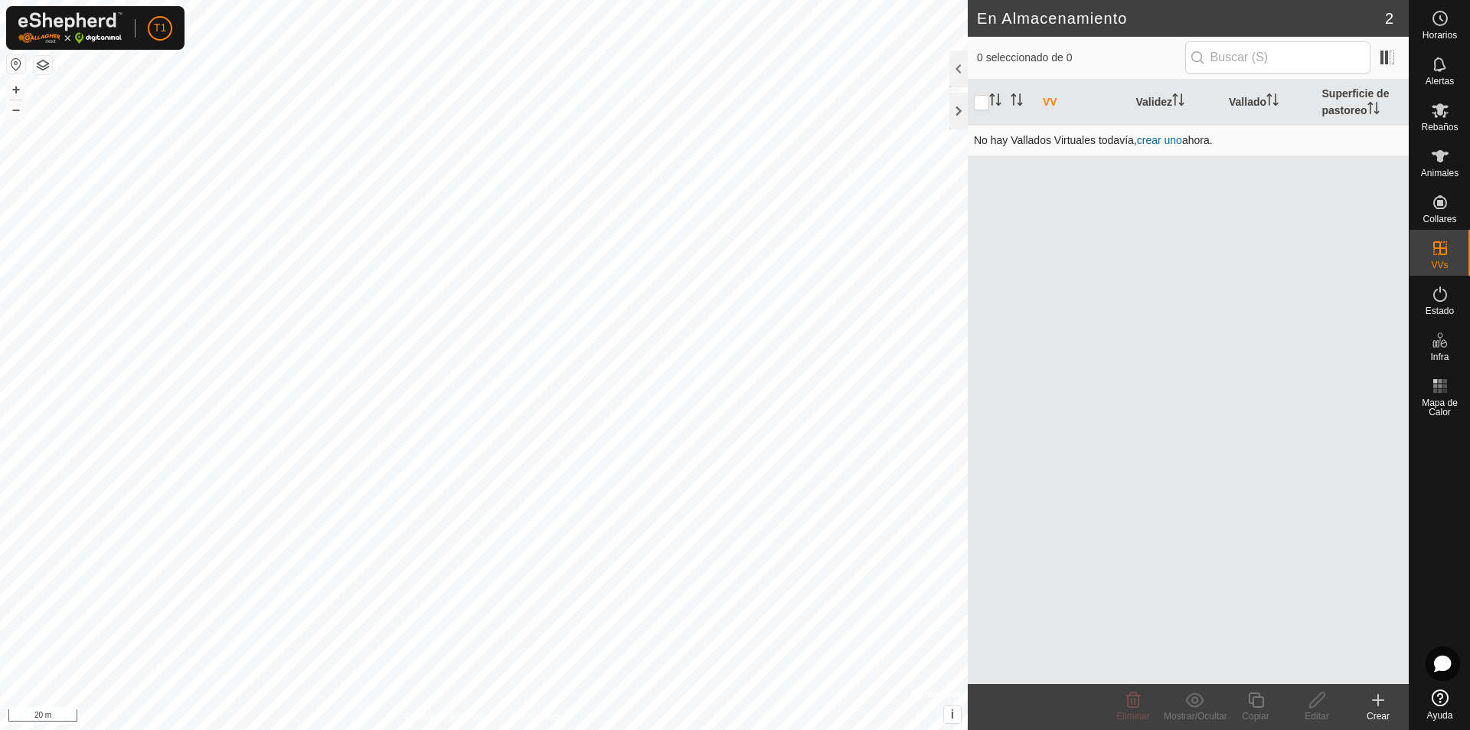
click at [1159, 144] on link "crear uno" at bounding box center [1159, 140] width 45 height 12
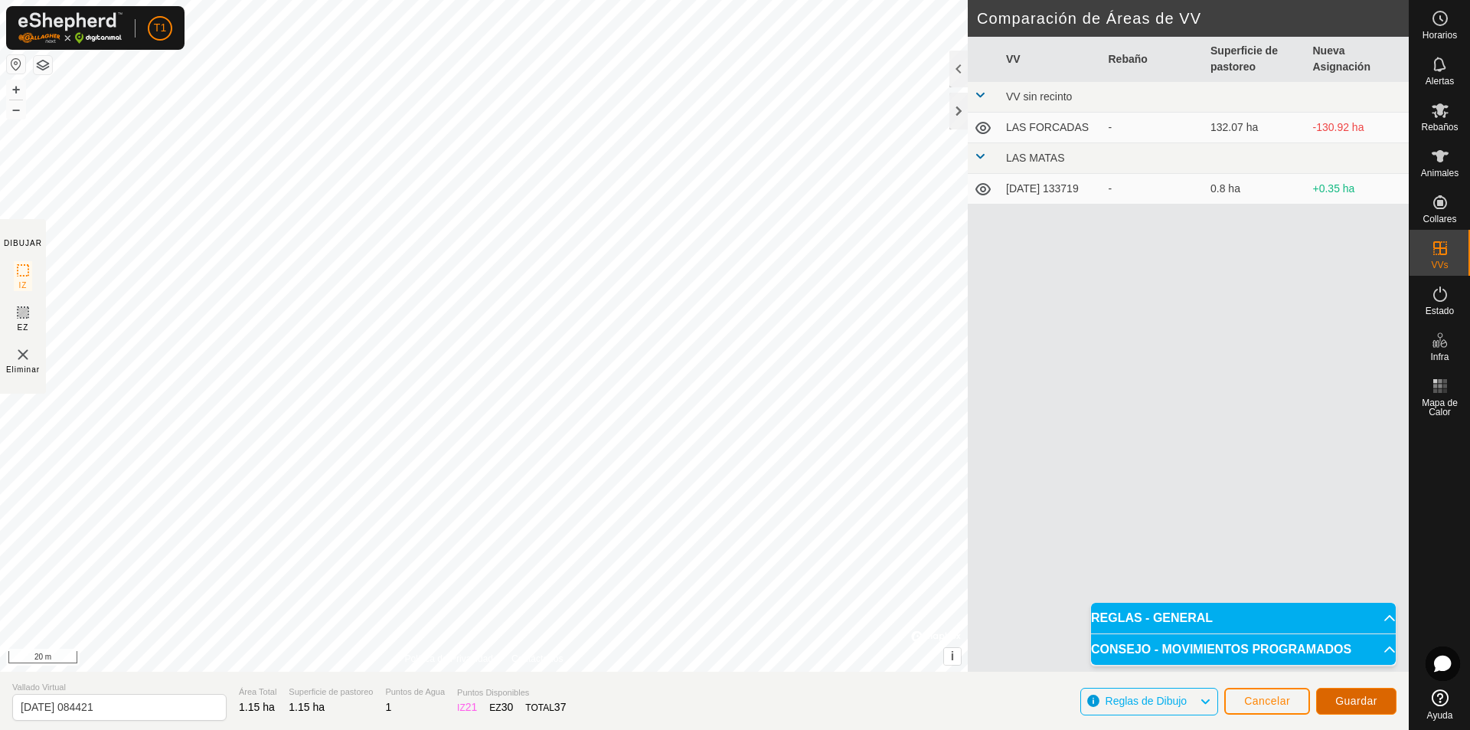
click at [1353, 705] on span "Guardar" at bounding box center [1356, 700] width 42 height 12
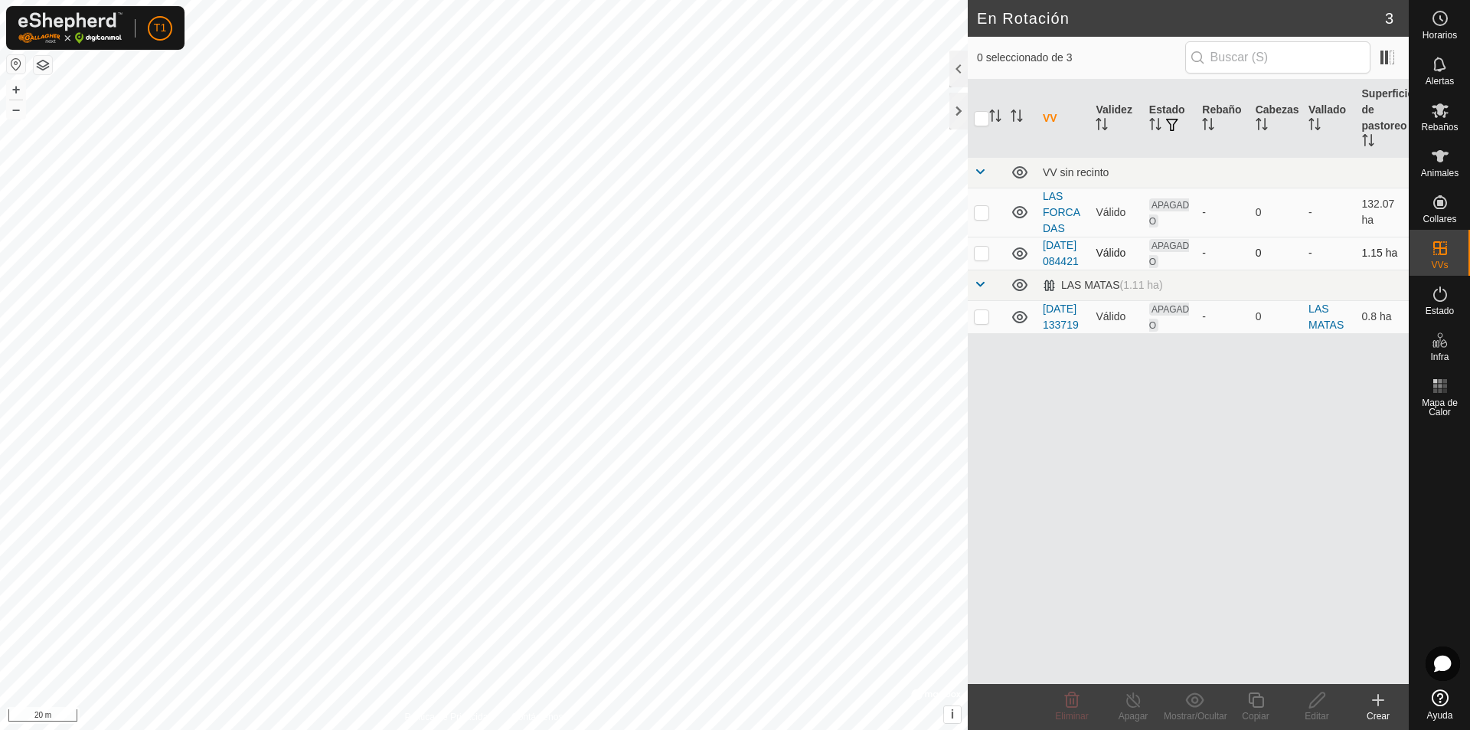
click at [981, 259] on p-checkbox at bounding box center [981, 252] width 15 height 12
checkbox input "true"
click at [1314, 701] on icon at bounding box center [1316, 699] width 19 height 18
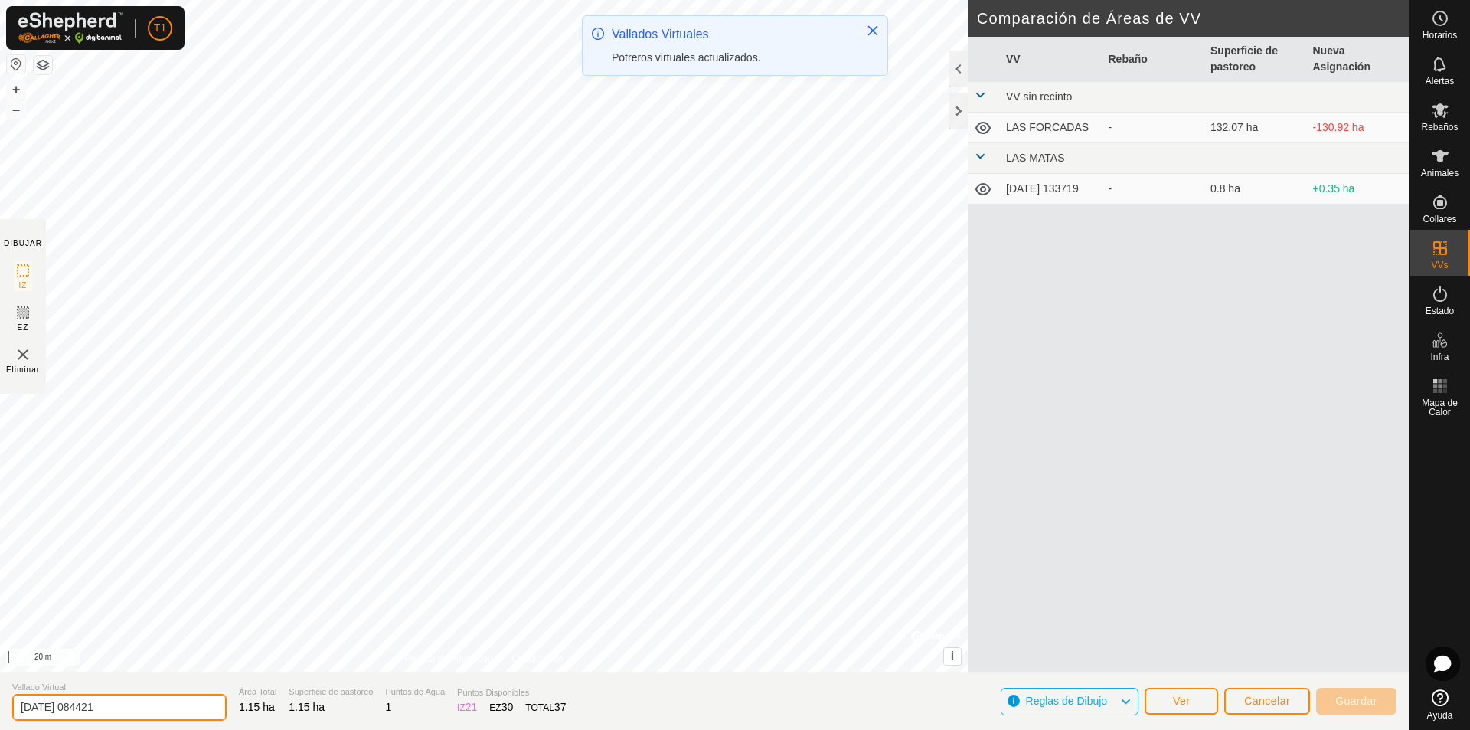
drag, startPoint x: 140, startPoint y: 701, endPoint x: 0, endPoint y: 711, distance: 140.4
click at [0, 711] on section "Vallado Virtual [DATE] 084421 Área Total 1.15 ha Superficie de pastoreo 1.15 ha…" at bounding box center [704, 700] width 1408 height 58
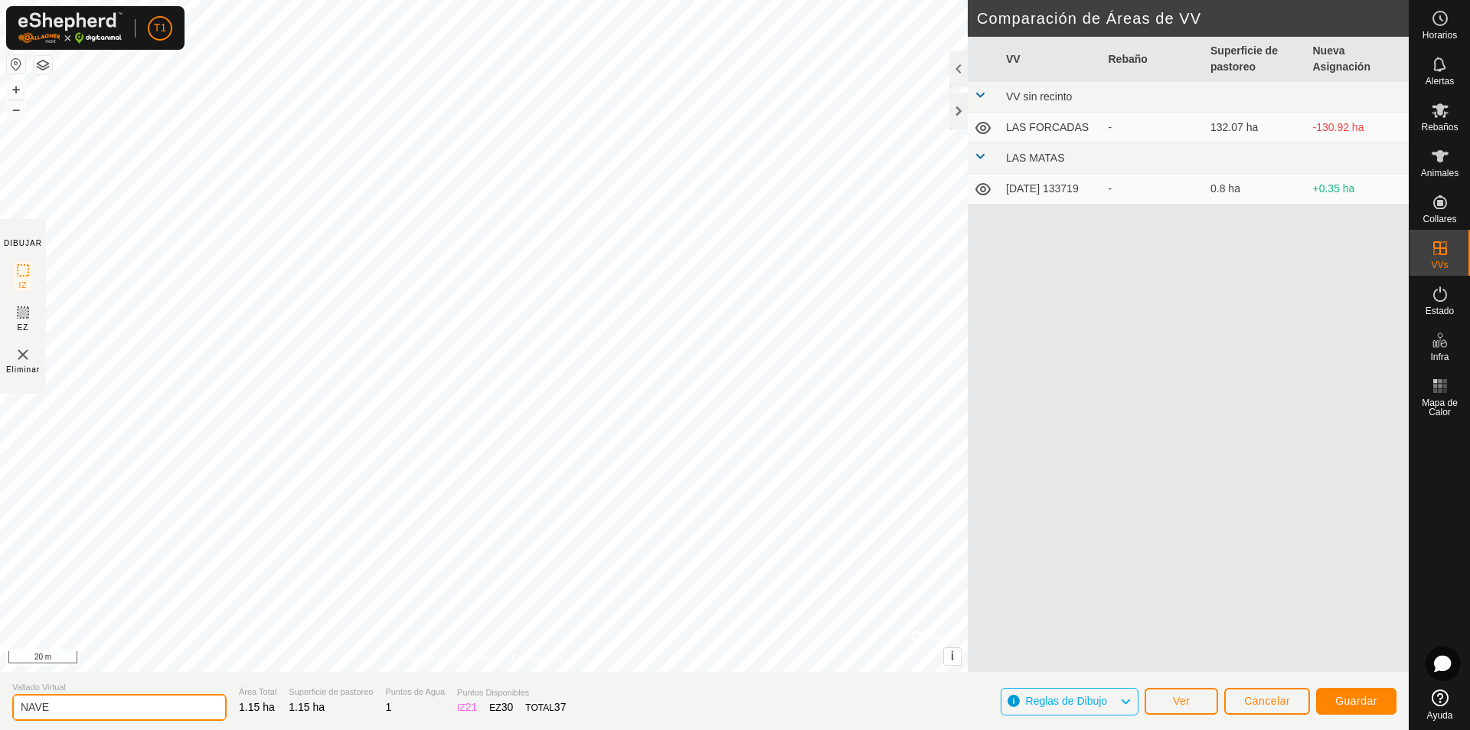
type input "NAVE"
click at [1340, 703] on span "Guardar" at bounding box center [1356, 700] width 42 height 12
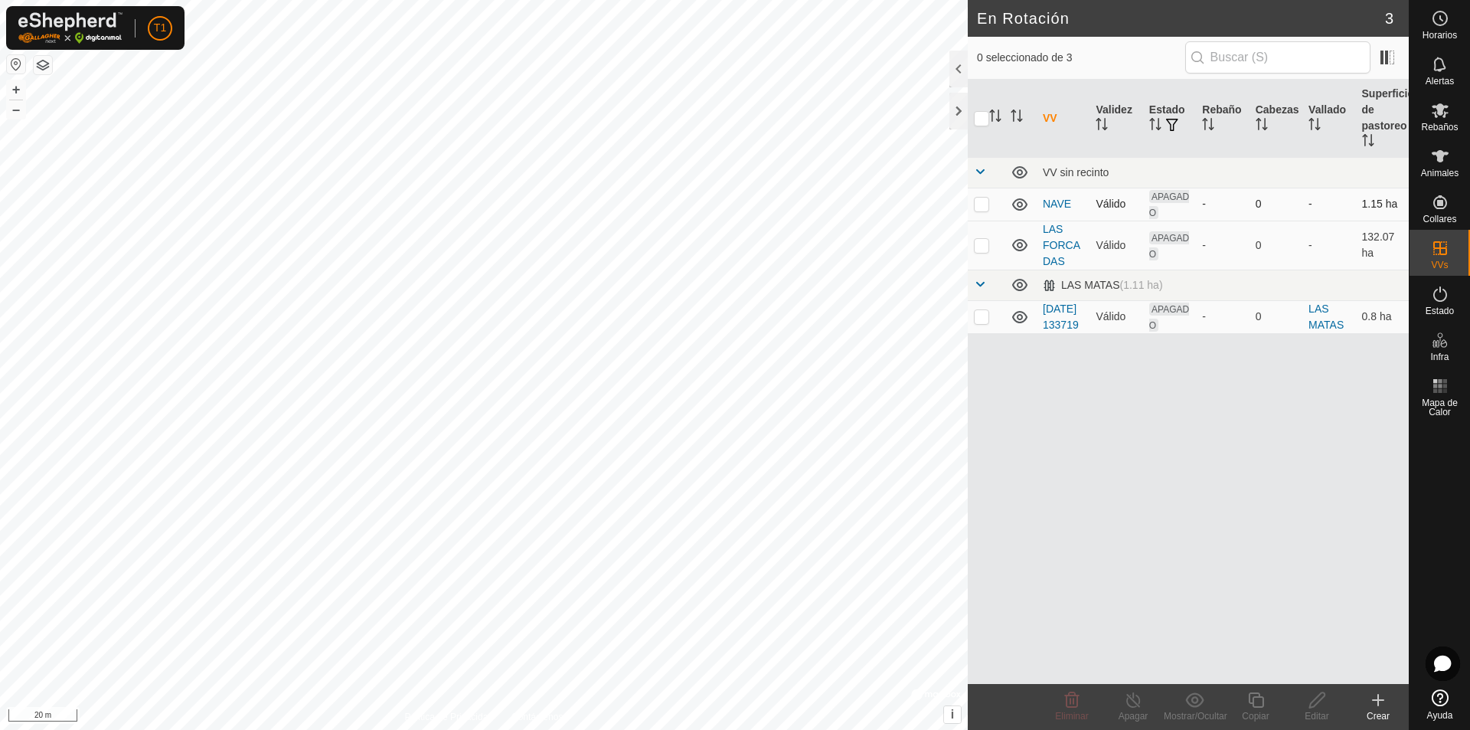
click at [978, 205] on p-checkbox at bounding box center [981, 203] width 15 height 12
checkbox input "true"
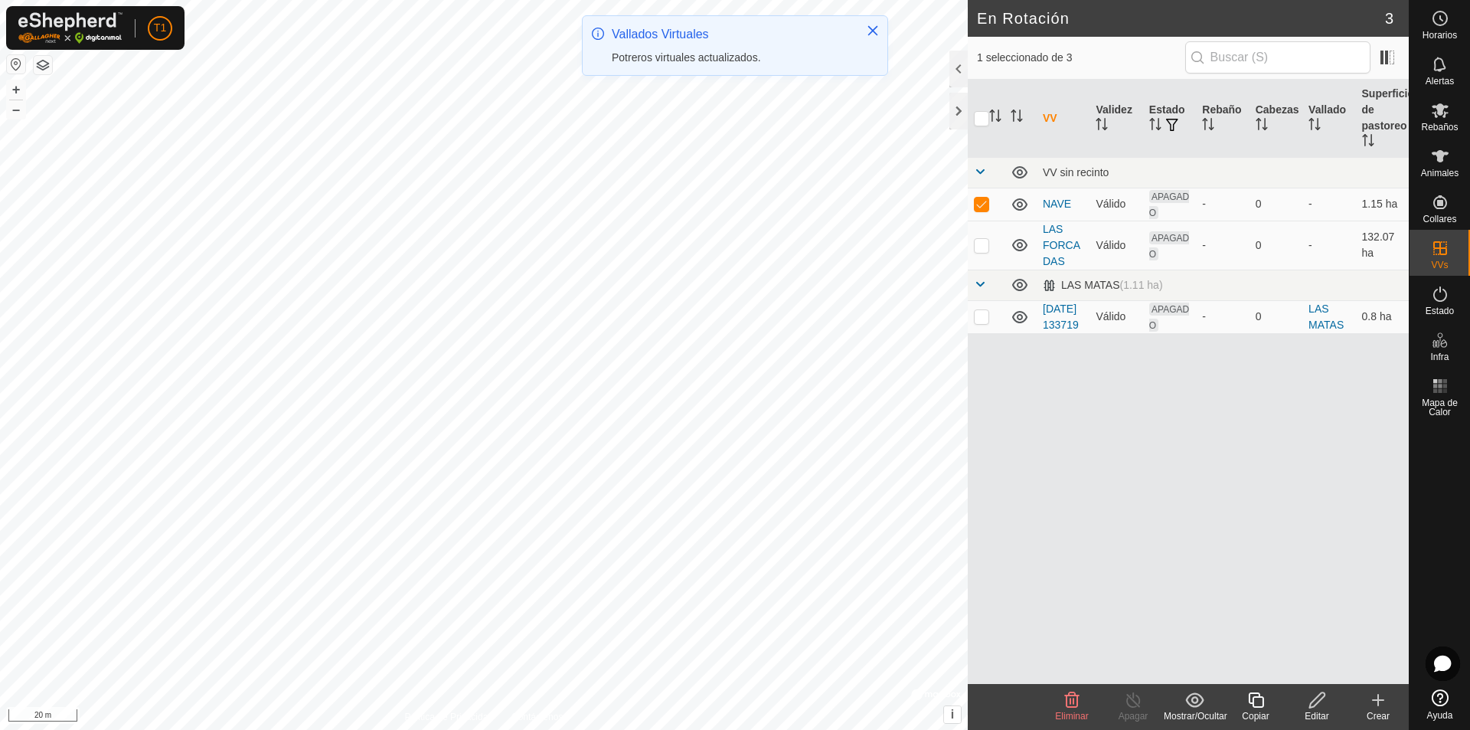
click at [1319, 704] on icon at bounding box center [1316, 699] width 19 height 18
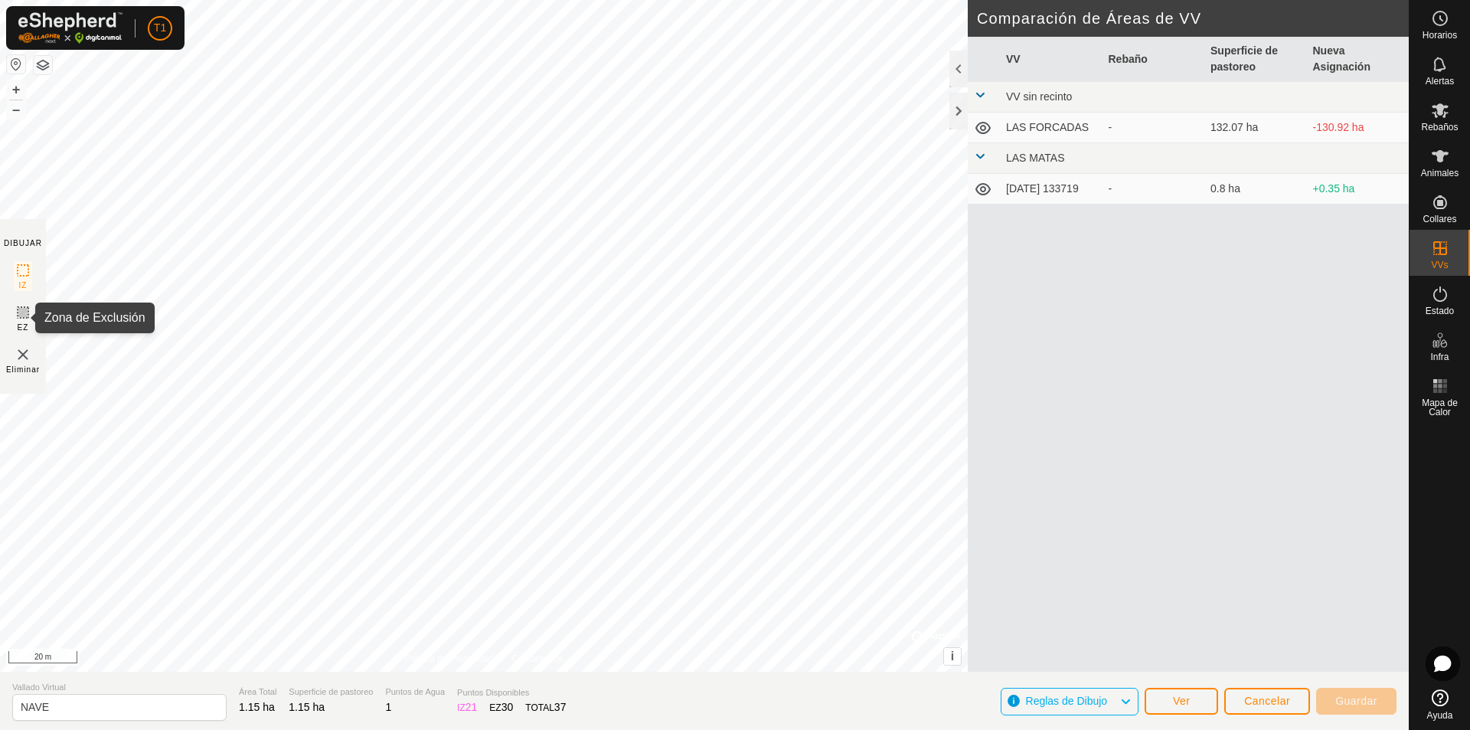
click at [24, 311] on icon at bounding box center [23, 312] width 18 height 18
click at [21, 355] on img at bounding box center [23, 354] width 18 height 18
click at [1271, 699] on span "Cancelar" at bounding box center [1267, 700] width 46 height 12
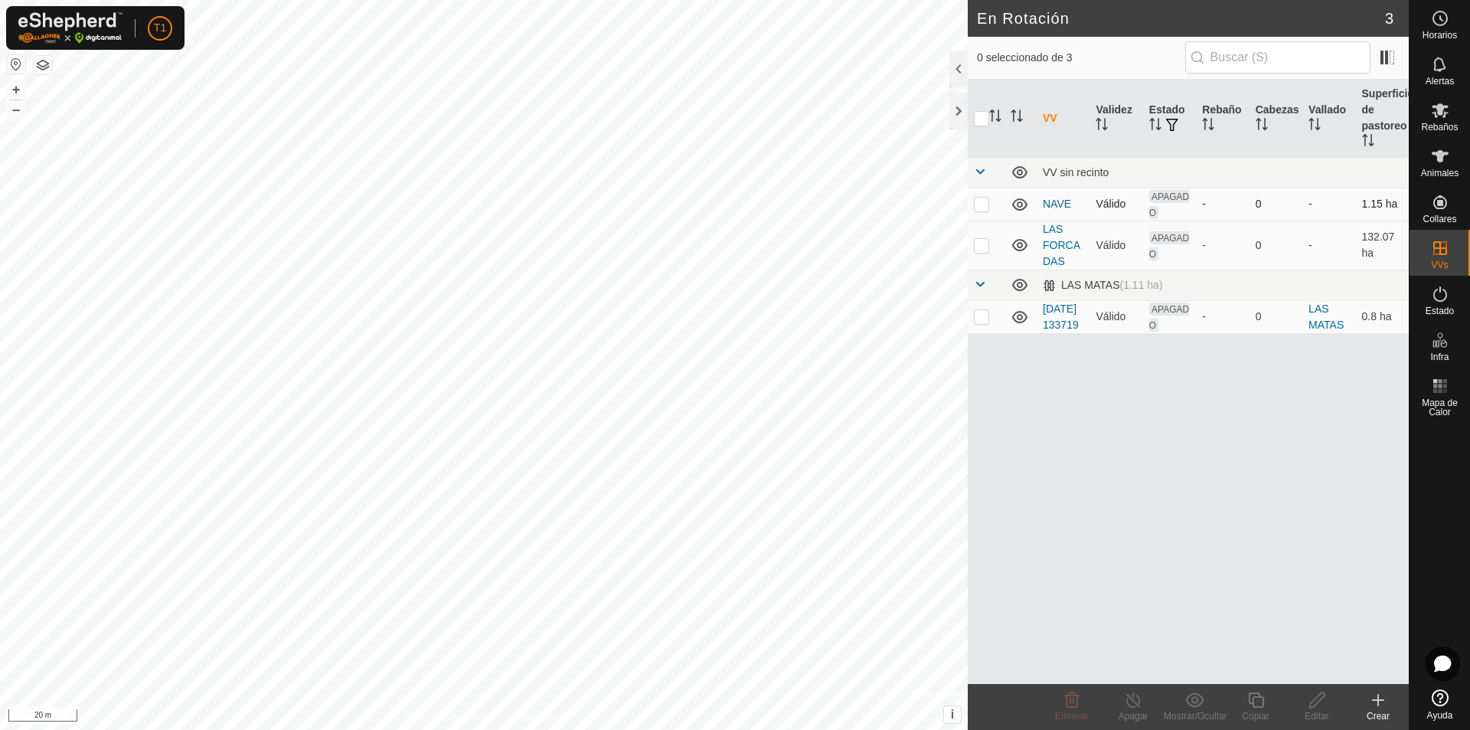
click at [980, 205] on p-checkbox at bounding box center [981, 203] width 15 height 12
checkbox input "true"
click at [1315, 700] on icon at bounding box center [1316, 699] width 19 height 18
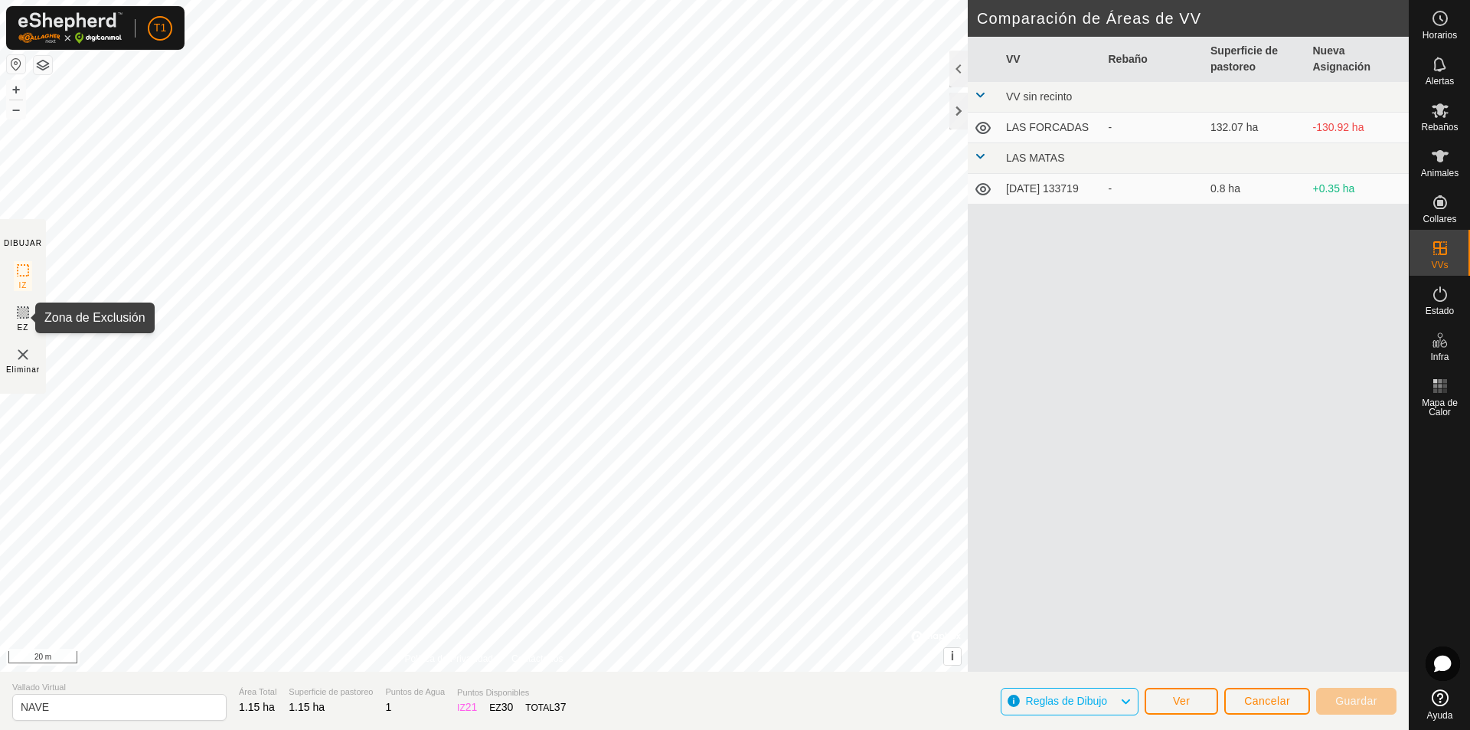
click at [19, 313] on icon at bounding box center [23, 312] width 18 height 18
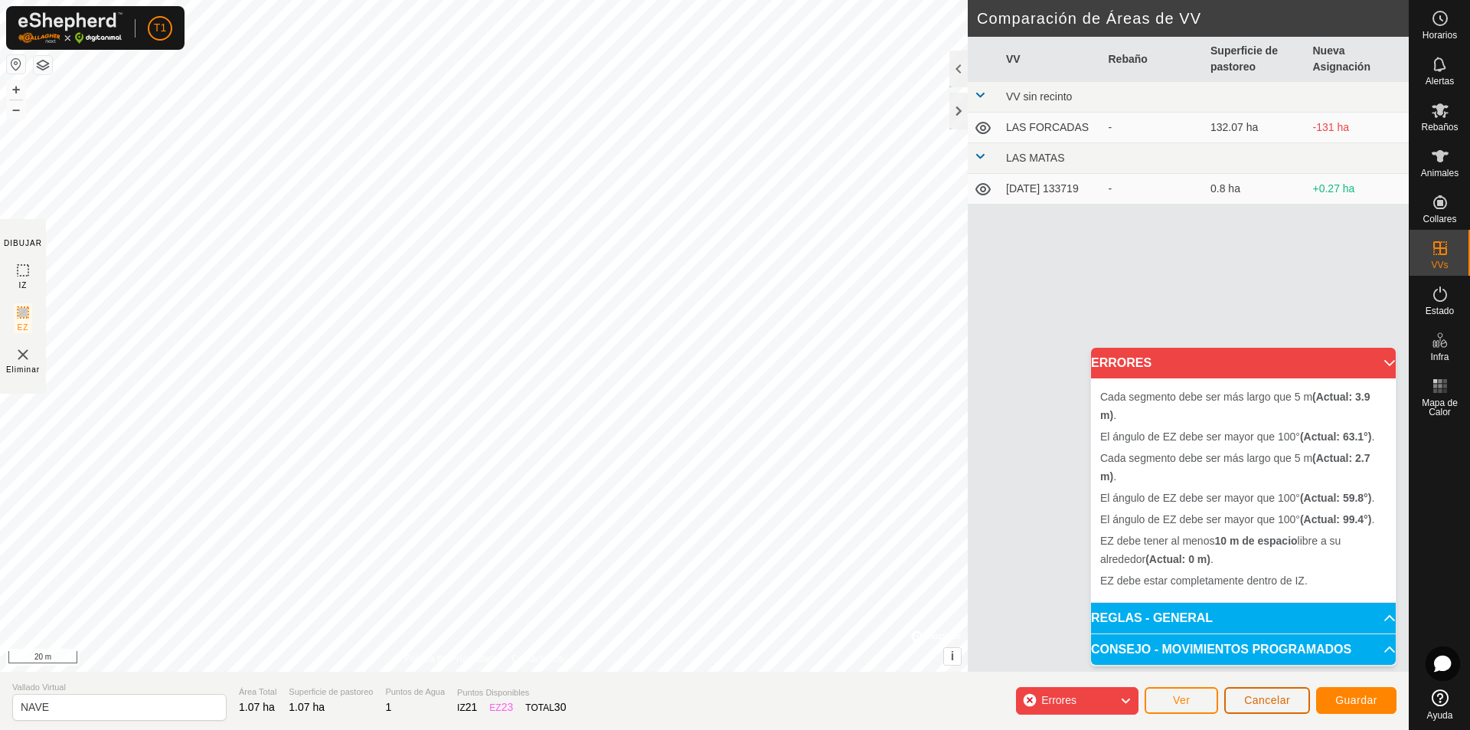
click at [1258, 699] on span "Cancelar" at bounding box center [1267, 700] width 46 height 12
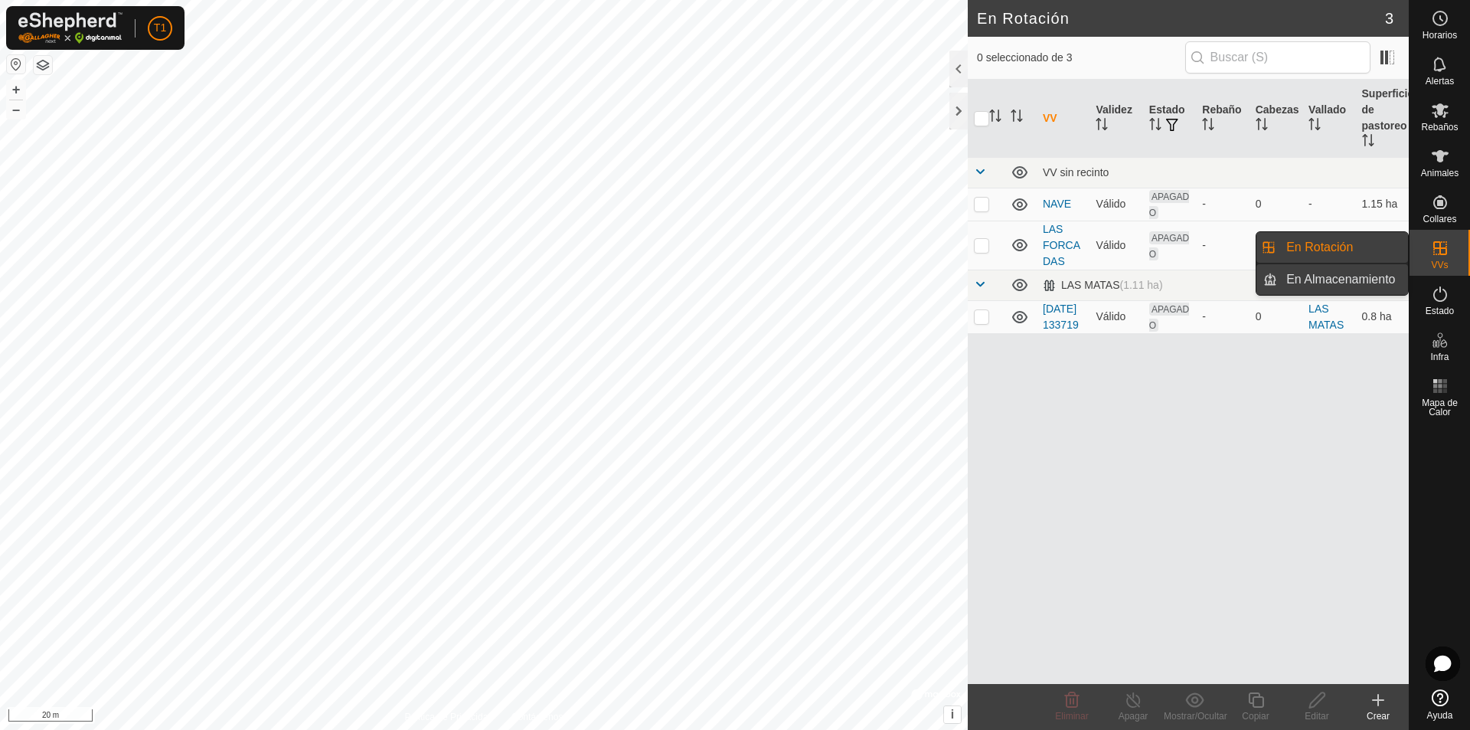
click at [1322, 279] on link "En Almacenamiento" at bounding box center [1342, 279] width 131 height 31
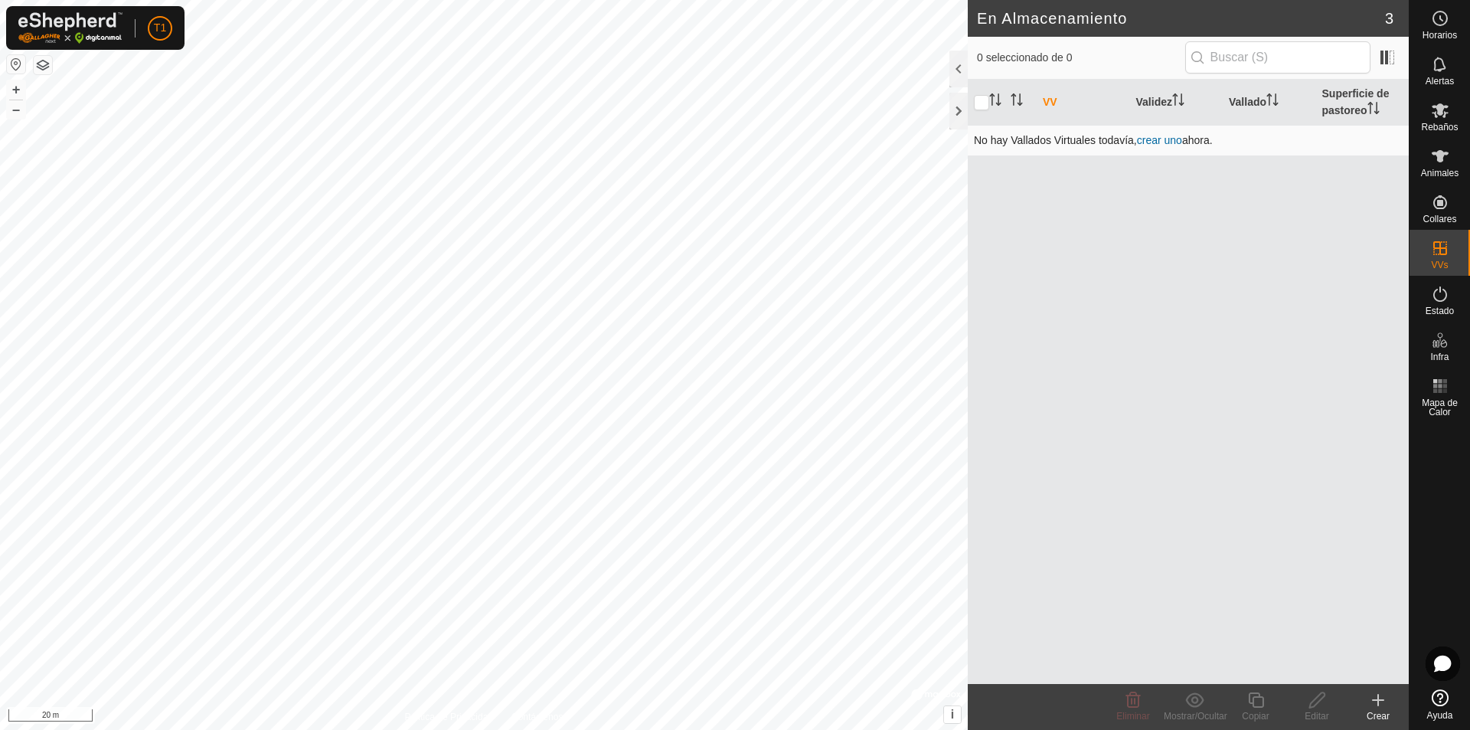
click at [1164, 138] on link "crear uno" at bounding box center [1159, 140] width 45 height 12
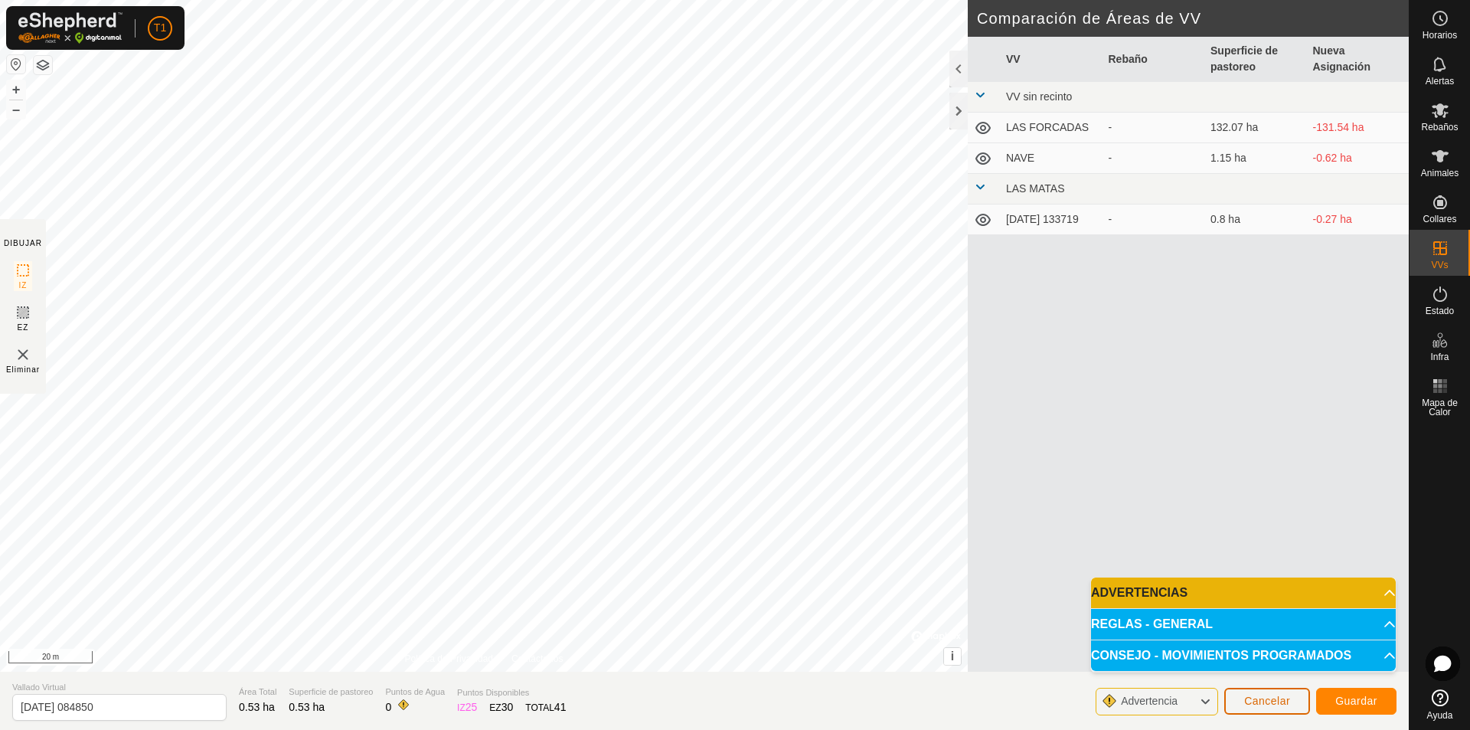
click at [1252, 704] on span "Cancelar" at bounding box center [1267, 700] width 46 height 12
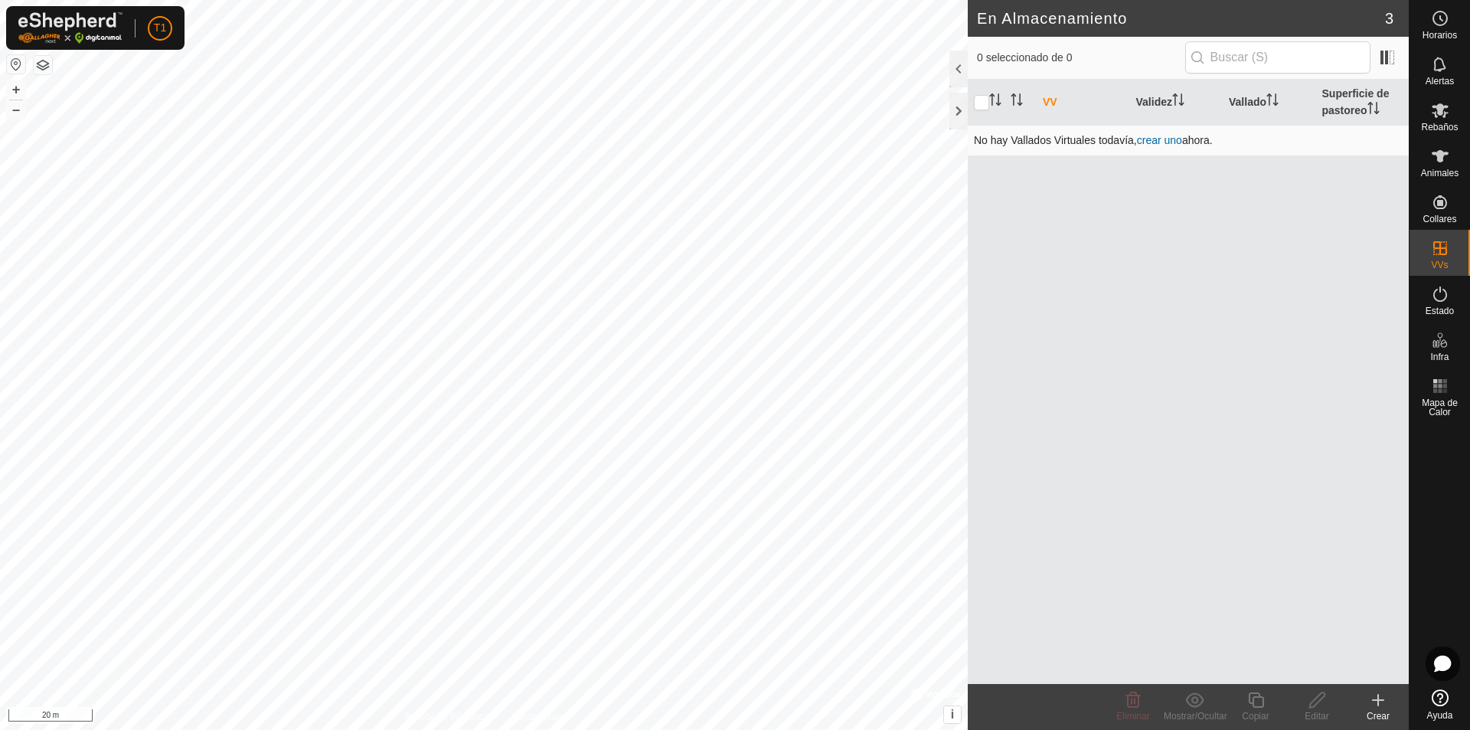
click at [1161, 143] on link "crear uno" at bounding box center [1159, 140] width 45 height 12
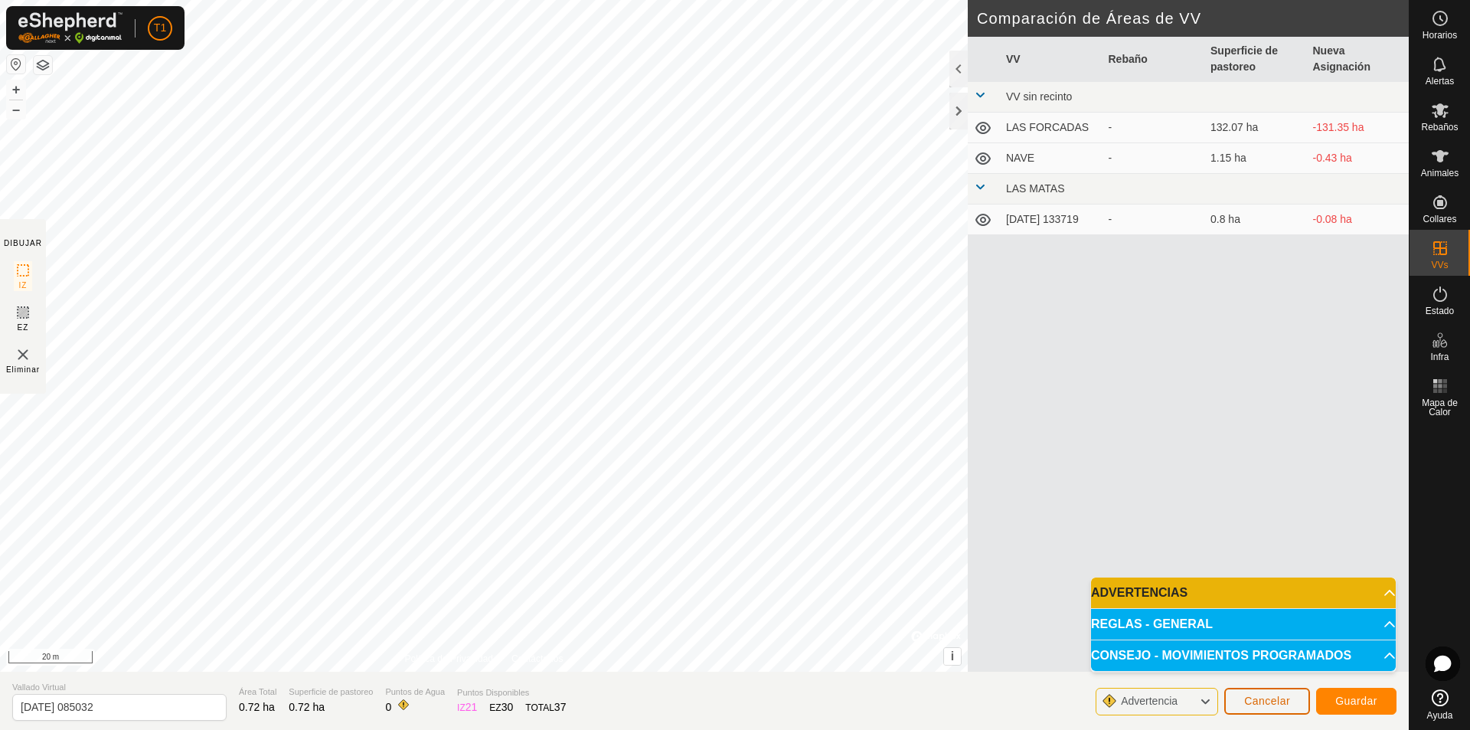
click at [1262, 702] on span "Cancelar" at bounding box center [1267, 700] width 46 height 12
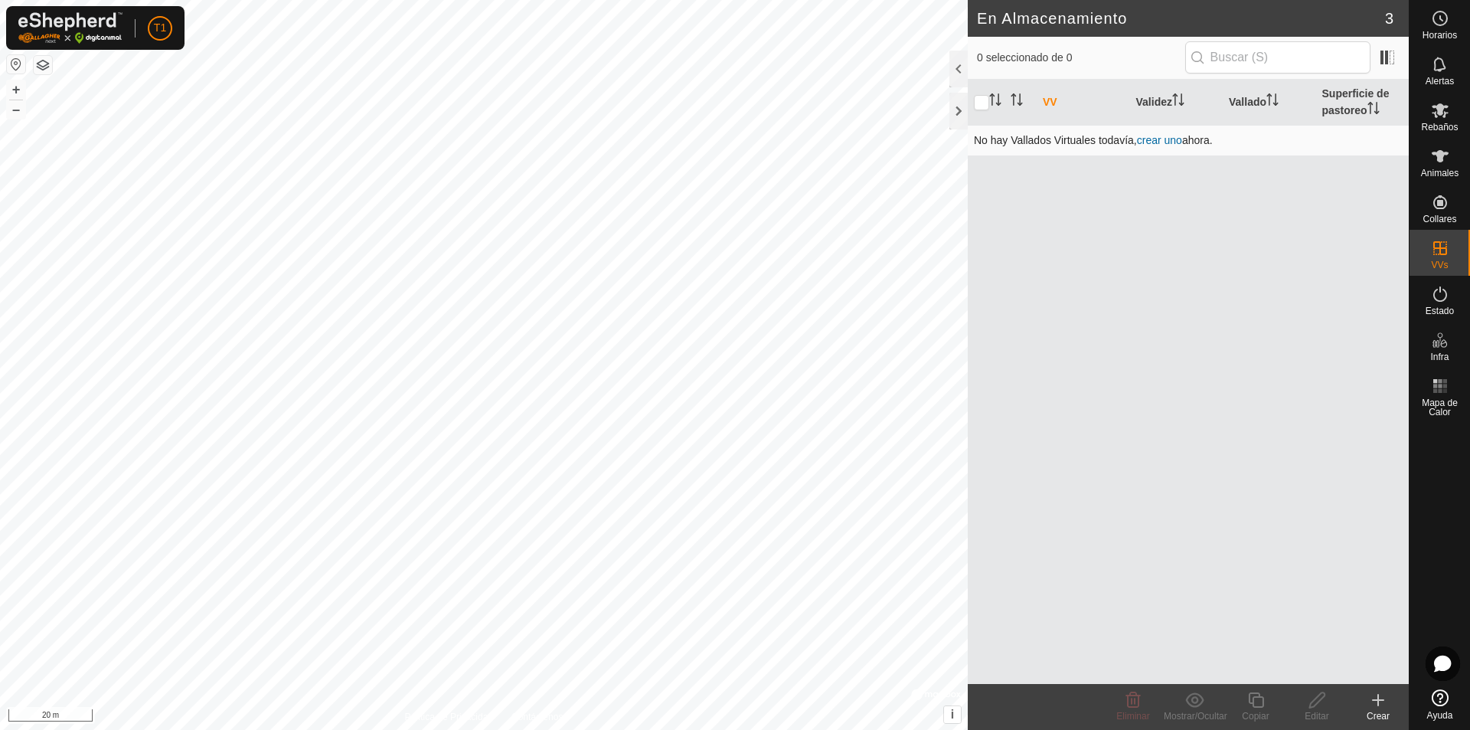
click at [1151, 142] on link "crear uno" at bounding box center [1159, 140] width 45 height 12
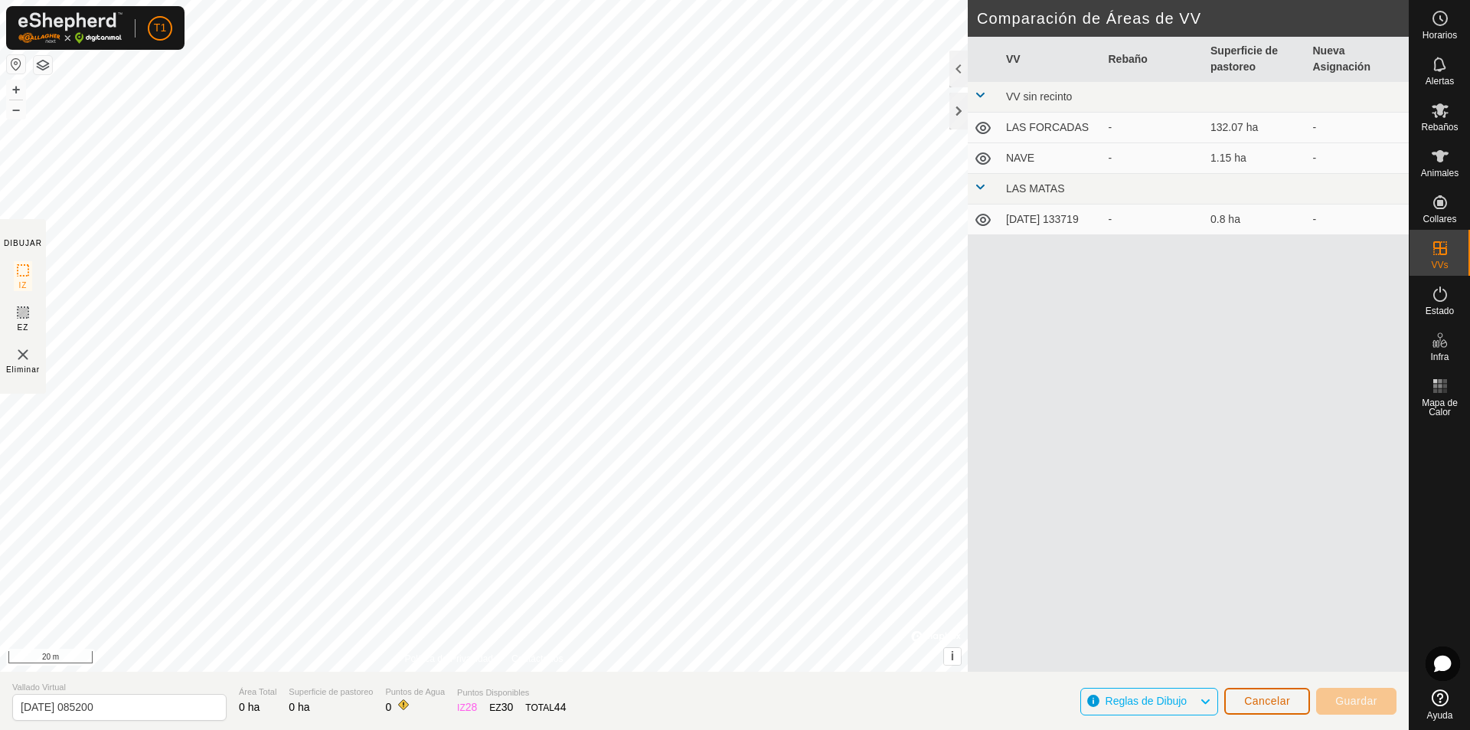
click at [1250, 699] on span "Cancelar" at bounding box center [1267, 700] width 46 height 12
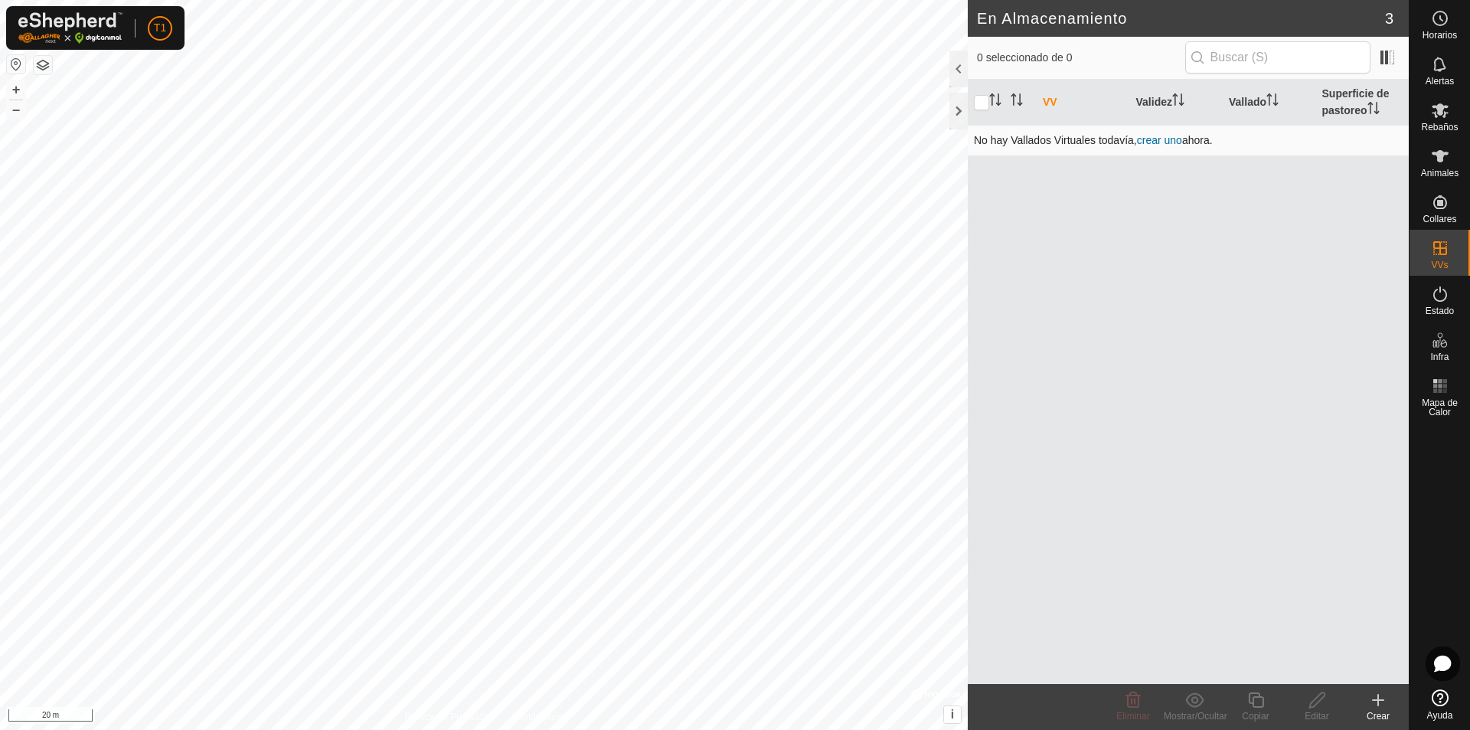
click at [1172, 140] on link "crear uno" at bounding box center [1159, 140] width 45 height 12
